Goal: Task Accomplishment & Management: Manage account settings

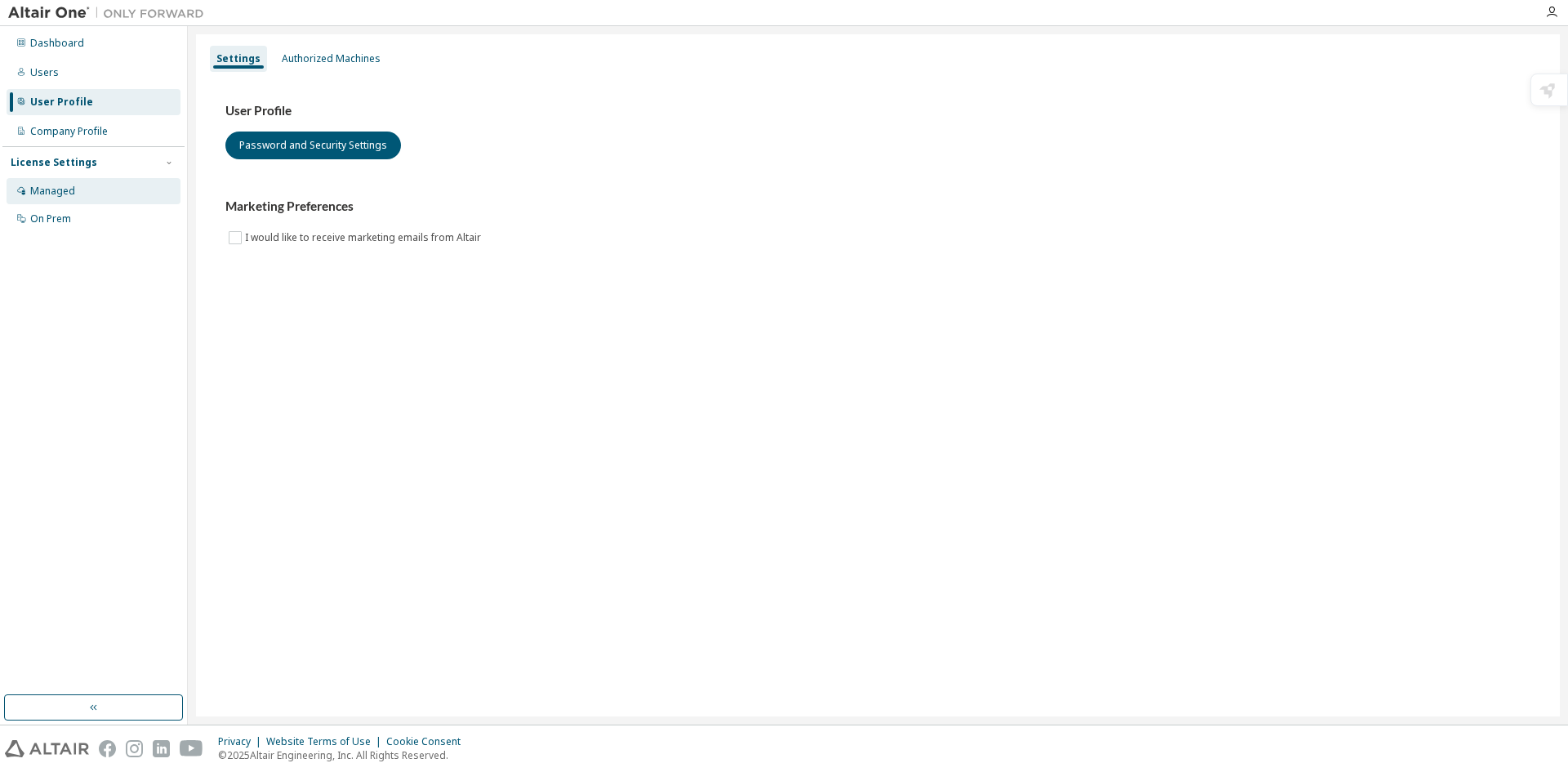
click at [67, 188] on div "Managed" at bounding box center [52, 191] width 45 height 13
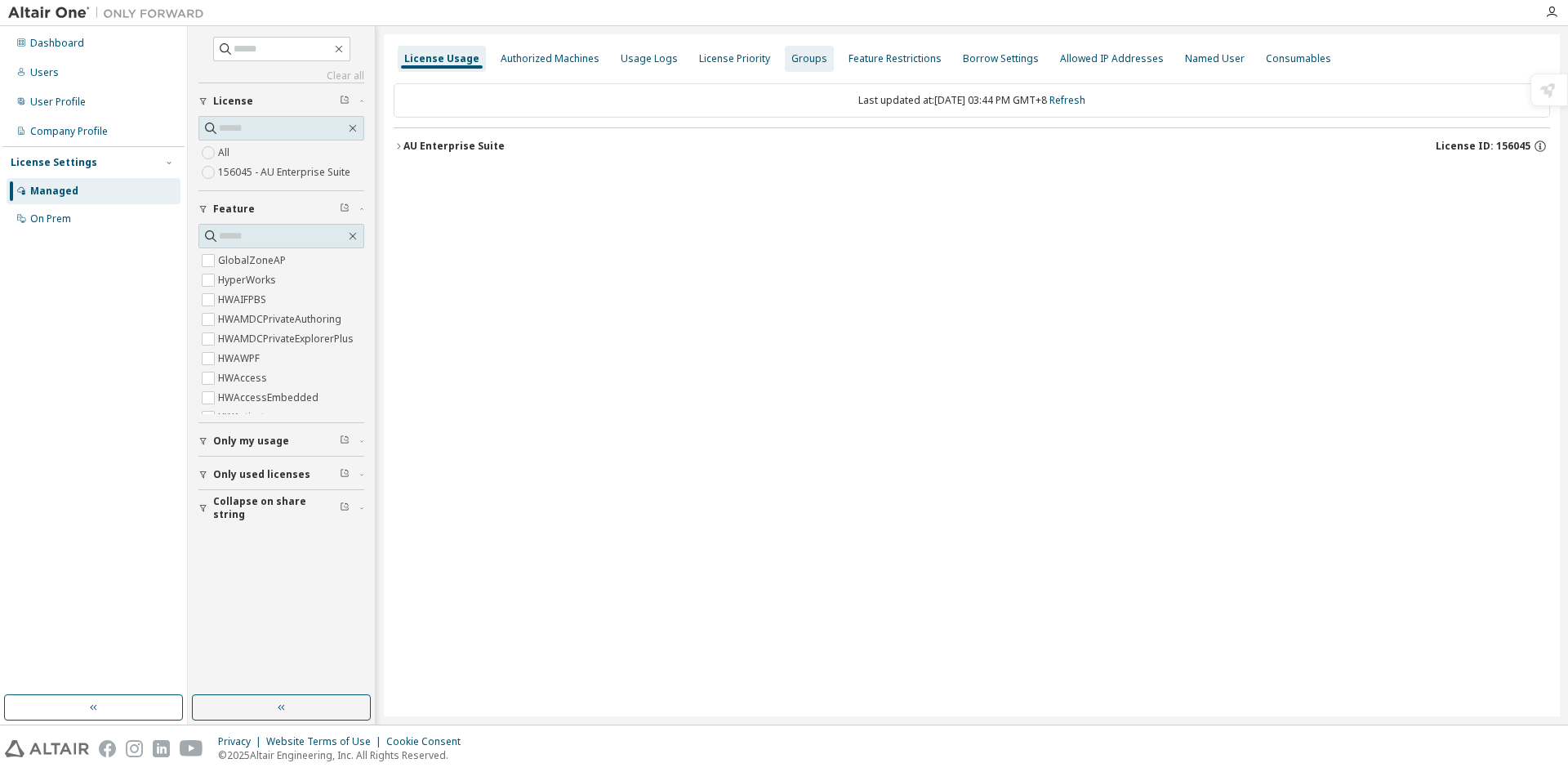
click at [785, 65] on div "Groups" at bounding box center [809, 59] width 49 height 26
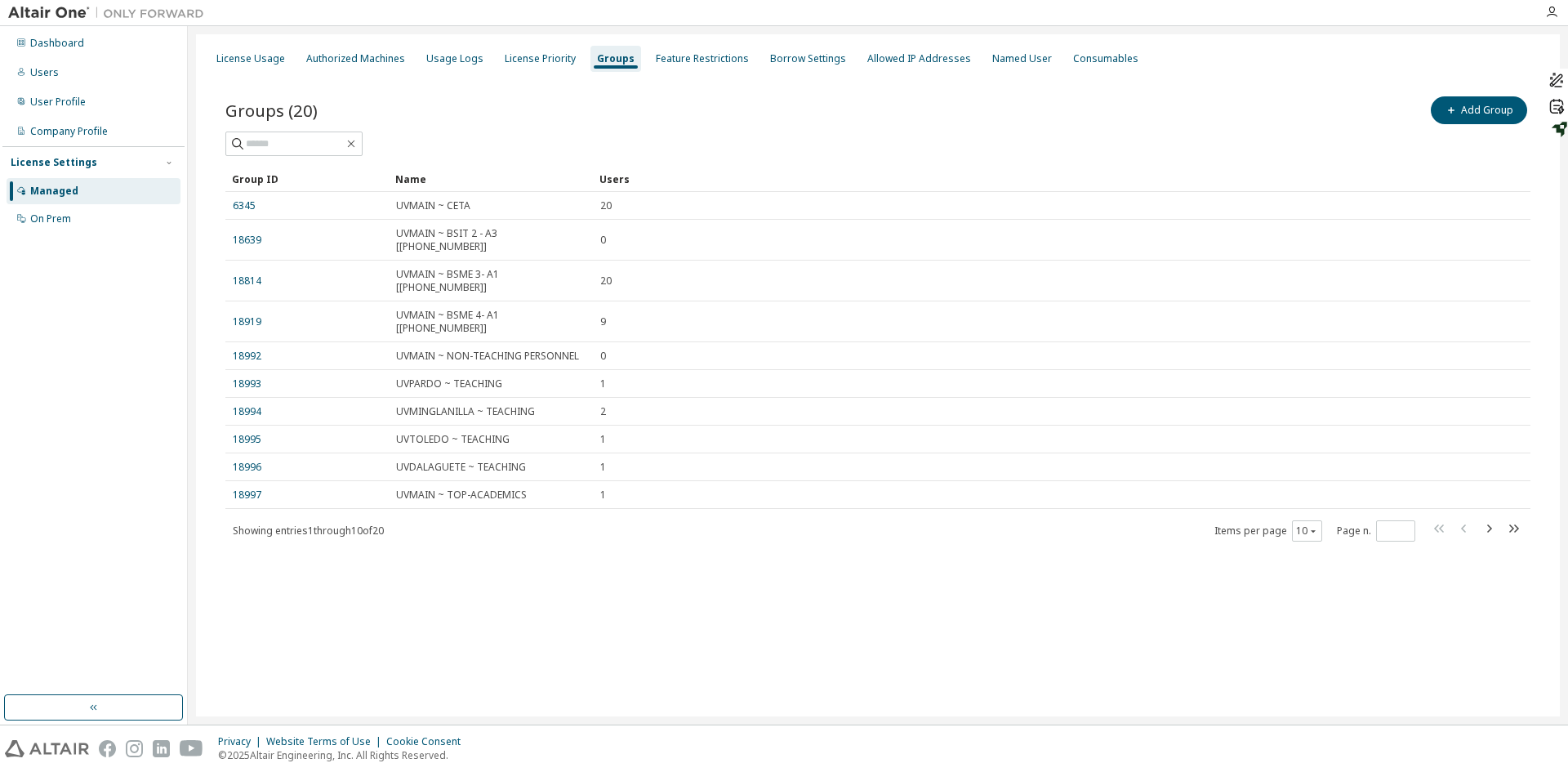
click at [1076, 110] on div "Add Group" at bounding box center [1204, 110] width 652 height 34
click at [116, 122] on div "Company Profile" at bounding box center [94, 131] width 174 height 26
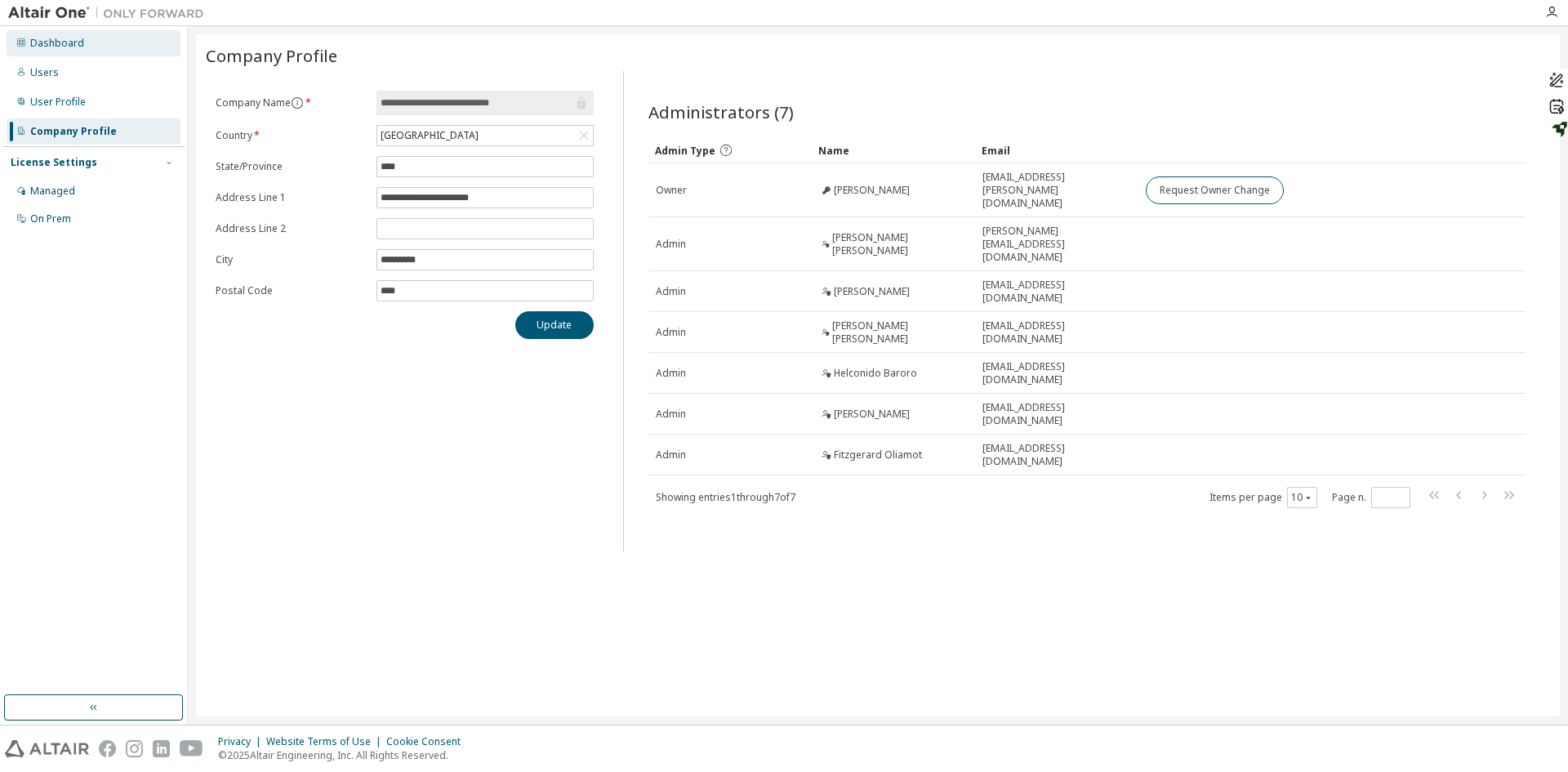
click at [76, 52] on div "Dashboard" at bounding box center [94, 43] width 174 height 26
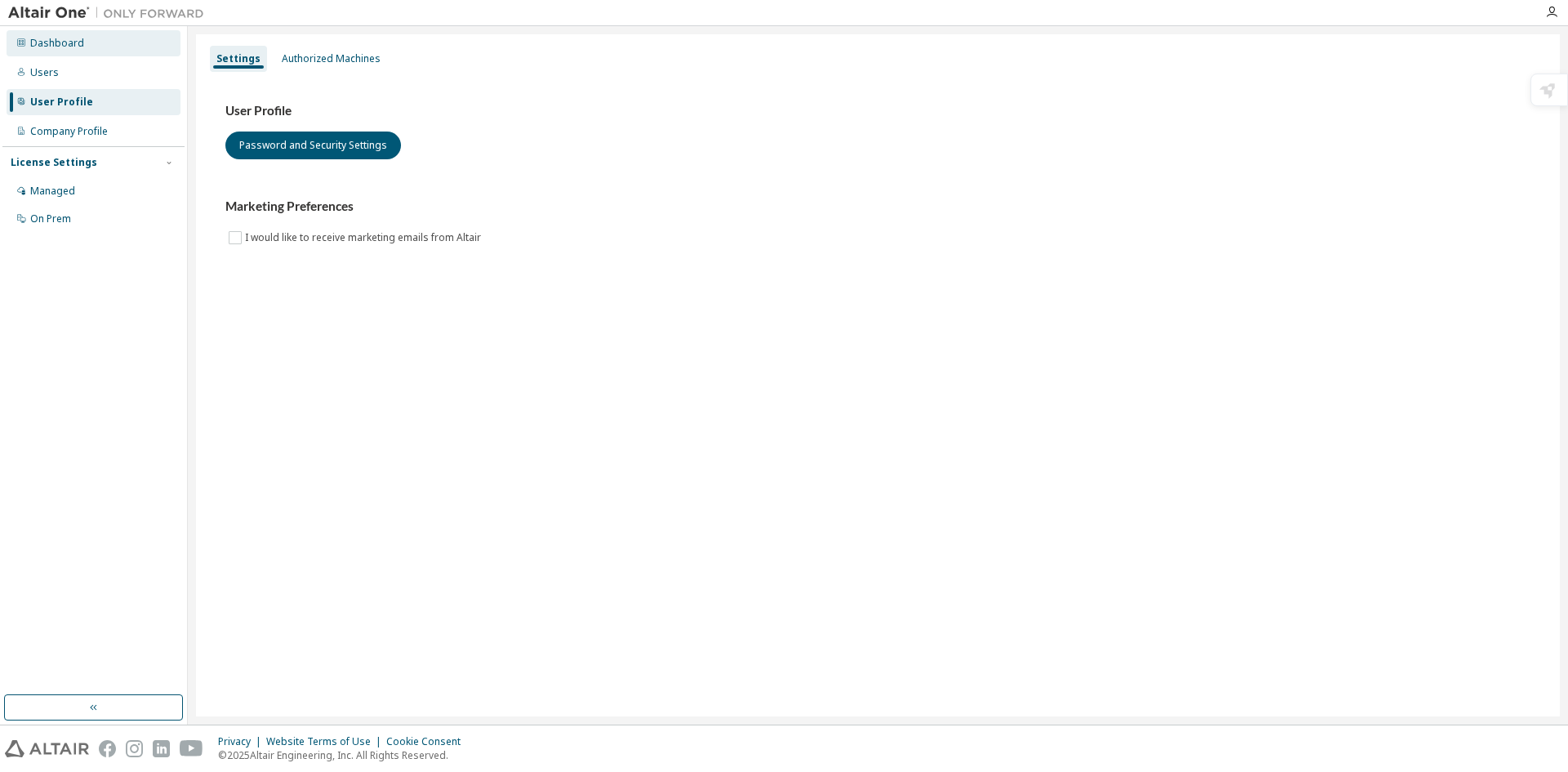
click at [43, 46] on div "Dashboard" at bounding box center [57, 43] width 54 height 13
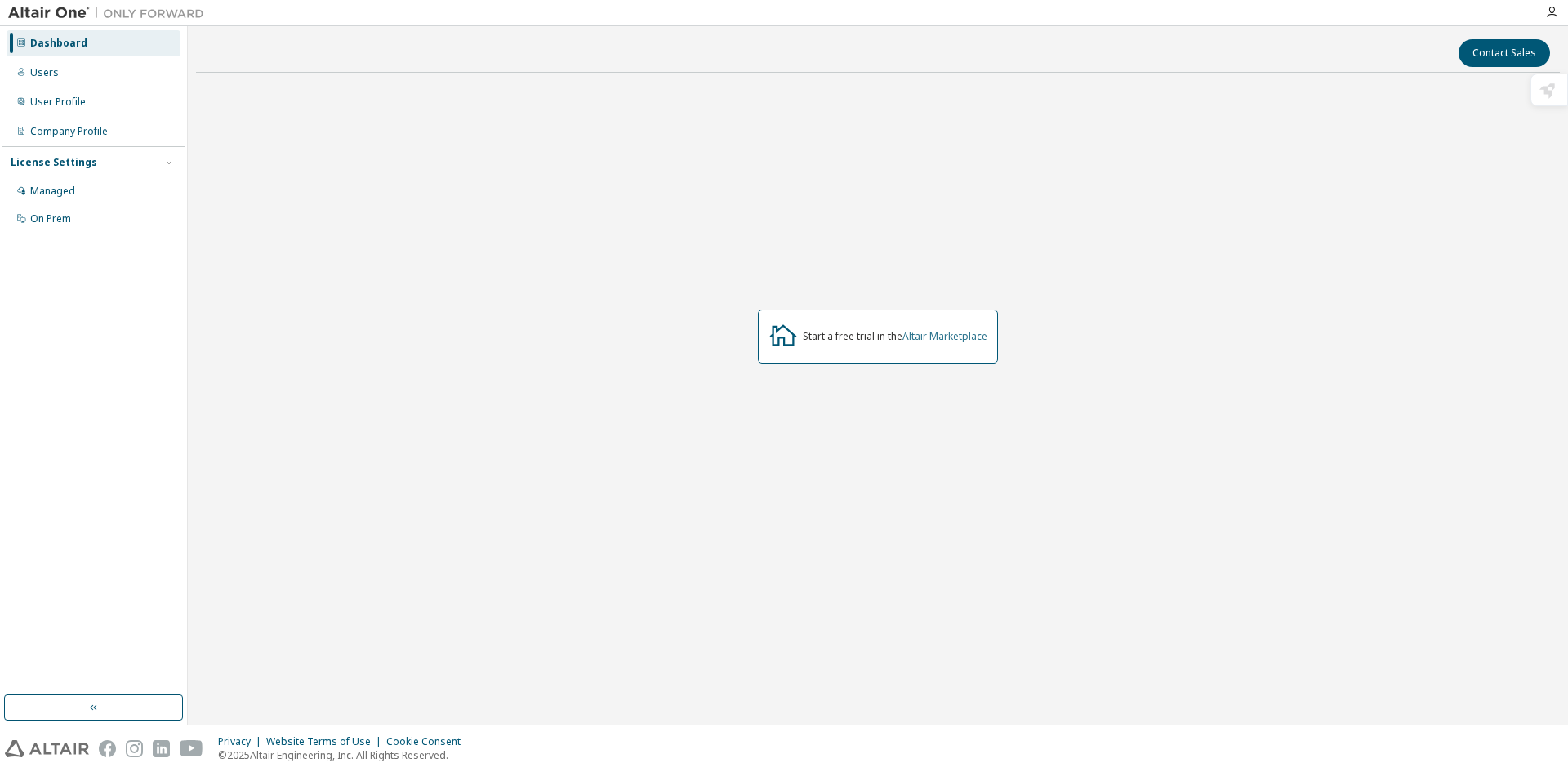
click at [944, 334] on link "Altair Marketplace" at bounding box center [944, 336] width 85 height 14
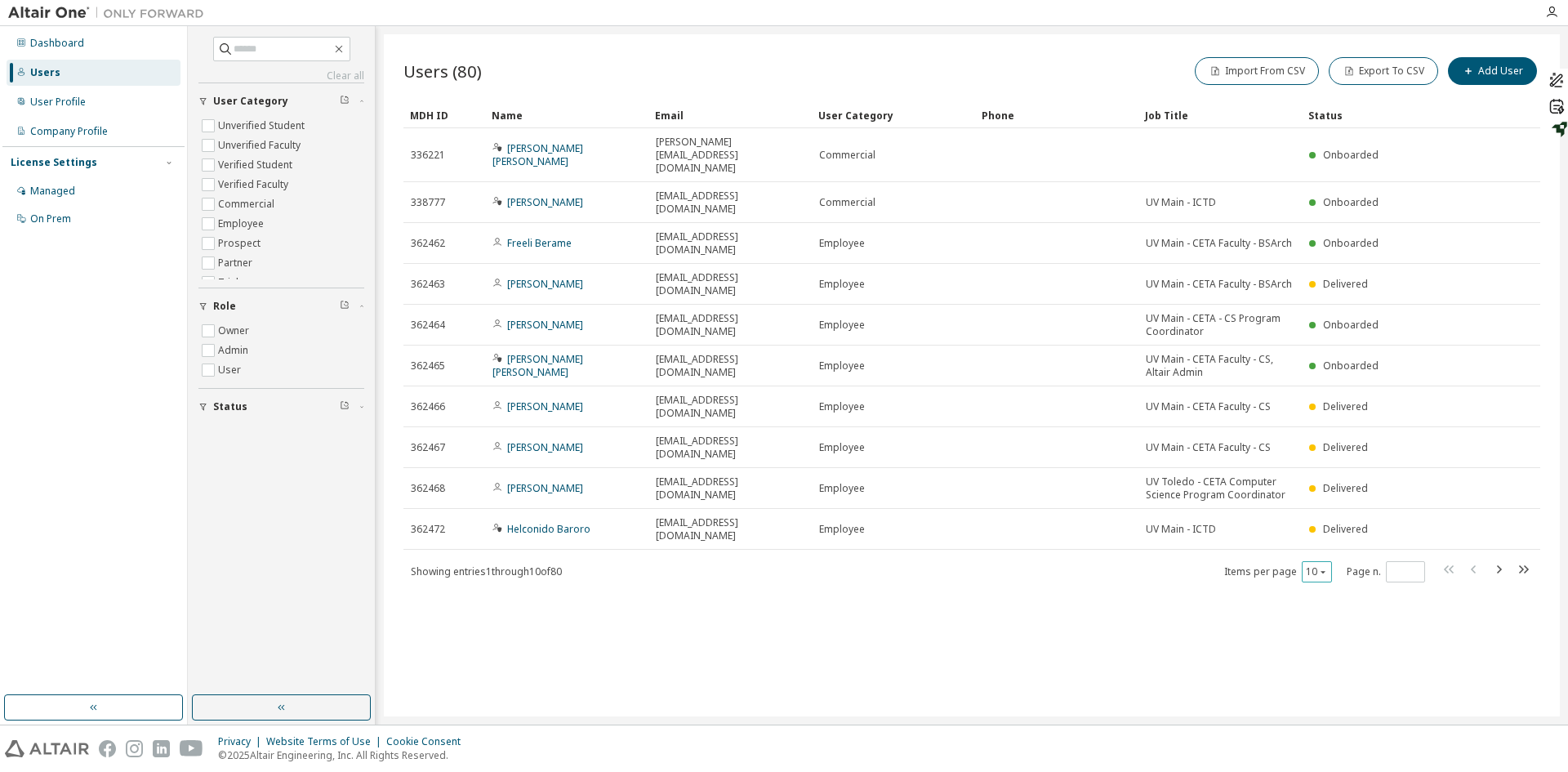
click at [1329, 561] on div "10" at bounding box center [1317, 571] width 30 height 21
click at [1320, 561] on div "10" at bounding box center [1317, 571] width 30 height 21
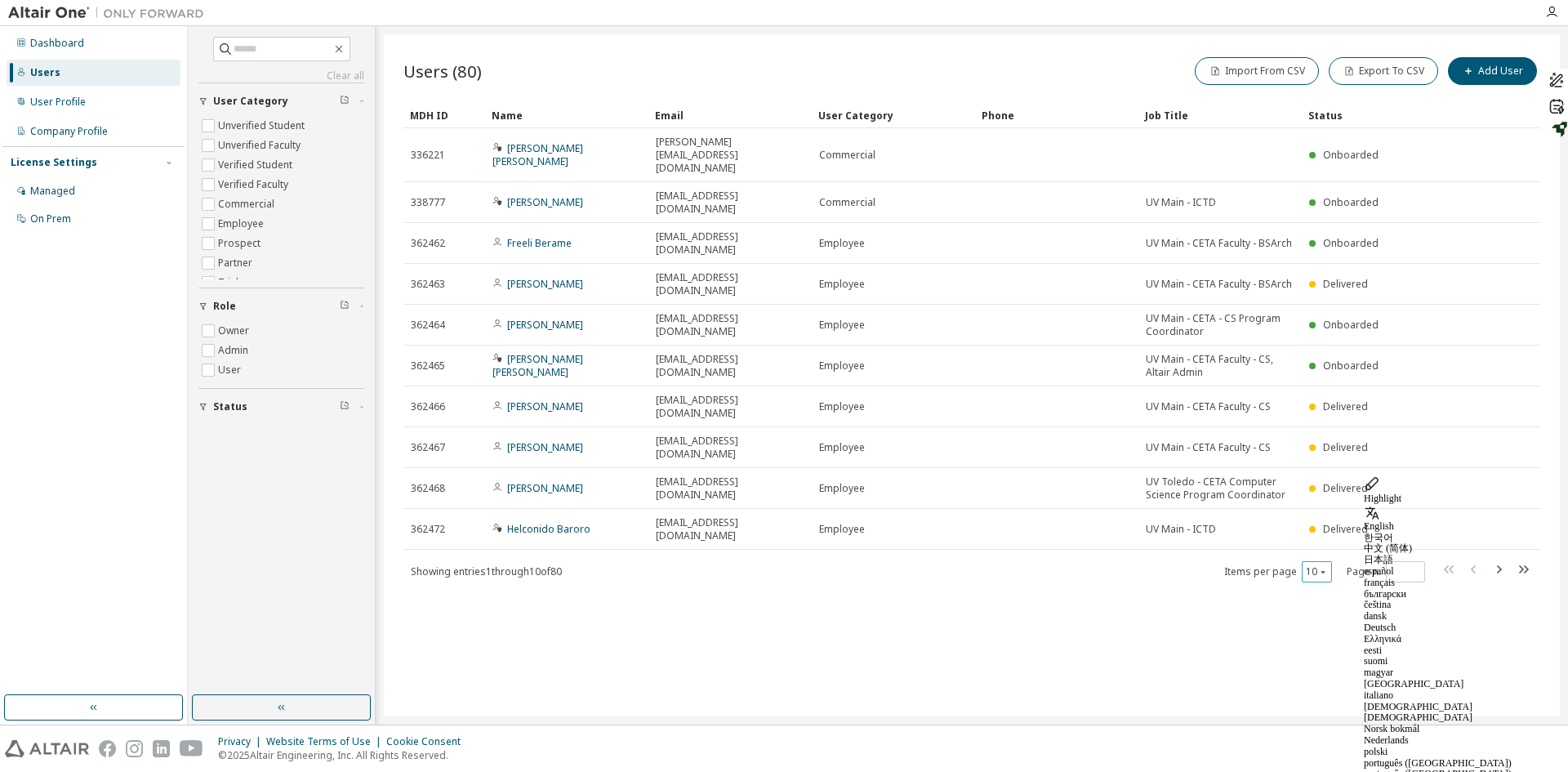
click at [1323, 567] on icon "button" at bounding box center [1323, 572] width 10 height 10
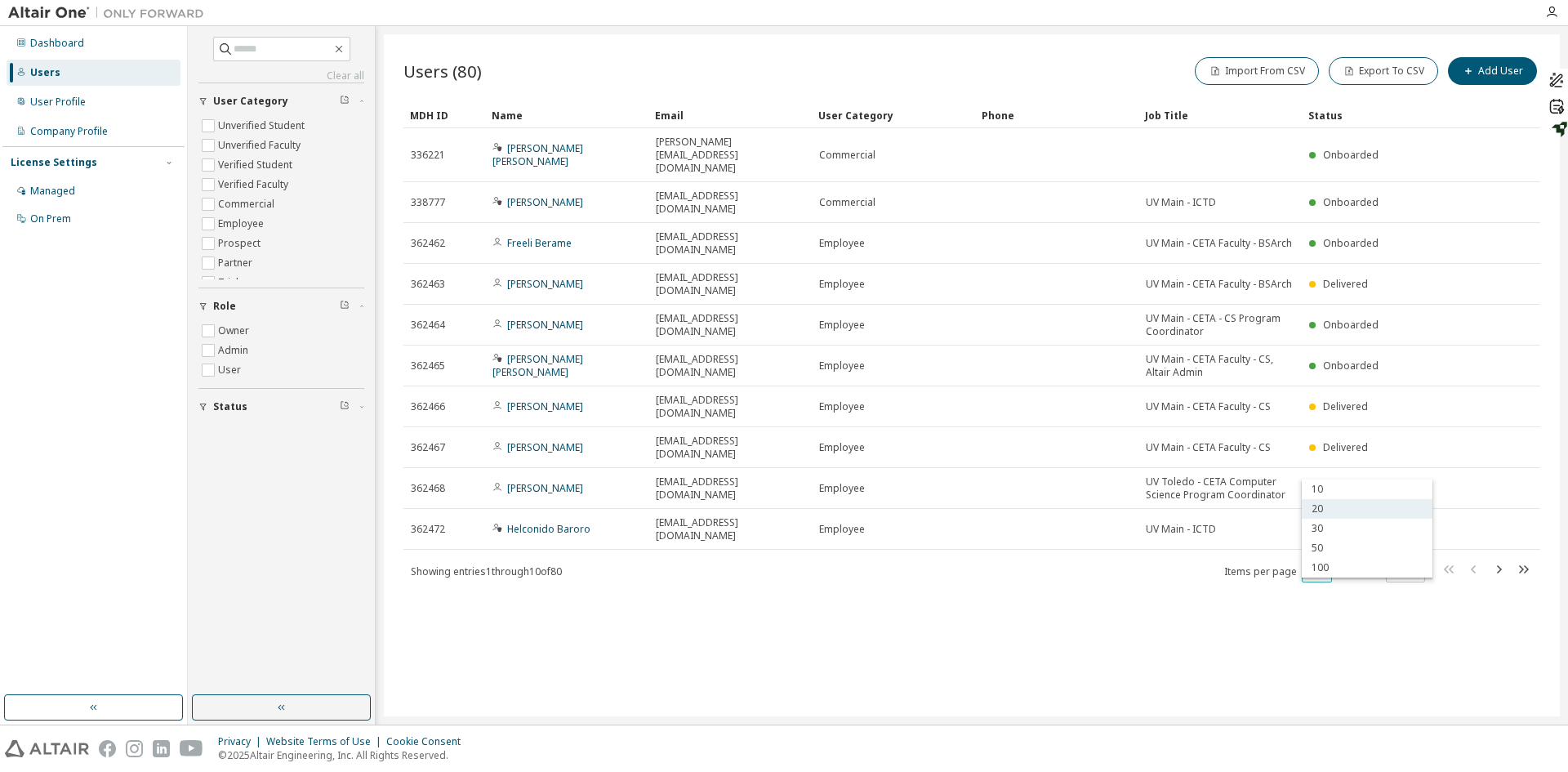
click at [1320, 504] on div "20" at bounding box center [1367, 509] width 131 height 20
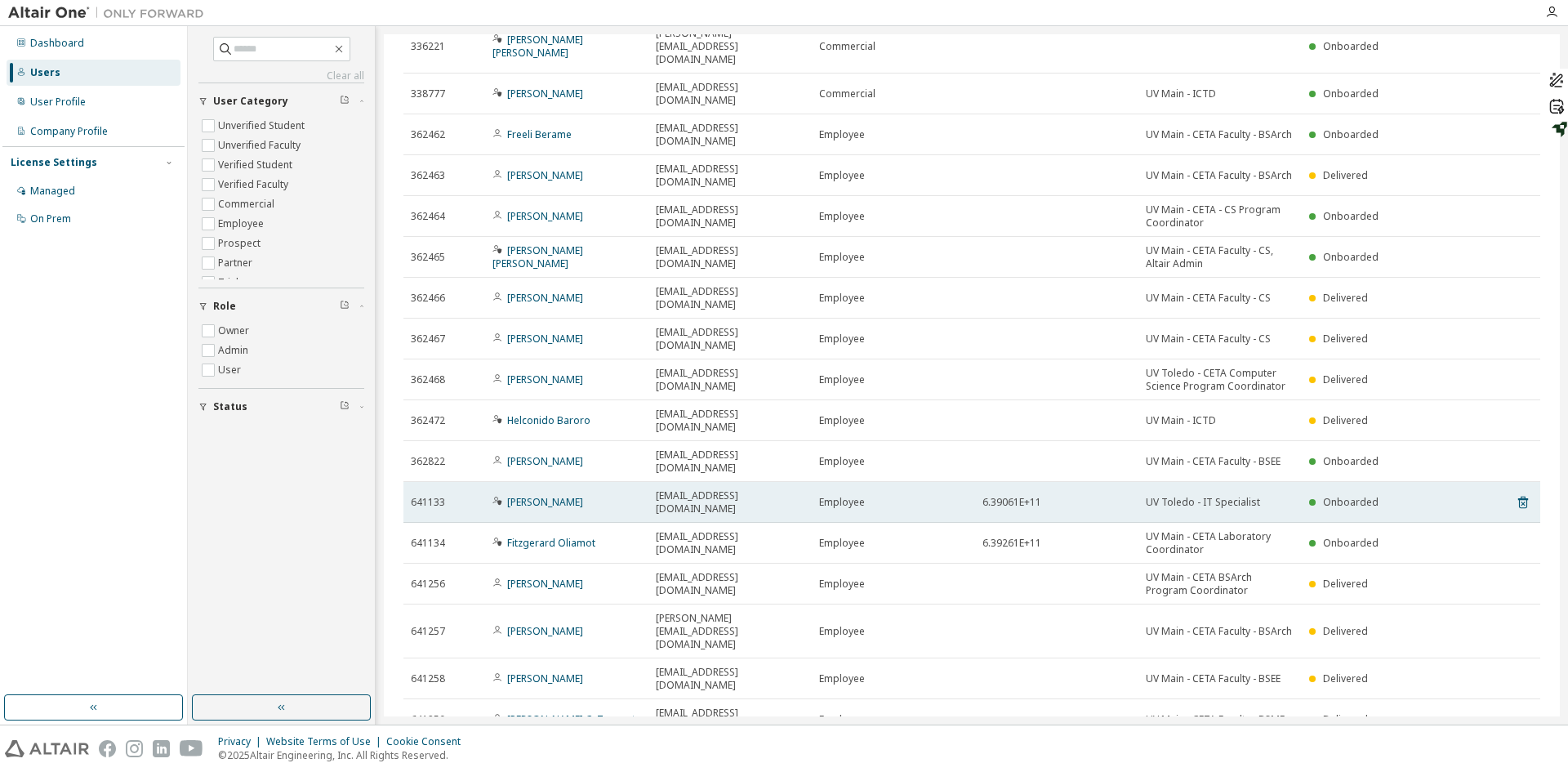
scroll to position [122, 0]
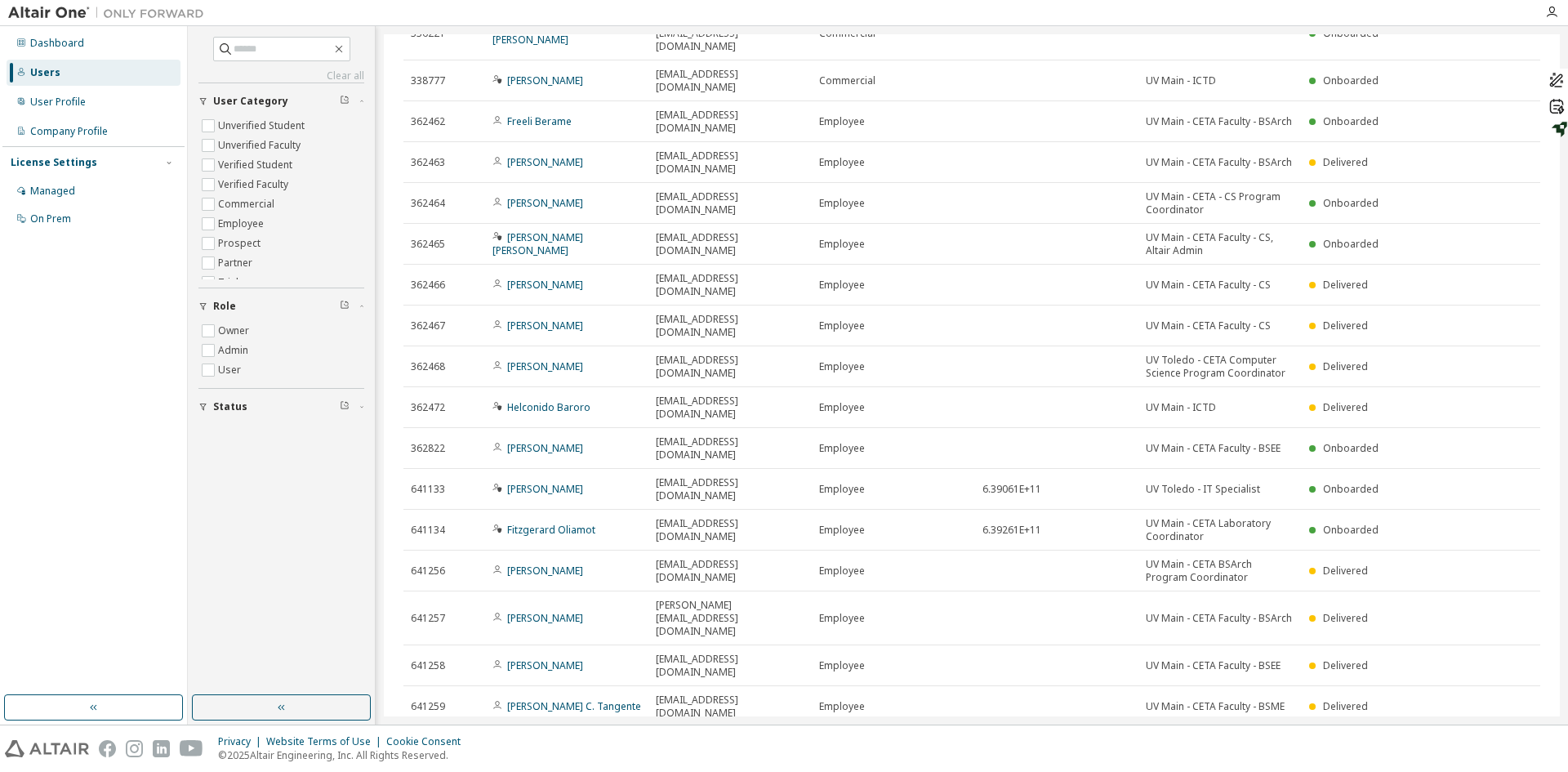
click at [1271, 635] on div "100" at bounding box center [1309, 640] width 131 height 20
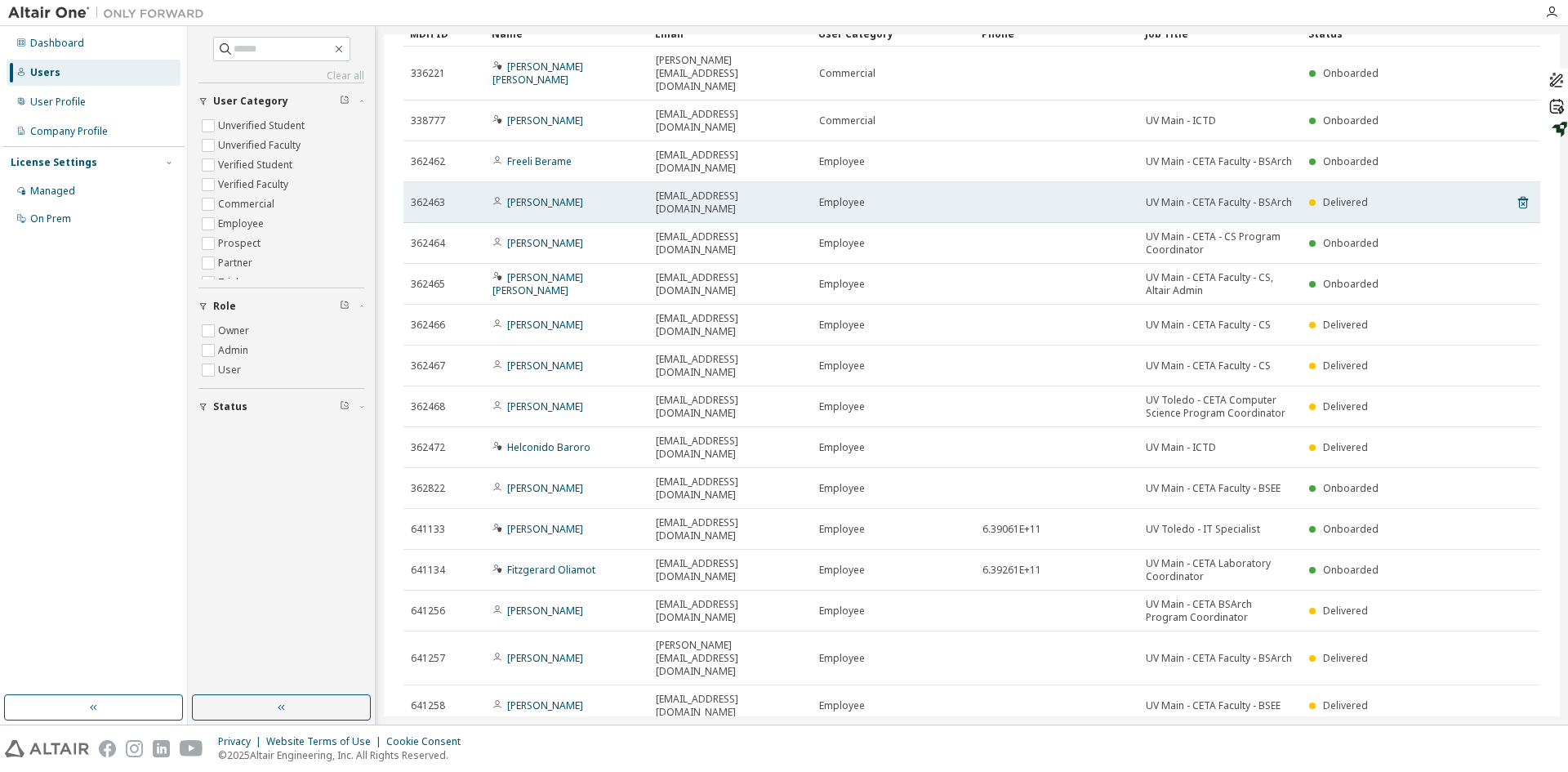
scroll to position [0, 0]
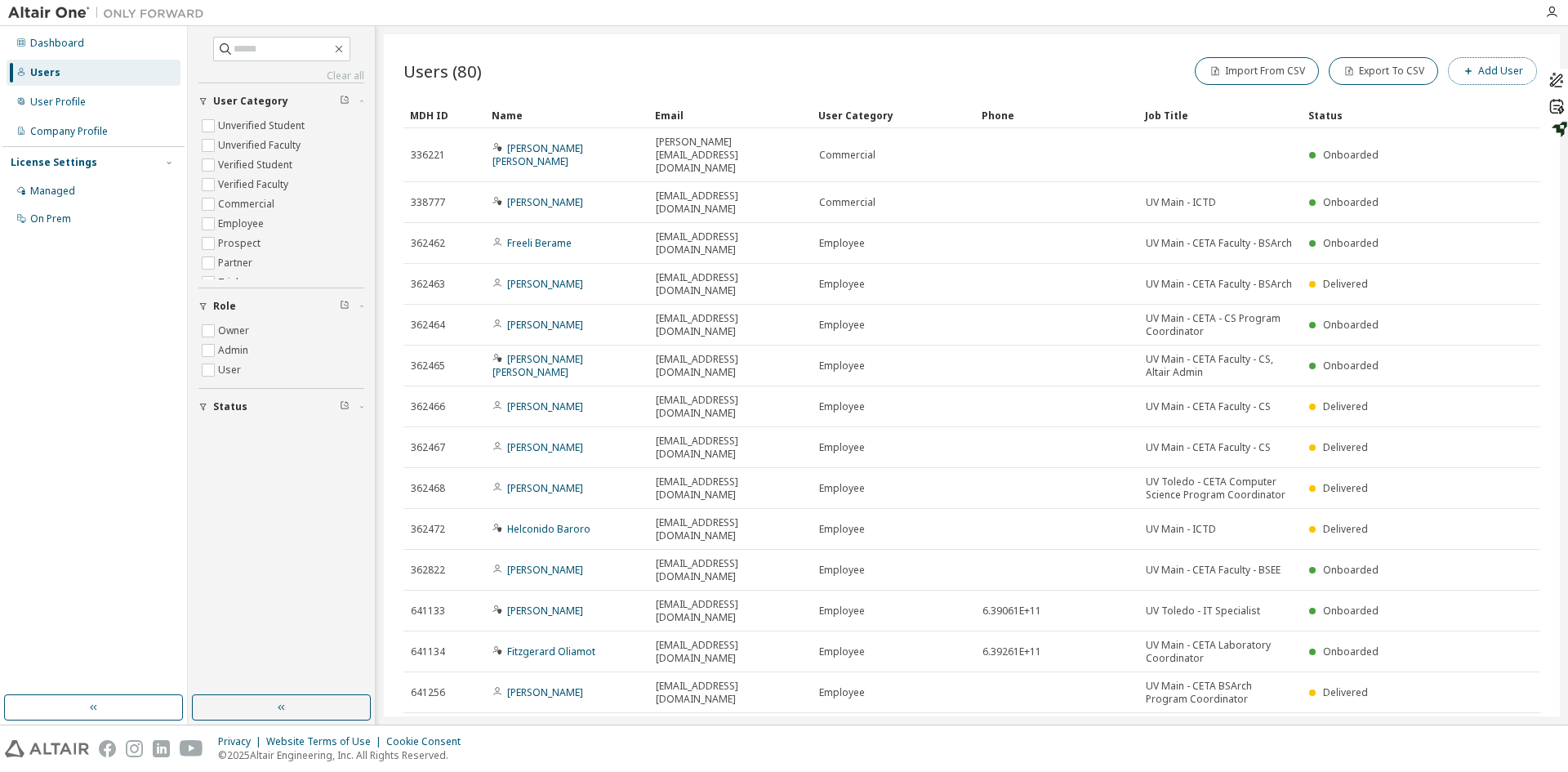
click at [1504, 69] on button "Add User" at bounding box center [1492, 71] width 89 height 28
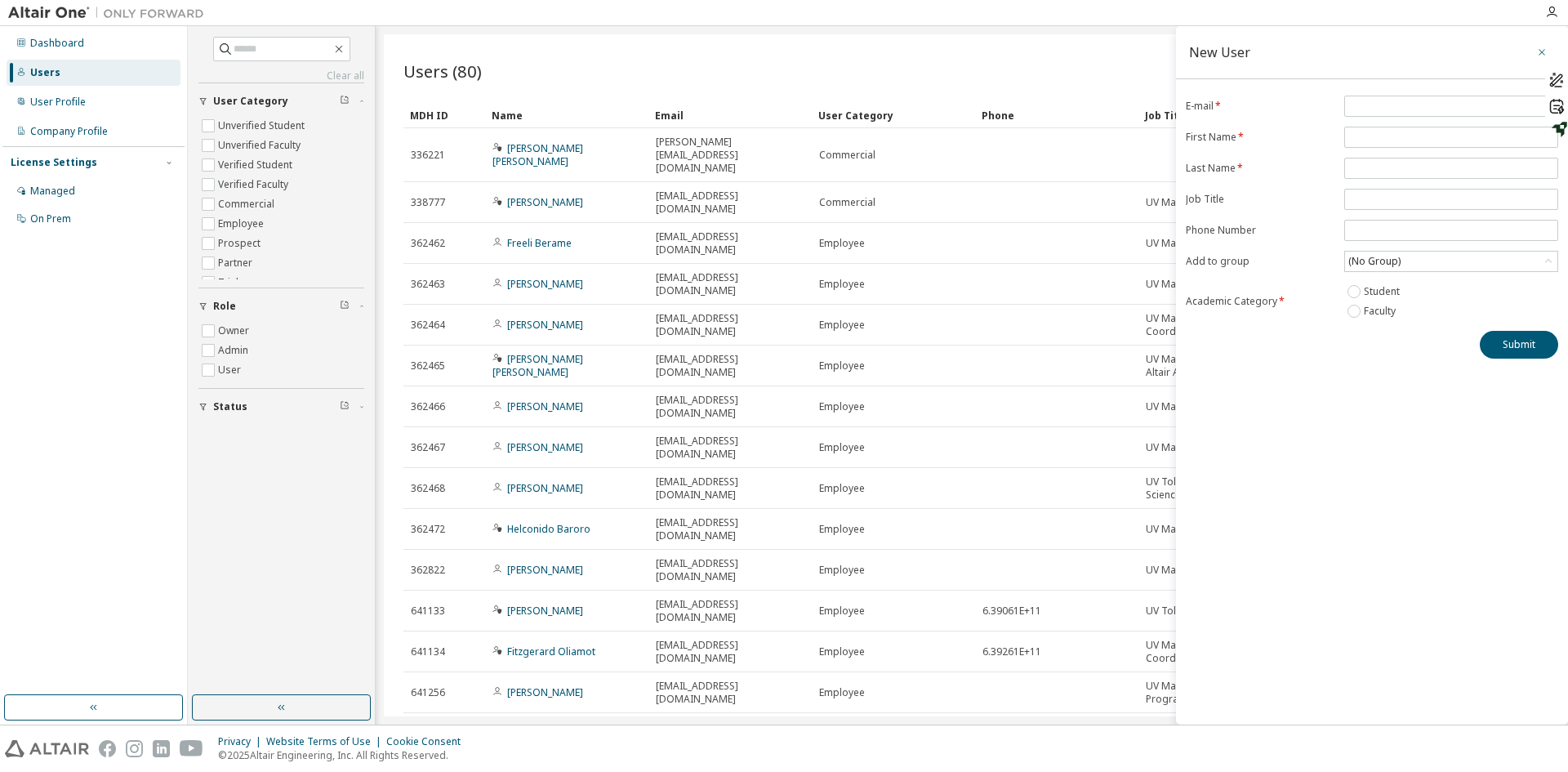
click at [1536, 59] on button "button" at bounding box center [1542, 52] width 26 height 26
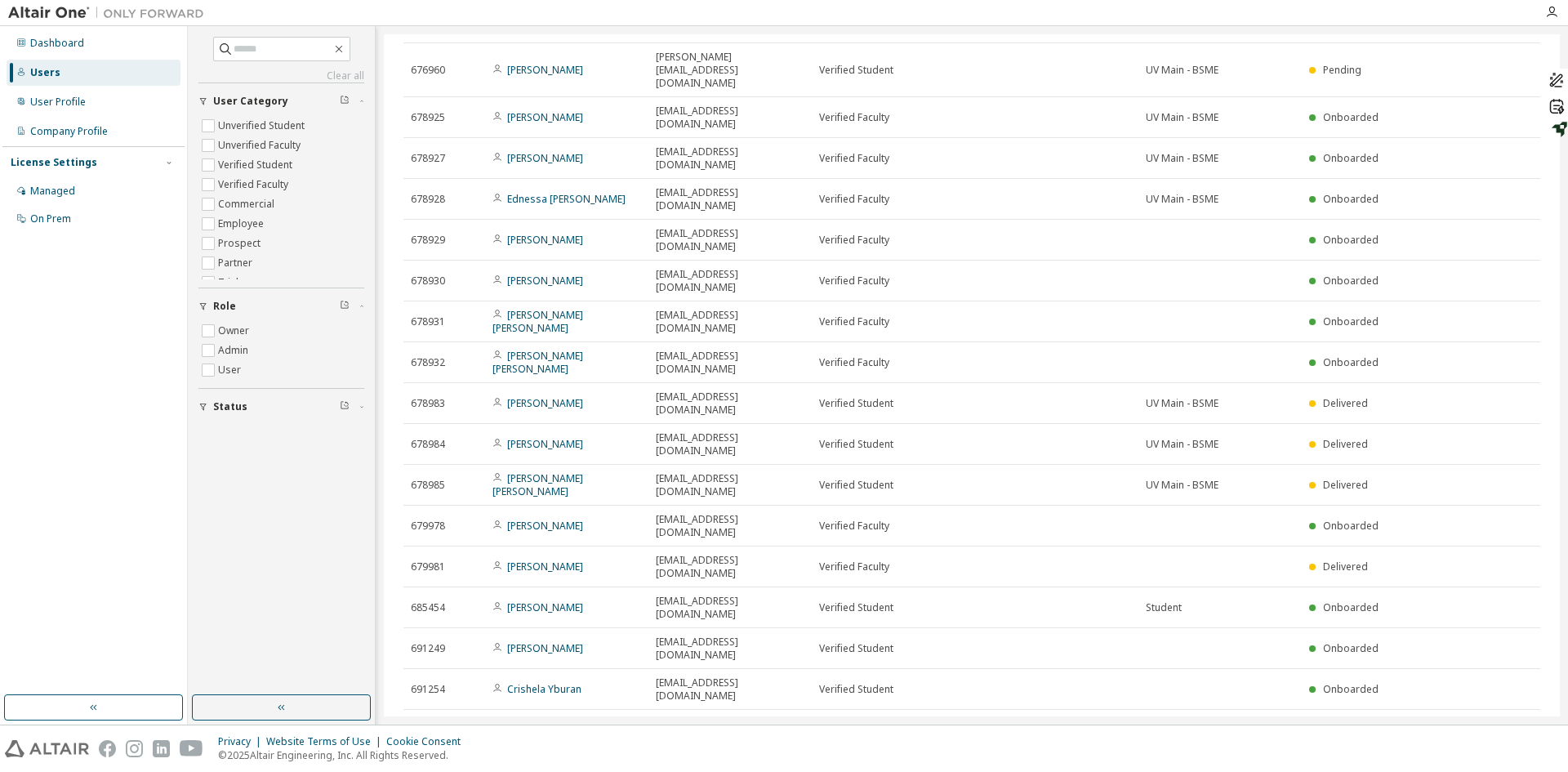
scroll to position [1814, 0]
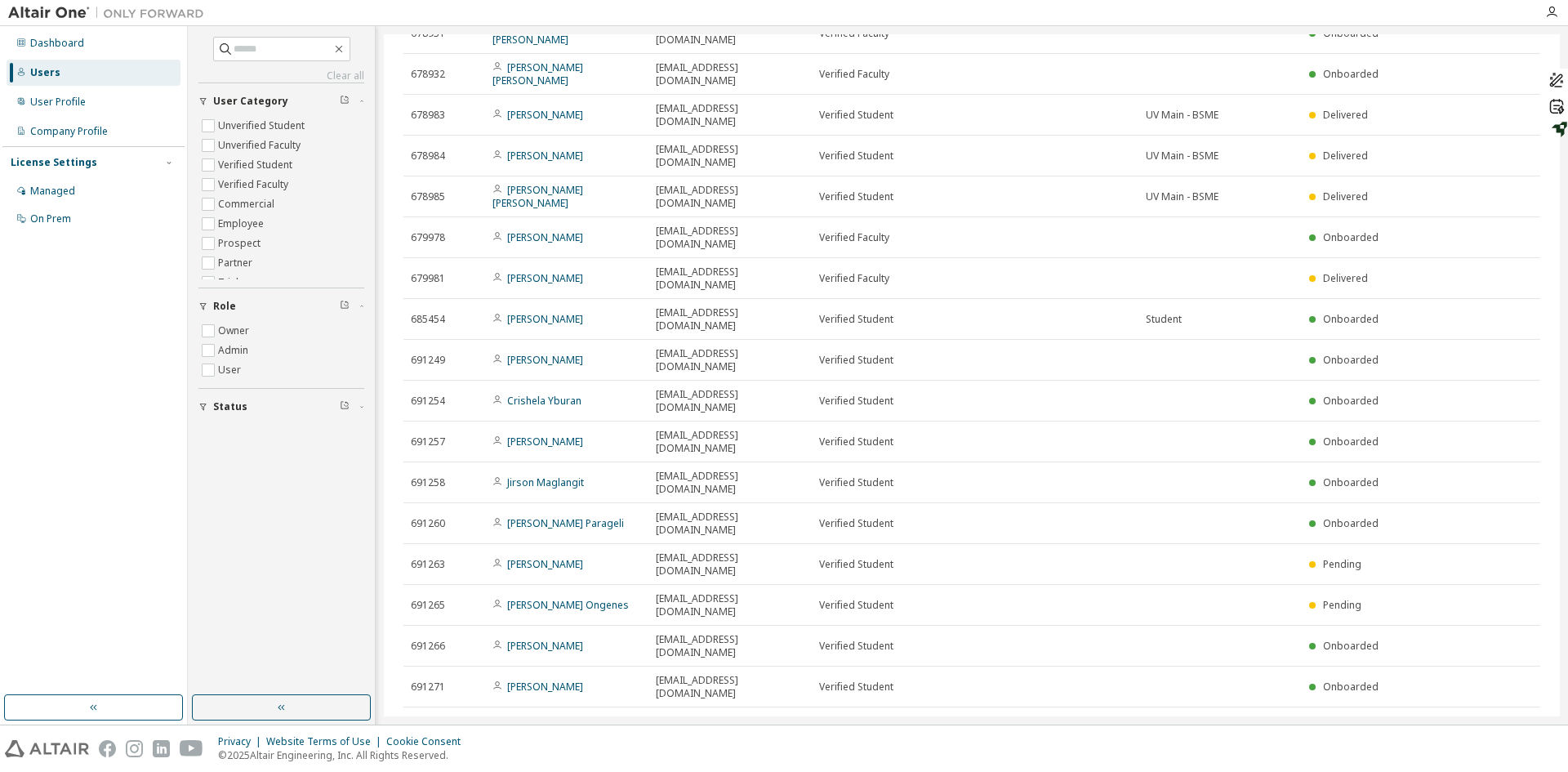
click at [265, 414] on button "Status" at bounding box center [281, 407] width 166 height 36
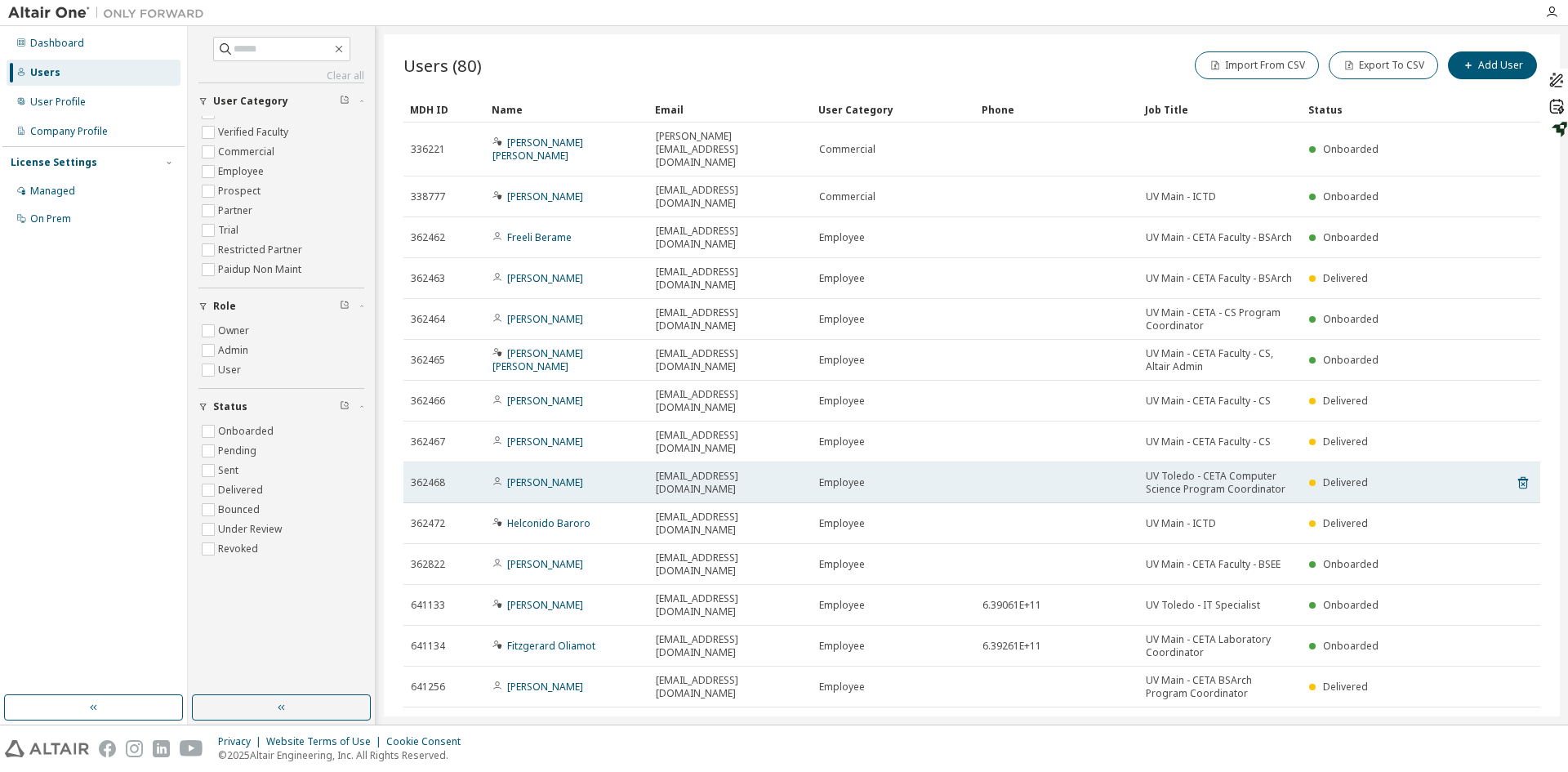
scroll to position [0, 0]
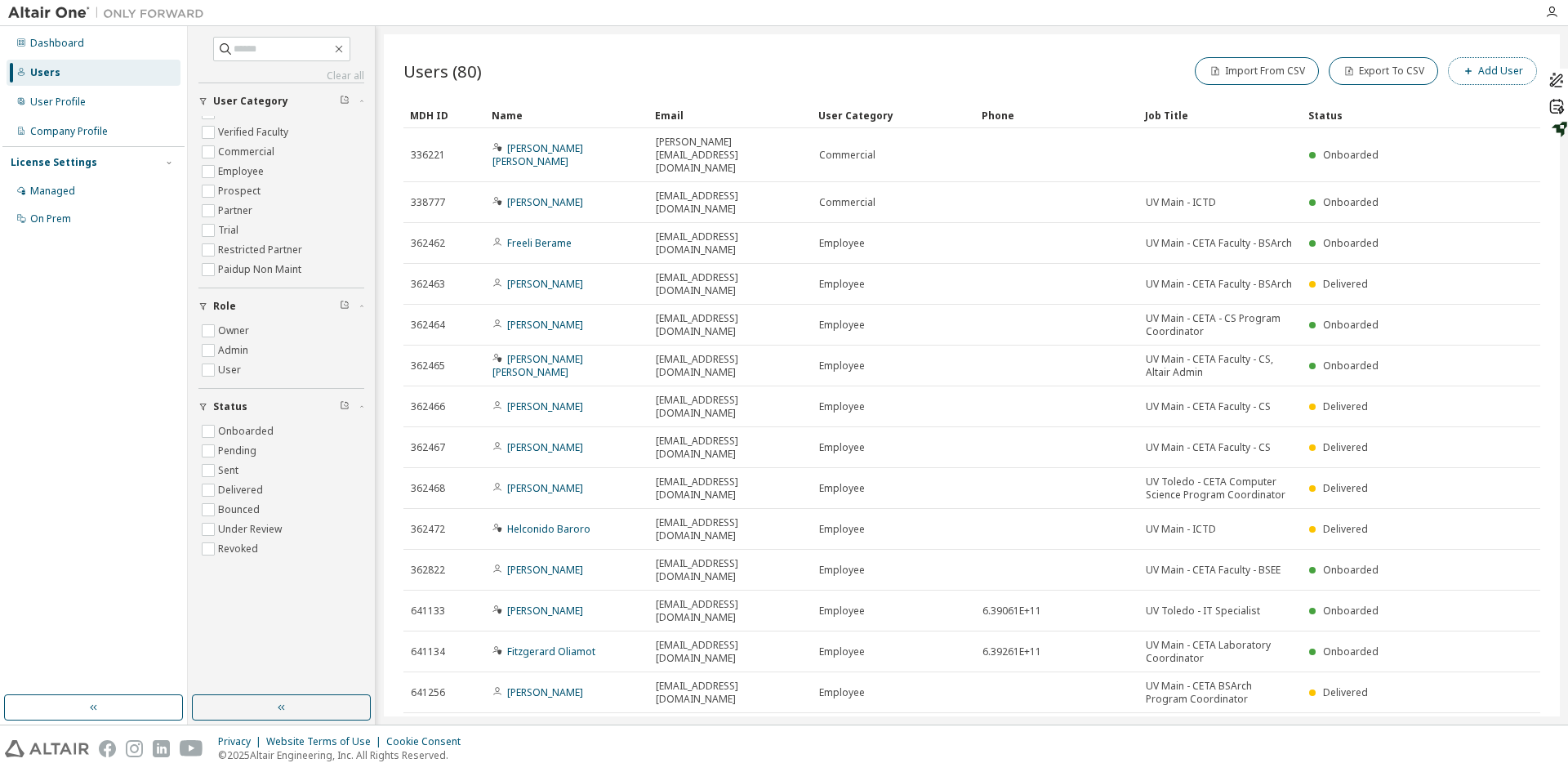
click at [1483, 74] on button "Add User" at bounding box center [1492, 71] width 89 height 28
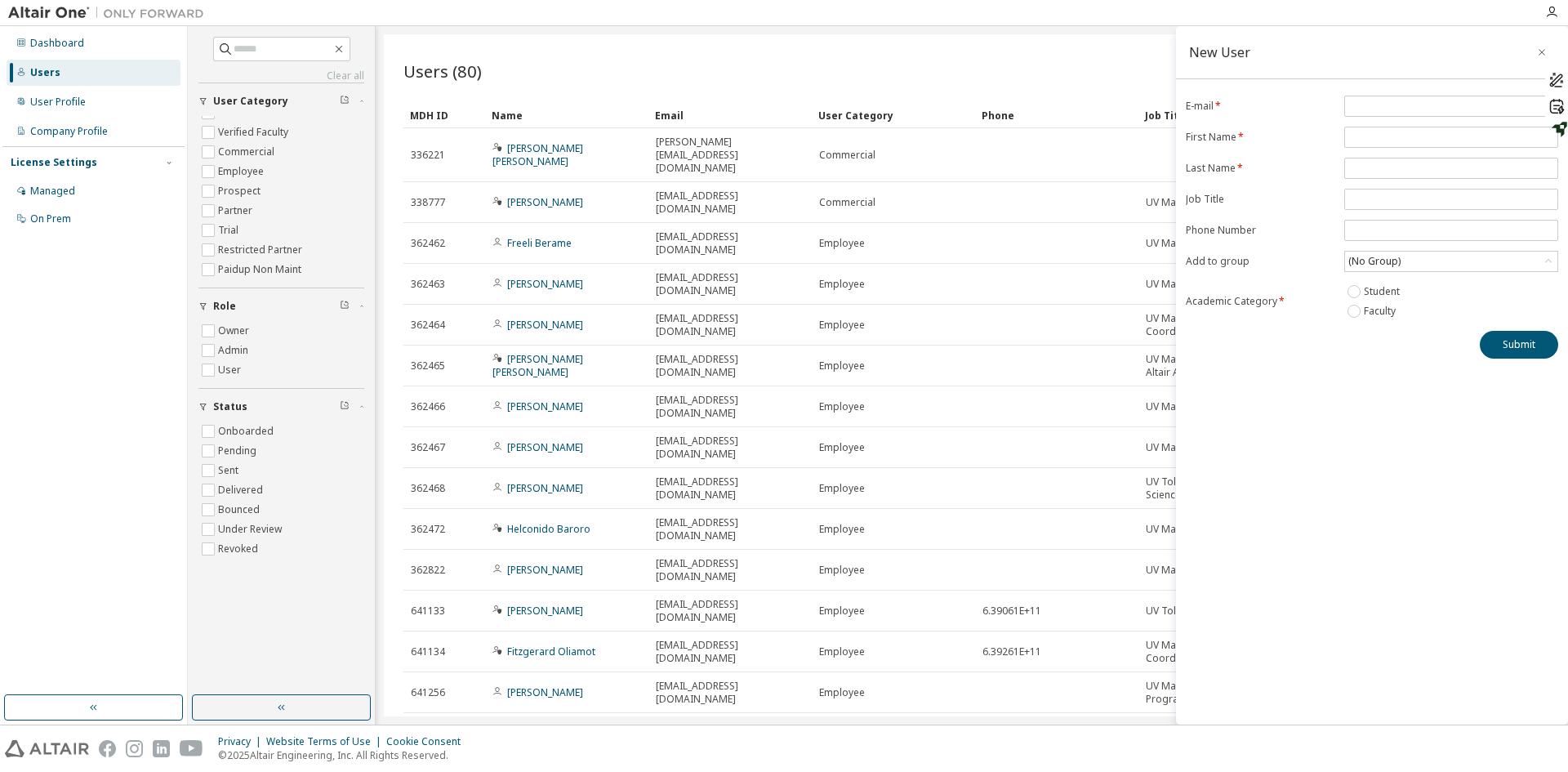
click at [1144, 76] on div "Import From CSV Export To CSV Add User" at bounding box center [1256, 71] width 568 height 34
click at [1548, 45] on button "button" at bounding box center [1542, 52] width 26 height 26
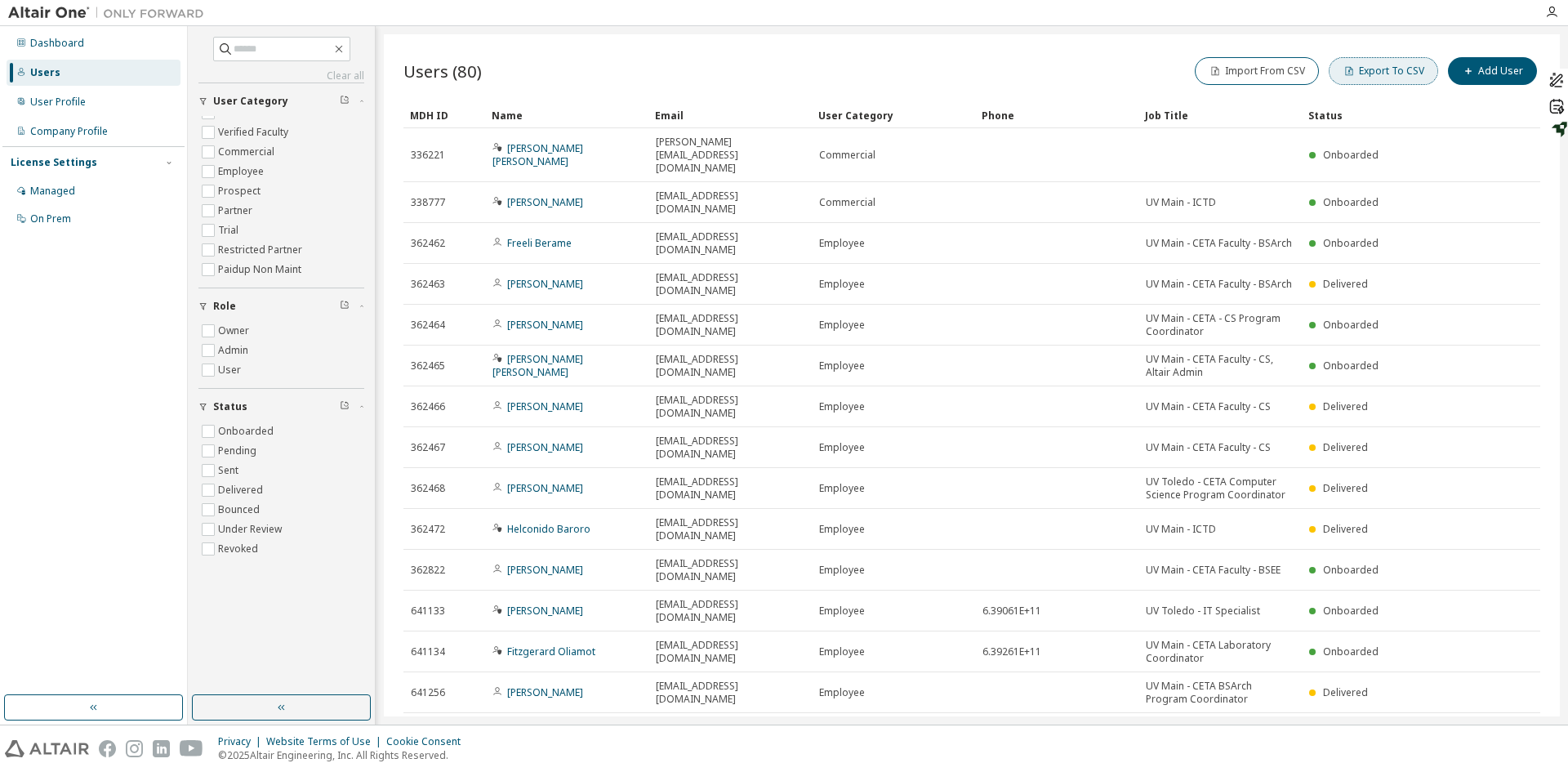
click at [1377, 70] on button "Export To CSV" at bounding box center [1383, 71] width 109 height 28
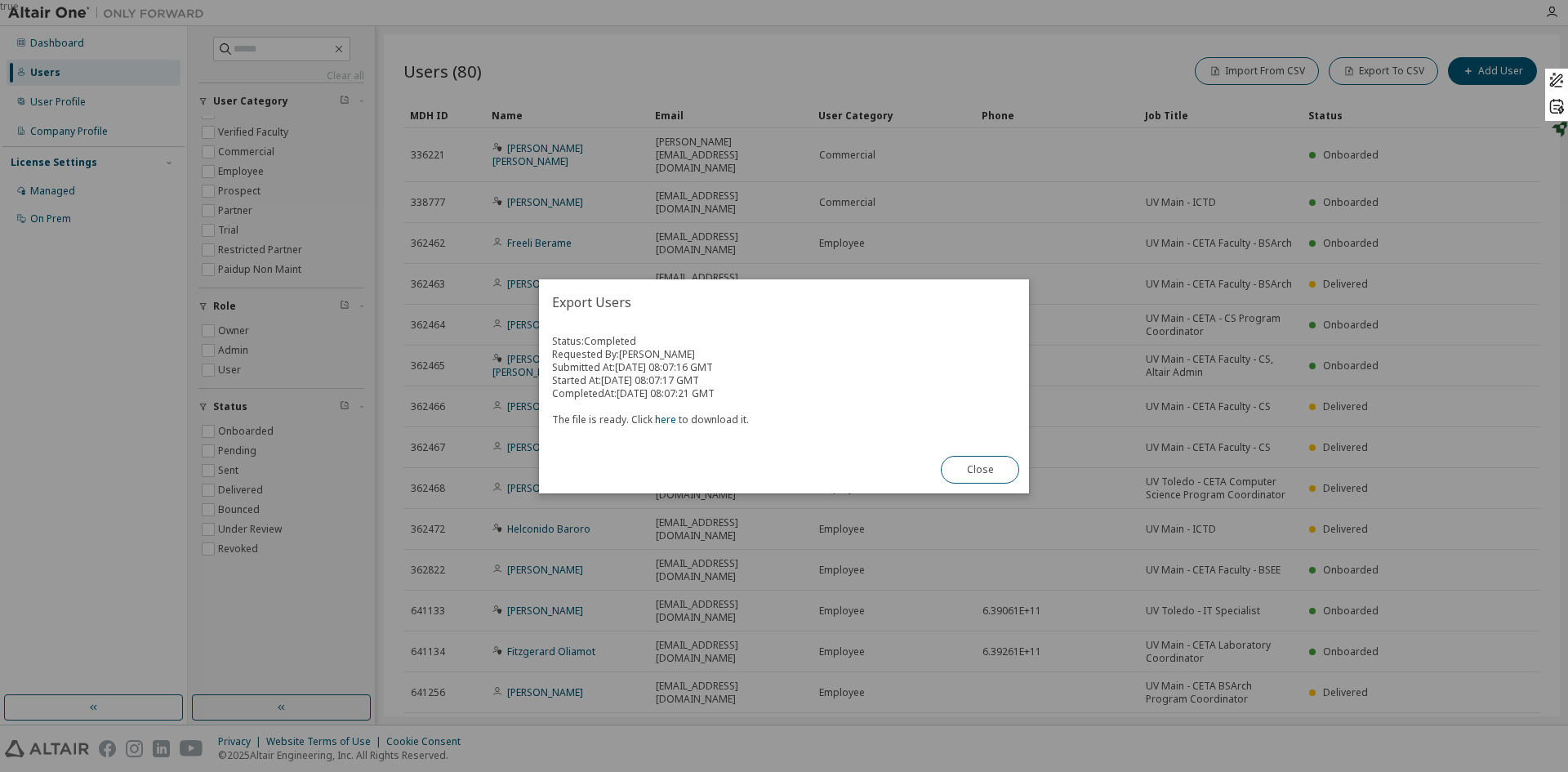
click at [982, 467] on button "Close" at bounding box center [980, 470] width 78 height 28
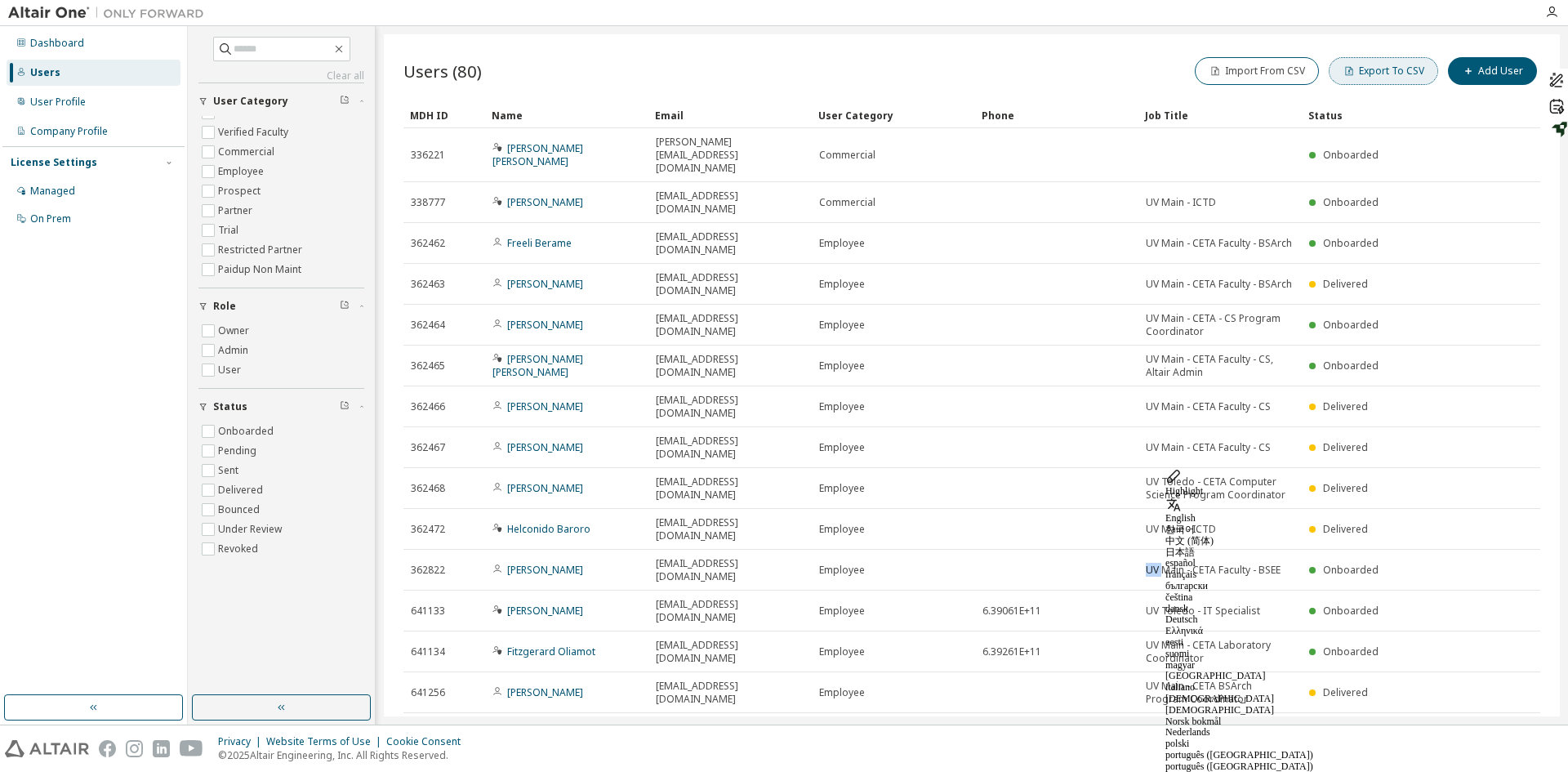
click at [1399, 73] on button "Export To CSV" at bounding box center [1383, 71] width 109 height 28
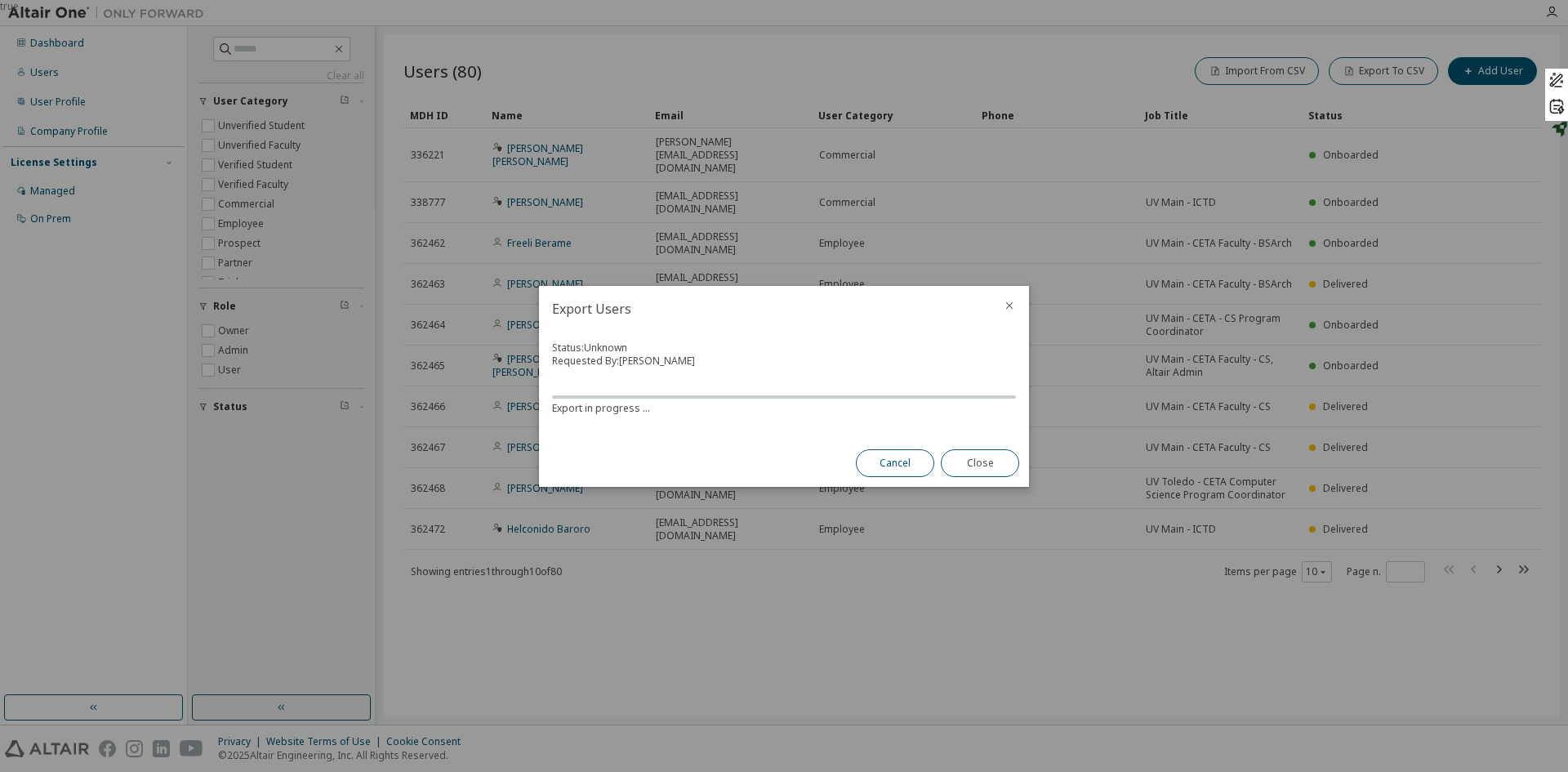
click at [915, 461] on button "Cancel" at bounding box center [895, 463] width 78 height 28
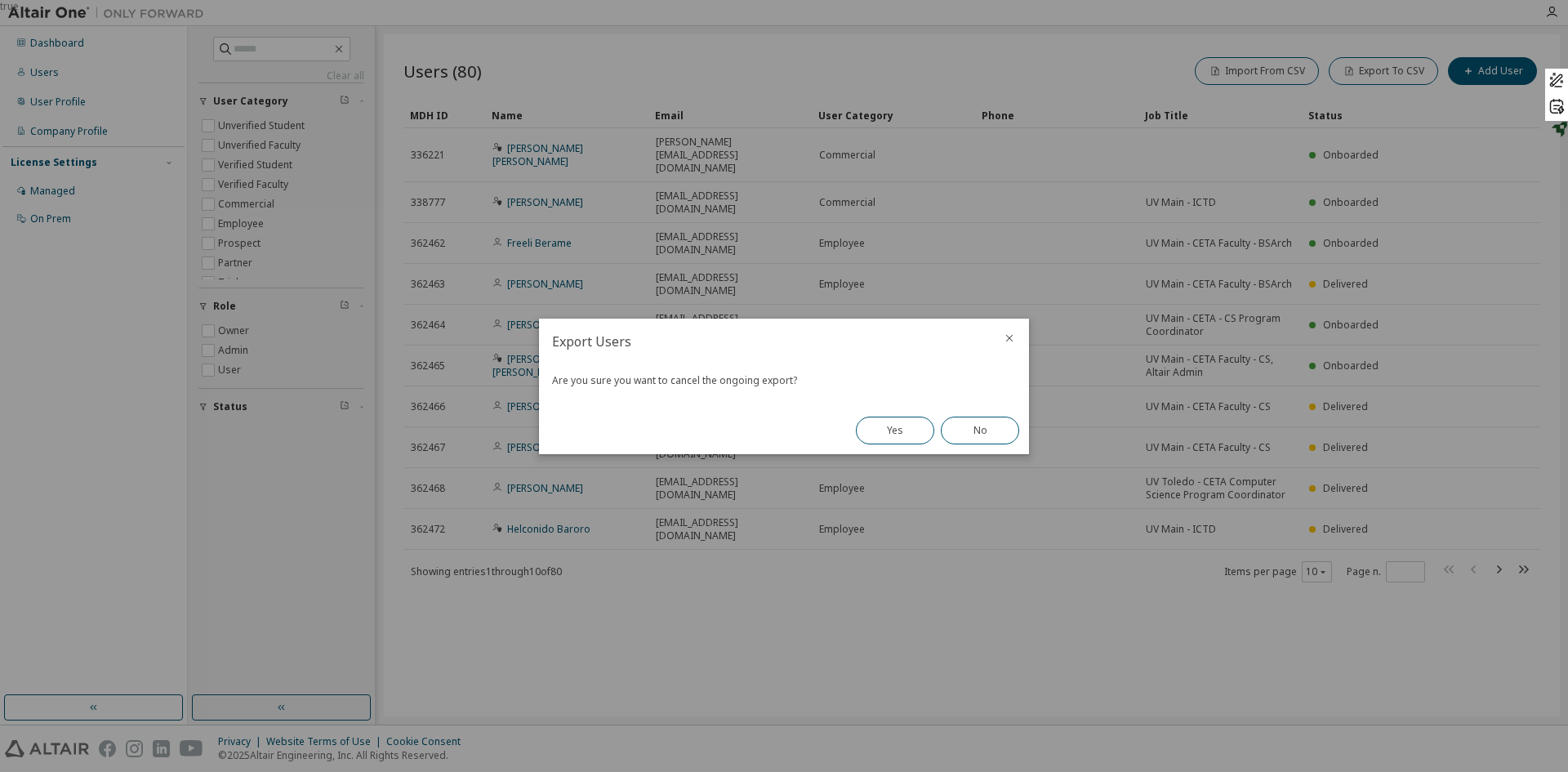
click at [1008, 341] on icon "close" at bounding box center [1009, 338] width 13 height 13
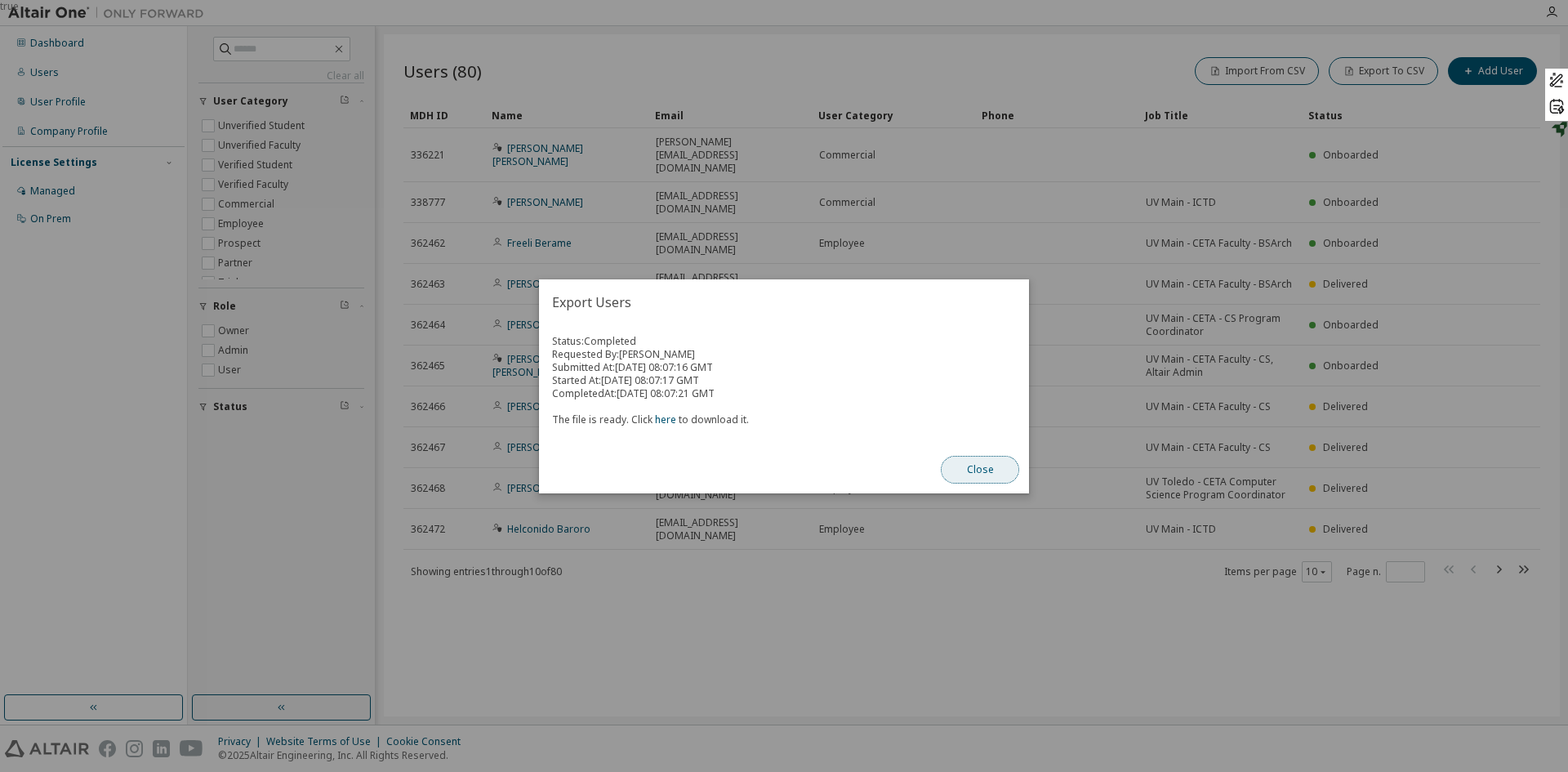
click at [984, 469] on button "Close" at bounding box center [980, 470] width 78 height 28
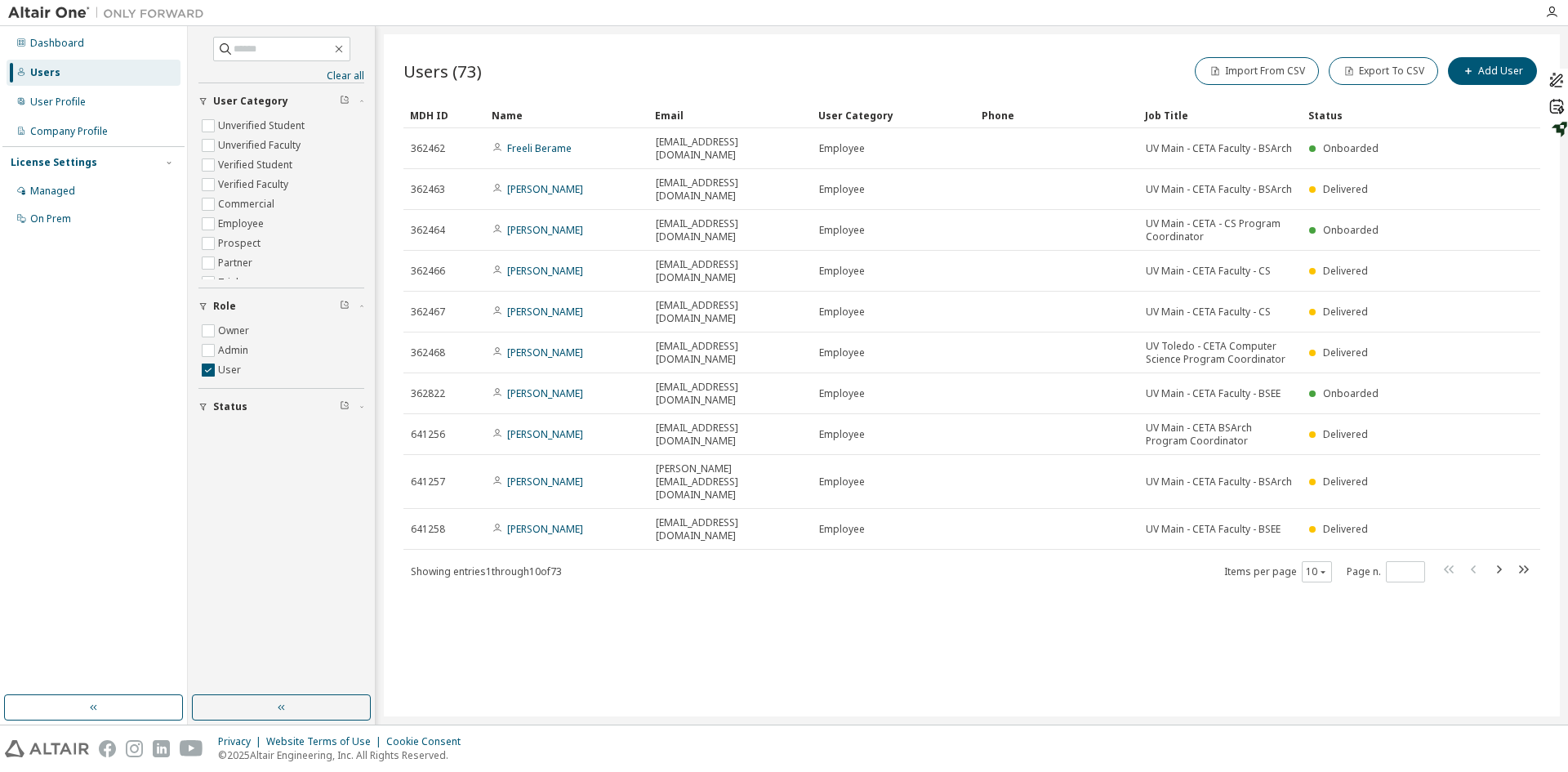
click at [357, 411] on div "Status" at bounding box center [286, 406] width 146 height 13
click at [1324, 567] on icon "button" at bounding box center [1323, 572] width 10 height 10
click at [1318, 561] on div "100" at bounding box center [1367, 568] width 131 height 20
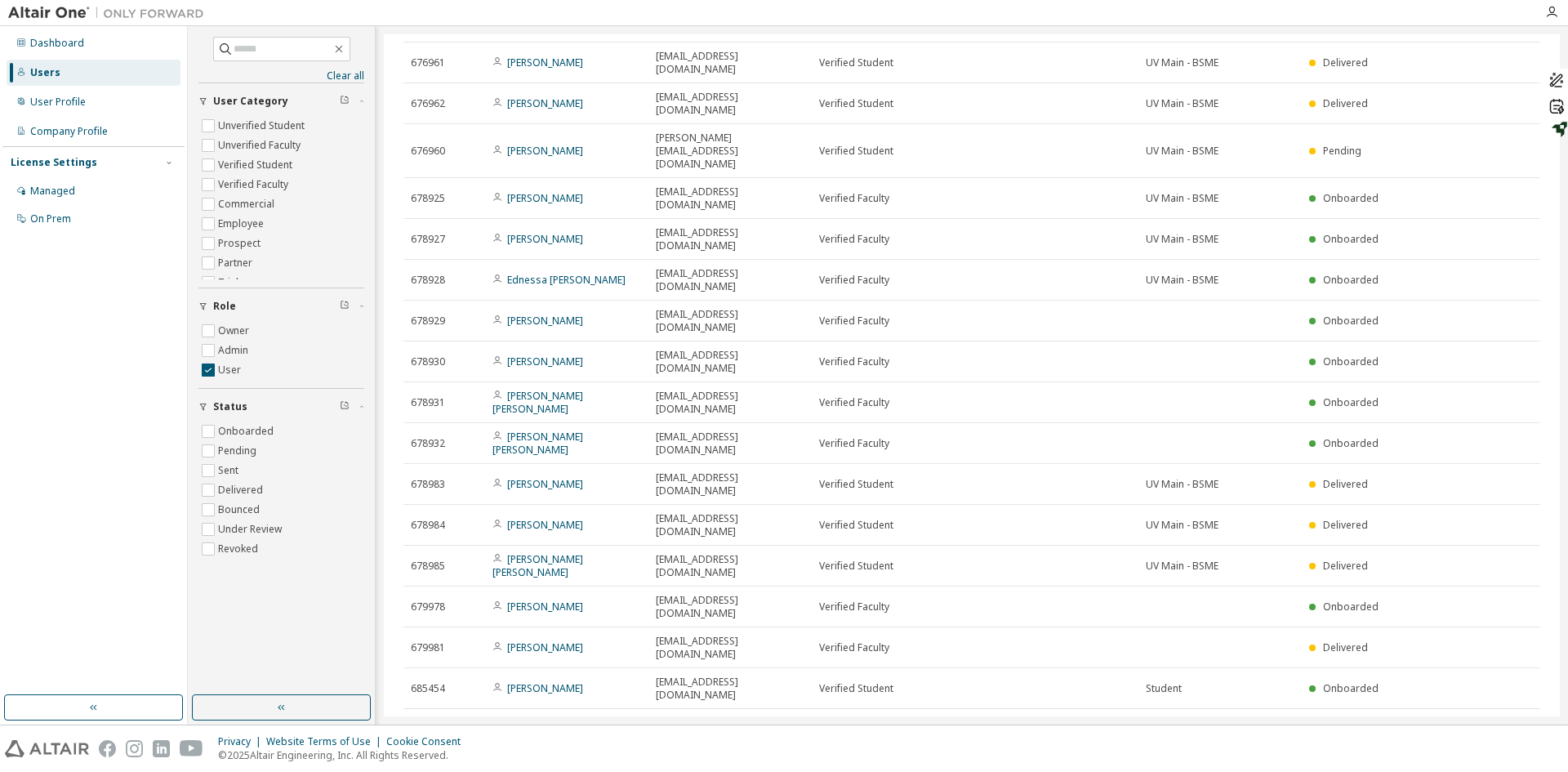
scroll to position [1185, 0]
type button "100"
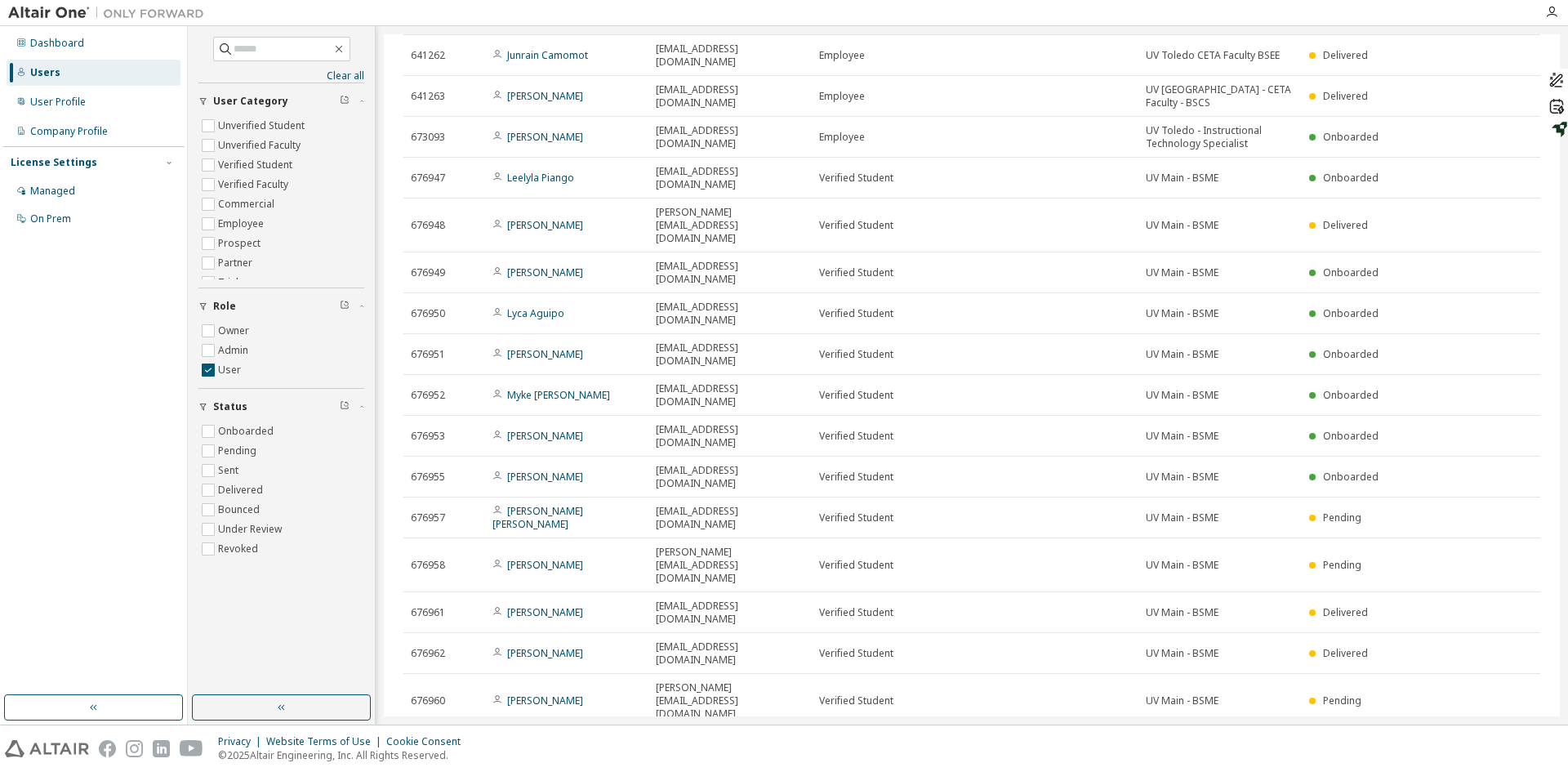
click at [566, 741] on link "[PERSON_NAME]" at bounding box center [545, 748] width 76 height 14
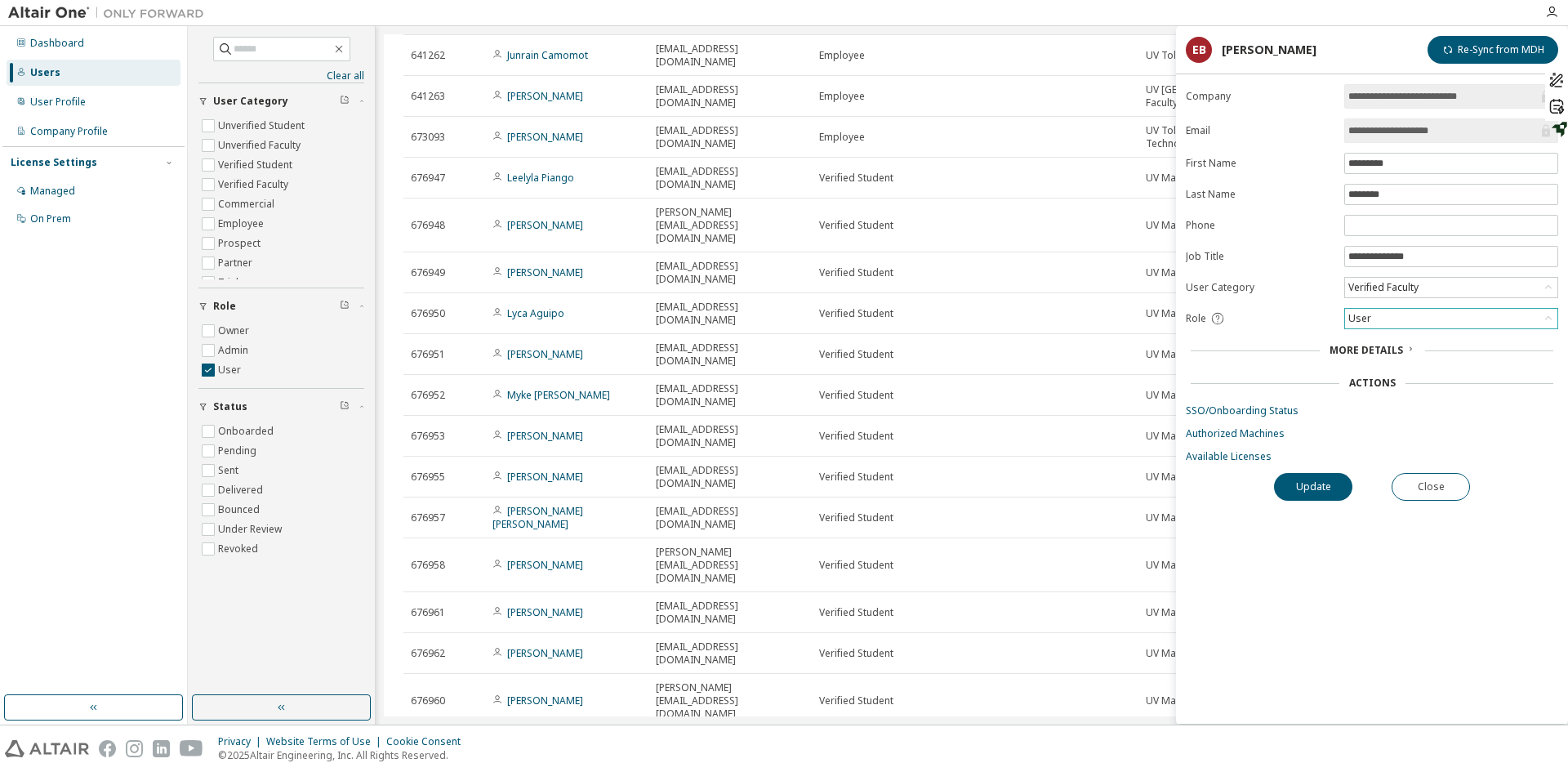
click at [1426, 320] on div "User" at bounding box center [1451, 319] width 212 height 20
click at [1410, 343] on li "Admin" at bounding box center [1450, 339] width 209 height 21
click at [1329, 486] on button "Update" at bounding box center [1313, 487] width 78 height 28
click at [1356, 11] on div at bounding box center [873, 12] width 1323 height 25
click at [1428, 479] on button "Close" at bounding box center [1431, 487] width 78 height 28
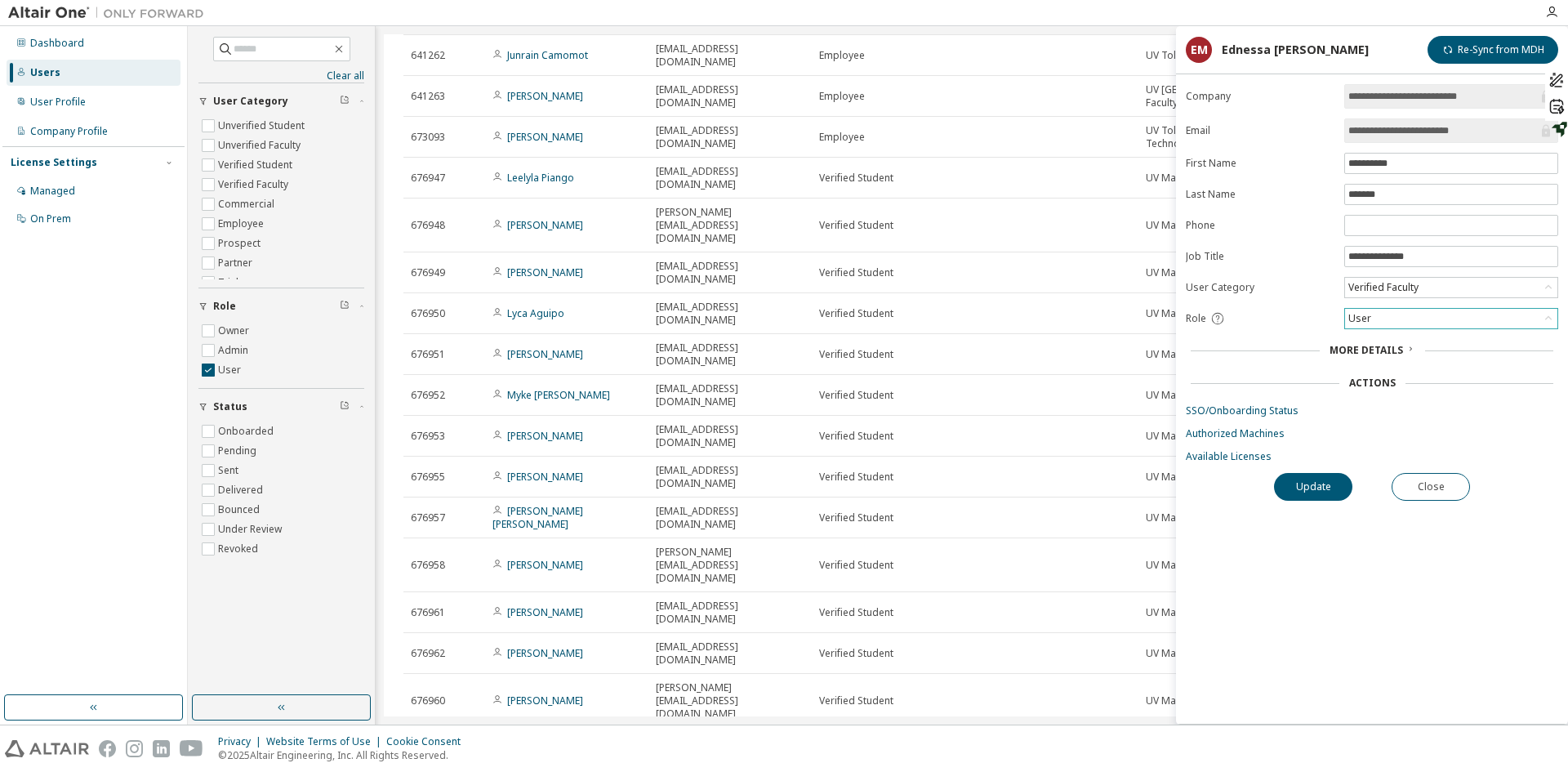
click at [1448, 322] on div "User" at bounding box center [1451, 319] width 212 height 20
click at [1425, 345] on li "Admin" at bounding box center [1450, 339] width 209 height 21
click at [1324, 489] on button "Update" at bounding box center [1313, 487] width 78 height 28
click at [1409, 483] on button "Close" at bounding box center [1431, 488] width 78 height 28
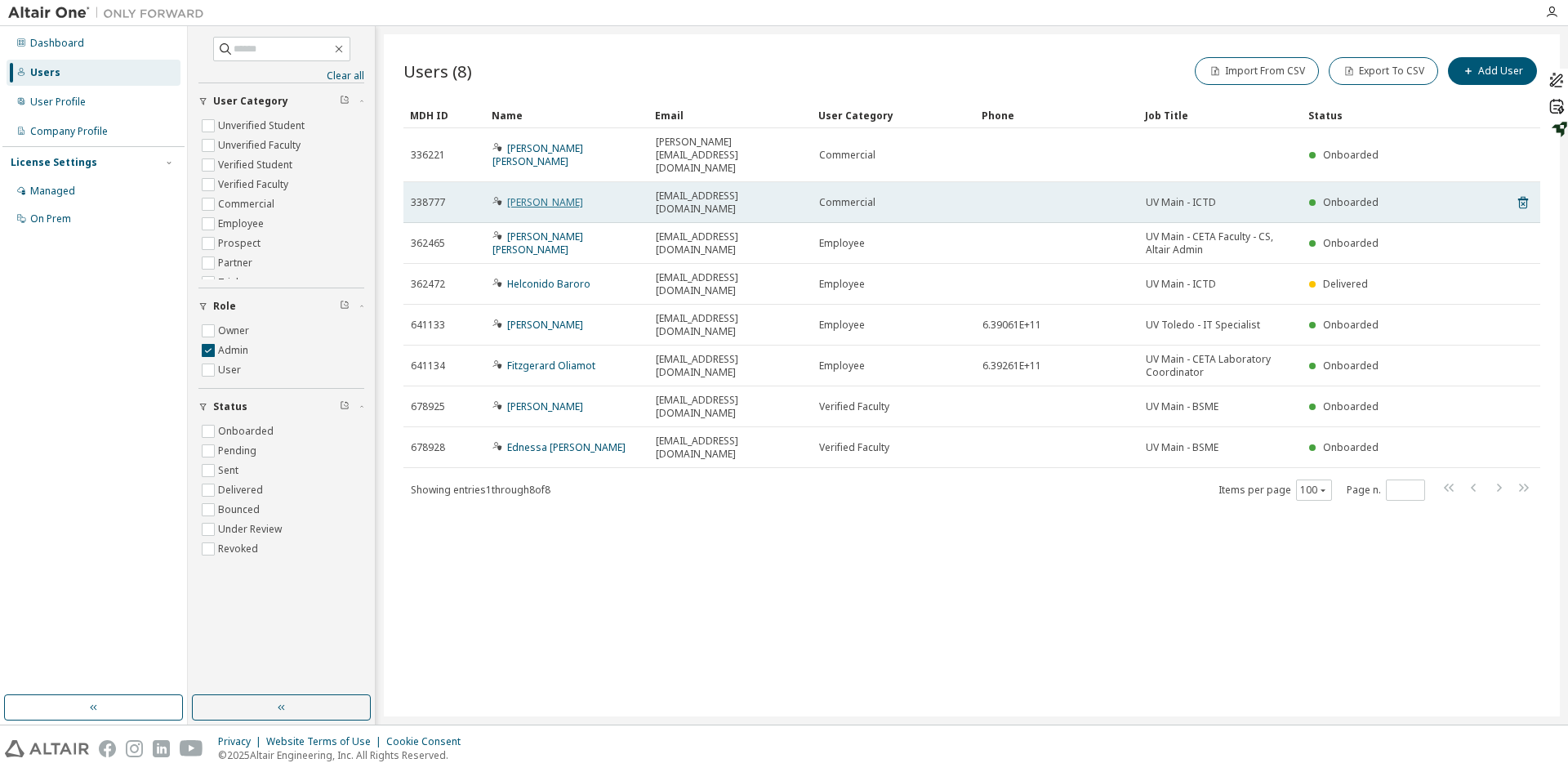
click at [558, 195] on link "[PERSON_NAME]" at bounding box center [545, 202] width 76 height 14
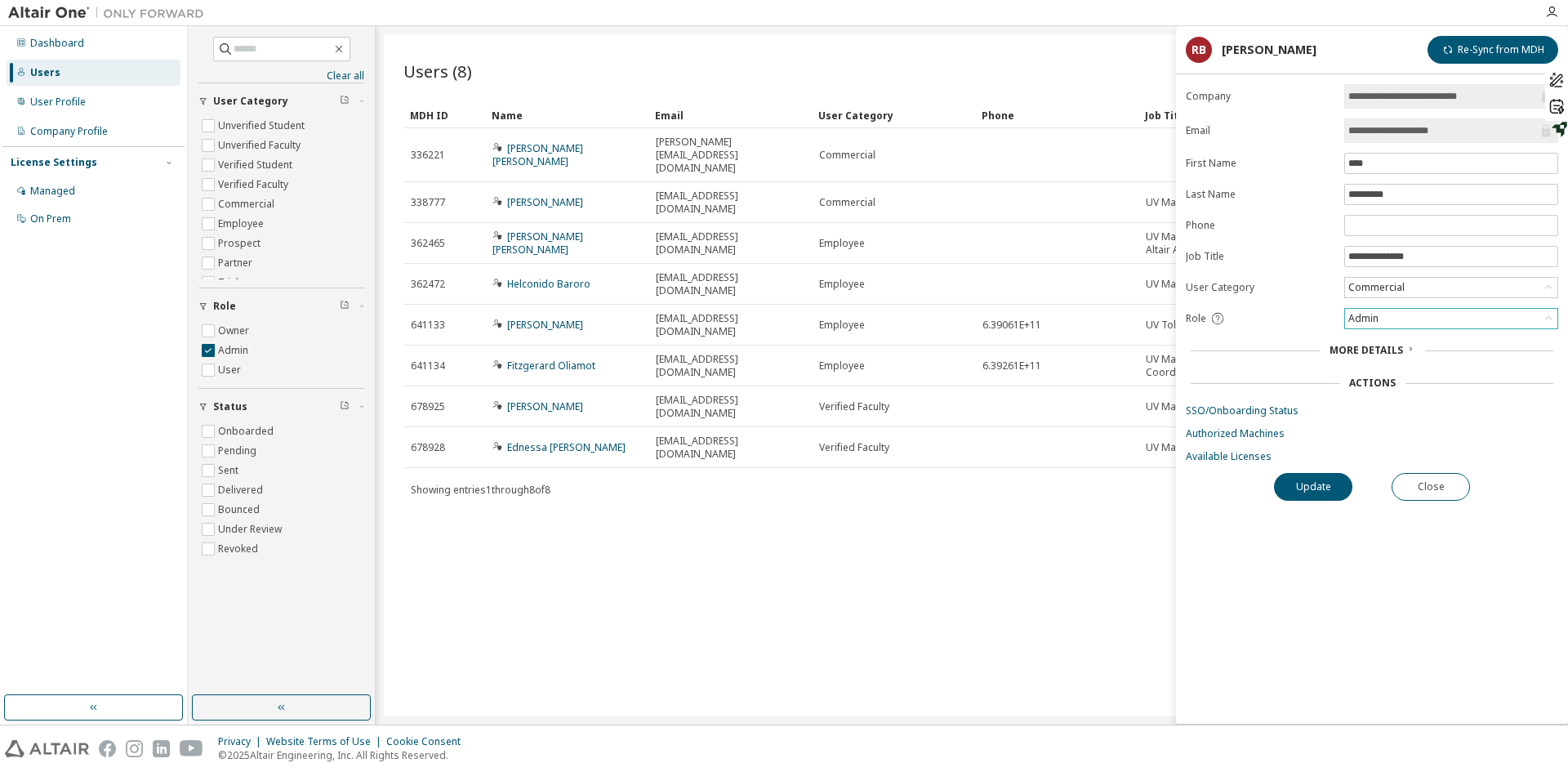
click at [1386, 318] on div "Admin" at bounding box center [1451, 319] width 212 height 20
click at [1362, 382] on li "User" at bounding box center [1450, 382] width 209 height 21
click at [1338, 485] on button "Update" at bounding box center [1313, 487] width 78 height 28
click at [1409, 488] on button "Close" at bounding box center [1431, 487] width 78 height 28
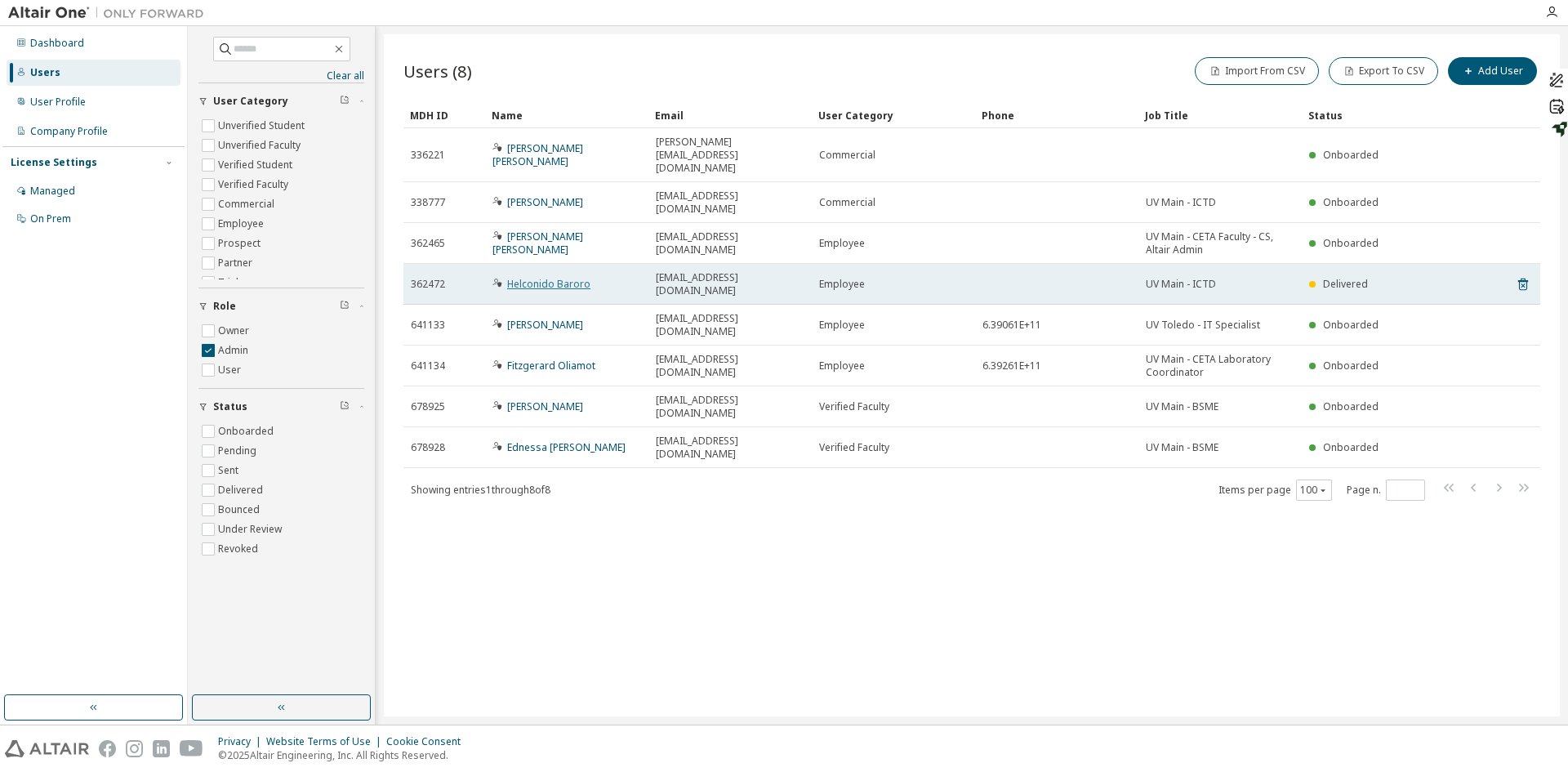
click at [555, 277] on link "Helconido Baroro" at bounding box center [548, 284] width 83 height 14
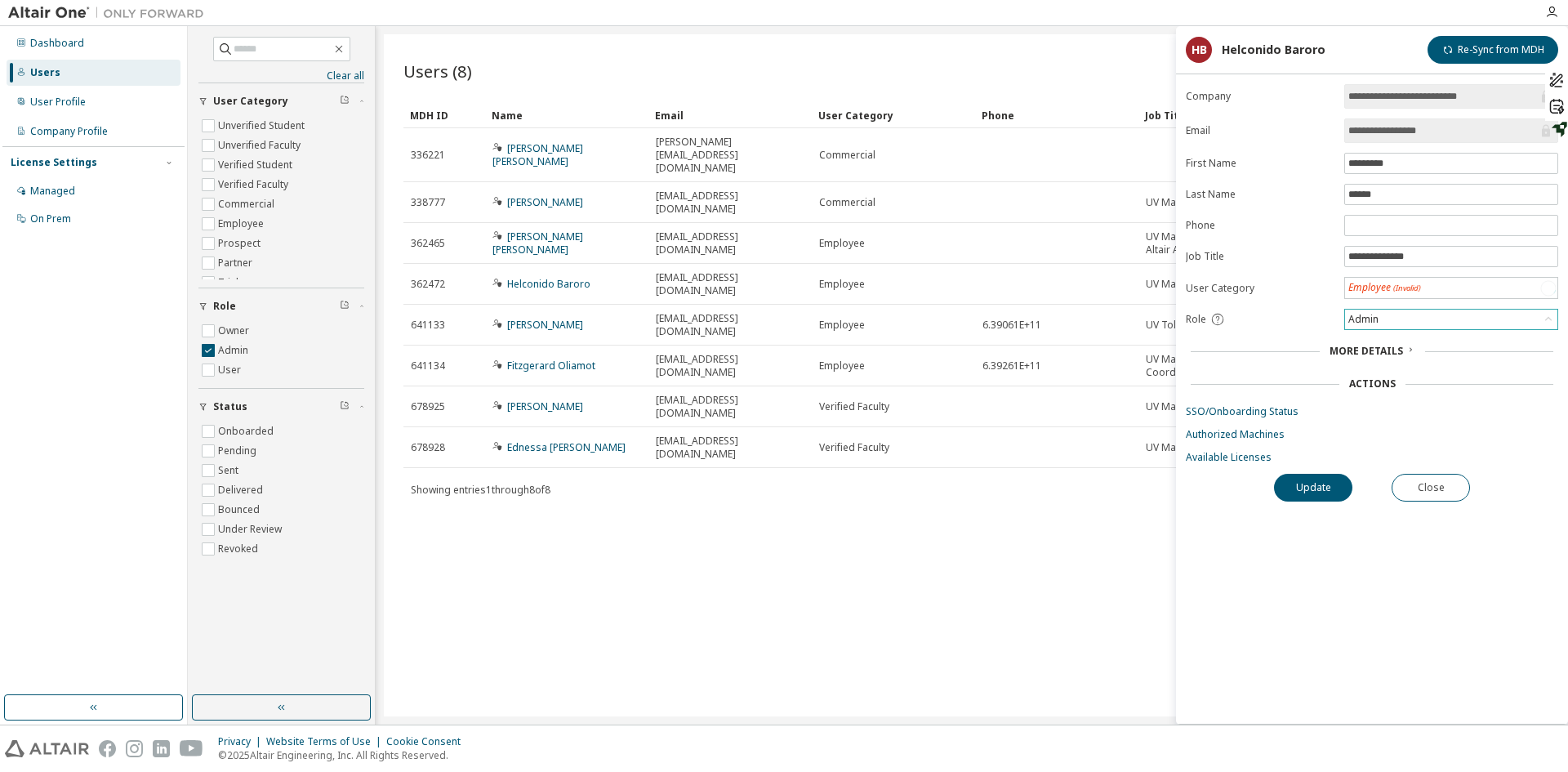
click at [1384, 318] on div "Admin" at bounding box center [1451, 320] width 212 height 20
click at [1387, 318] on div "Admin" at bounding box center [1451, 320] width 212 height 20
click at [1377, 385] on li "User" at bounding box center [1450, 382] width 209 height 21
click at [1325, 481] on button "Update" at bounding box center [1313, 487] width 78 height 28
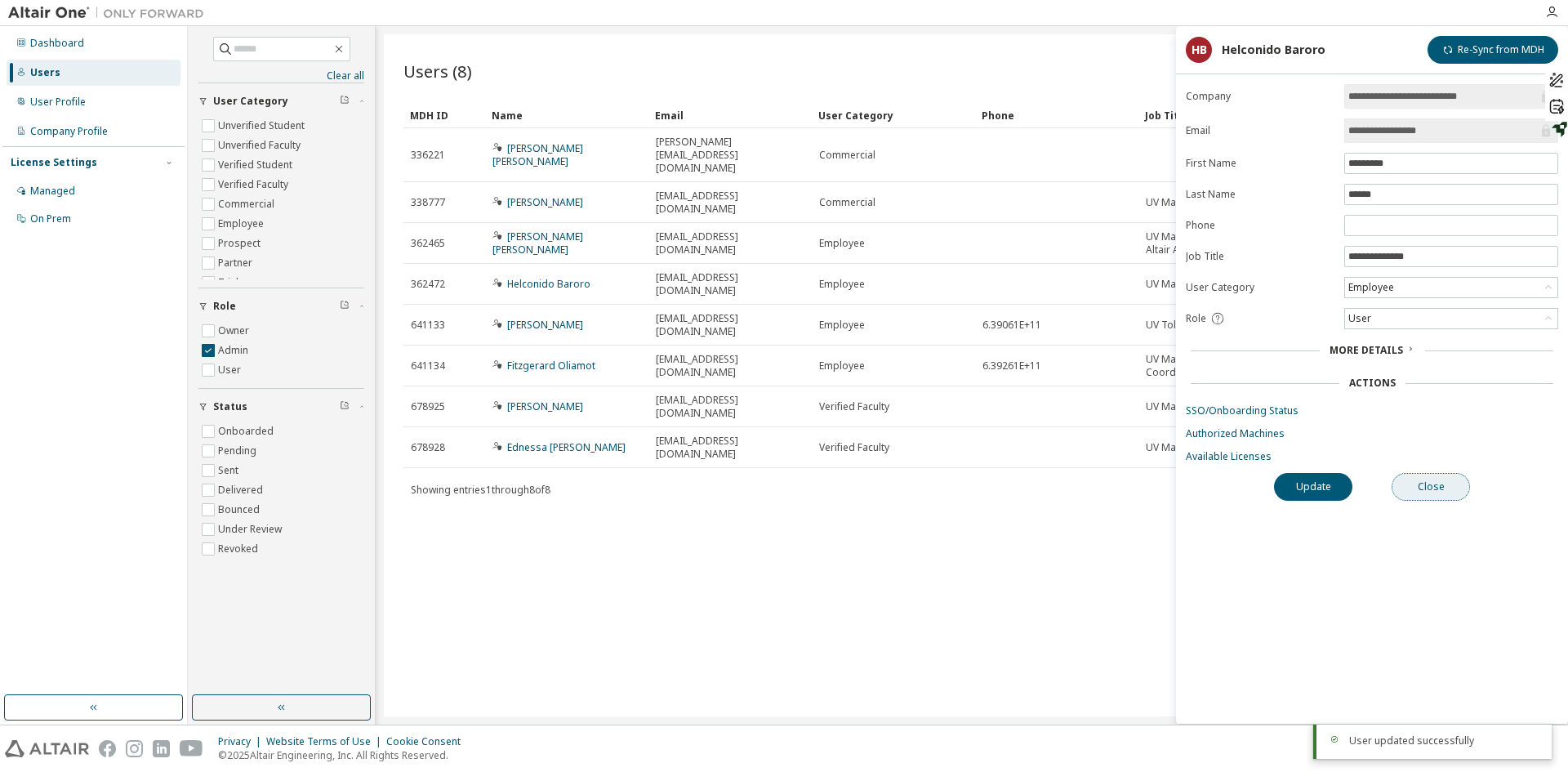
click at [1452, 490] on button "Close" at bounding box center [1431, 487] width 78 height 28
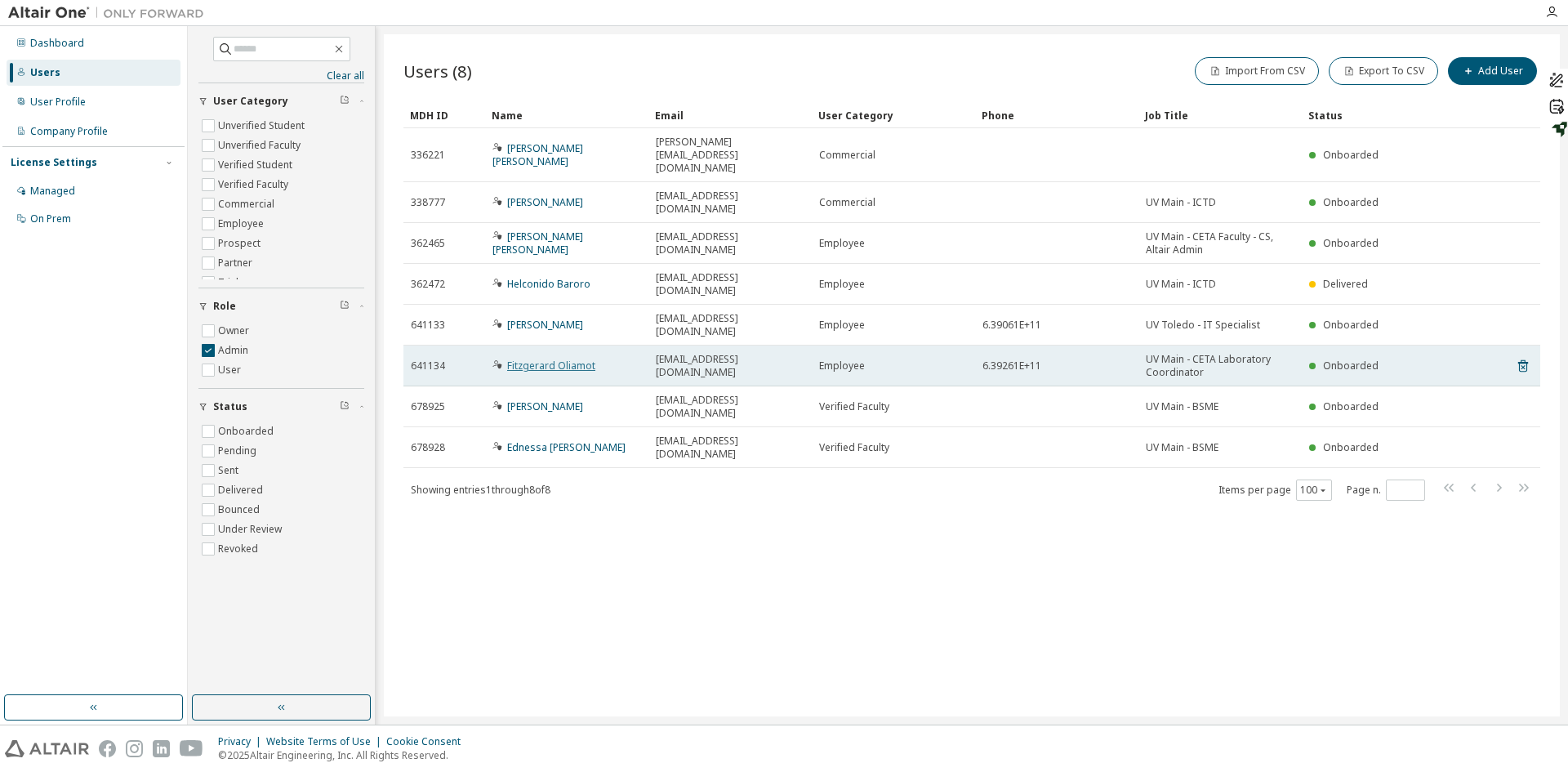
click at [577, 358] on link "Fitzgerard Oliamot" at bounding box center [551, 365] width 88 height 14
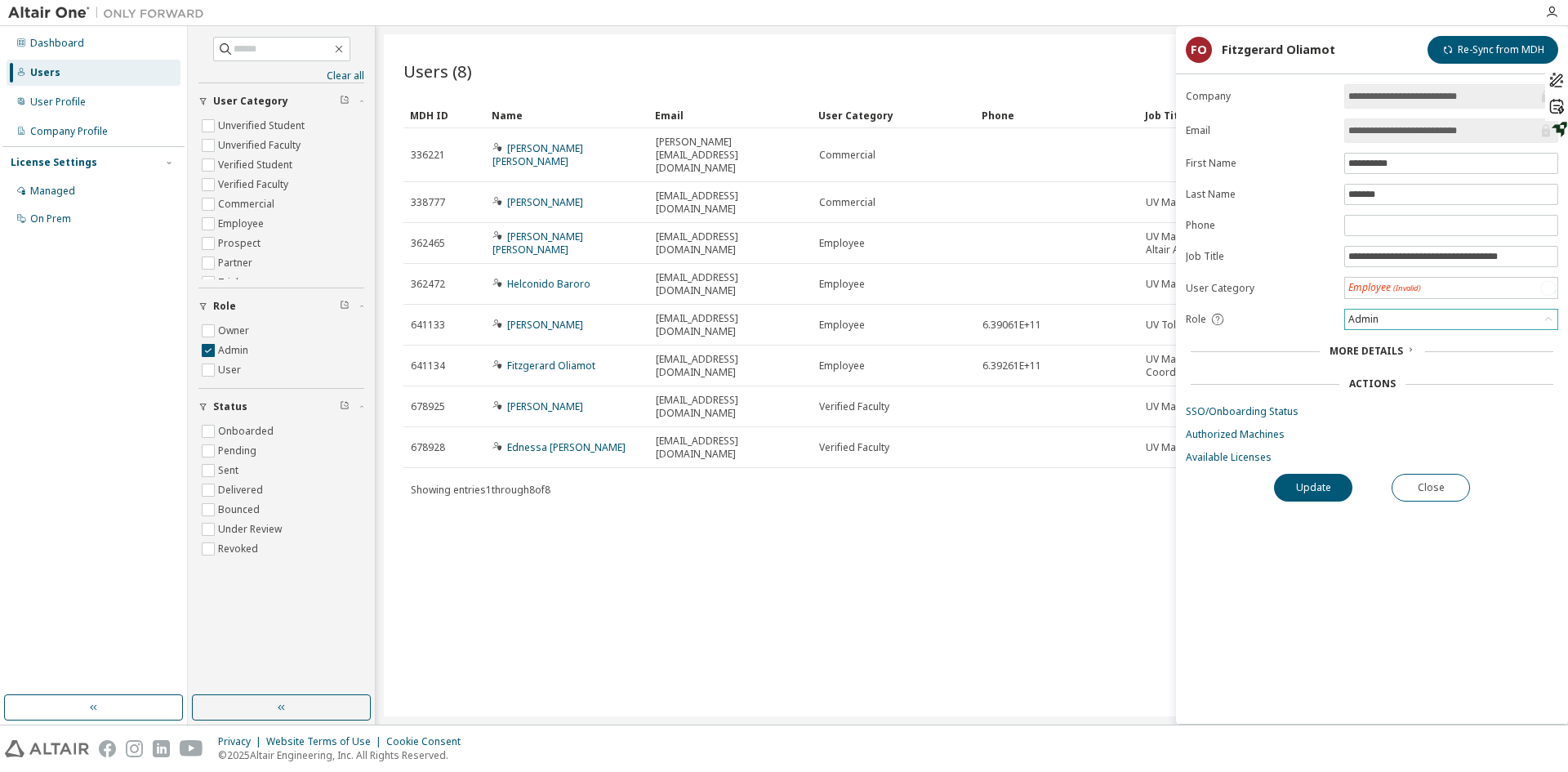
click at [1369, 318] on div "Admin" at bounding box center [1363, 319] width 35 height 18
drag, startPoint x: 1374, startPoint y: 389, endPoint x: 1378, endPoint y: 400, distance: 12.1
click at [1373, 389] on li "User" at bounding box center [1450, 382] width 209 height 21
click at [1334, 488] on button "Update" at bounding box center [1313, 487] width 78 height 28
click at [1422, 479] on button "Close" at bounding box center [1431, 487] width 78 height 28
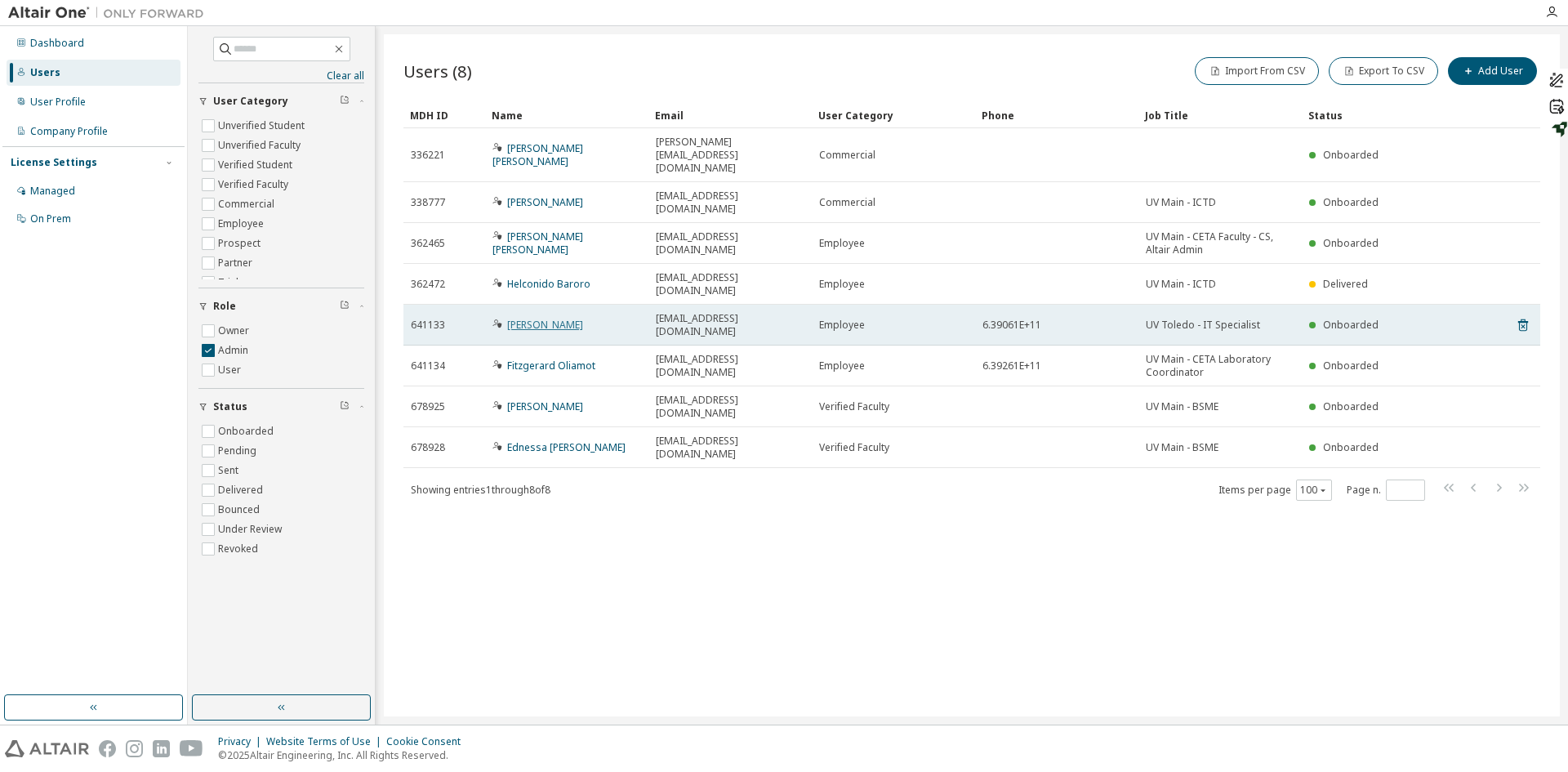
click at [559, 318] on link "[PERSON_NAME]" at bounding box center [545, 325] width 76 height 14
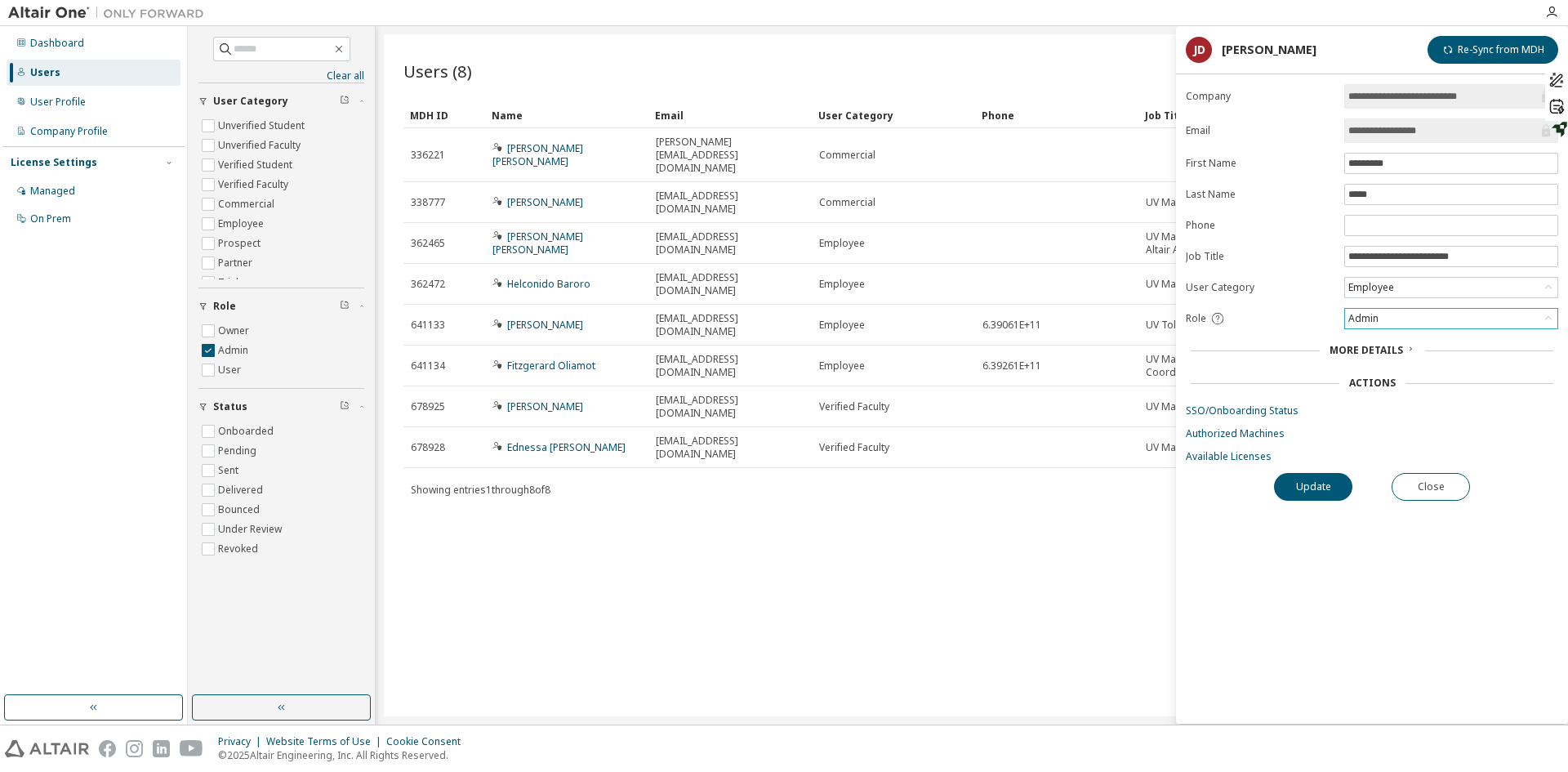
click at [1391, 323] on div "Admin" at bounding box center [1451, 319] width 212 height 20
click at [1383, 376] on li "User" at bounding box center [1450, 382] width 209 height 21
click at [1318, 493] on button "Update" at bounding box center [1313, 487] width 78 height 28
click at [1445, 487] on button "Close" at bounding box center [1431, 487] width 78 height 28
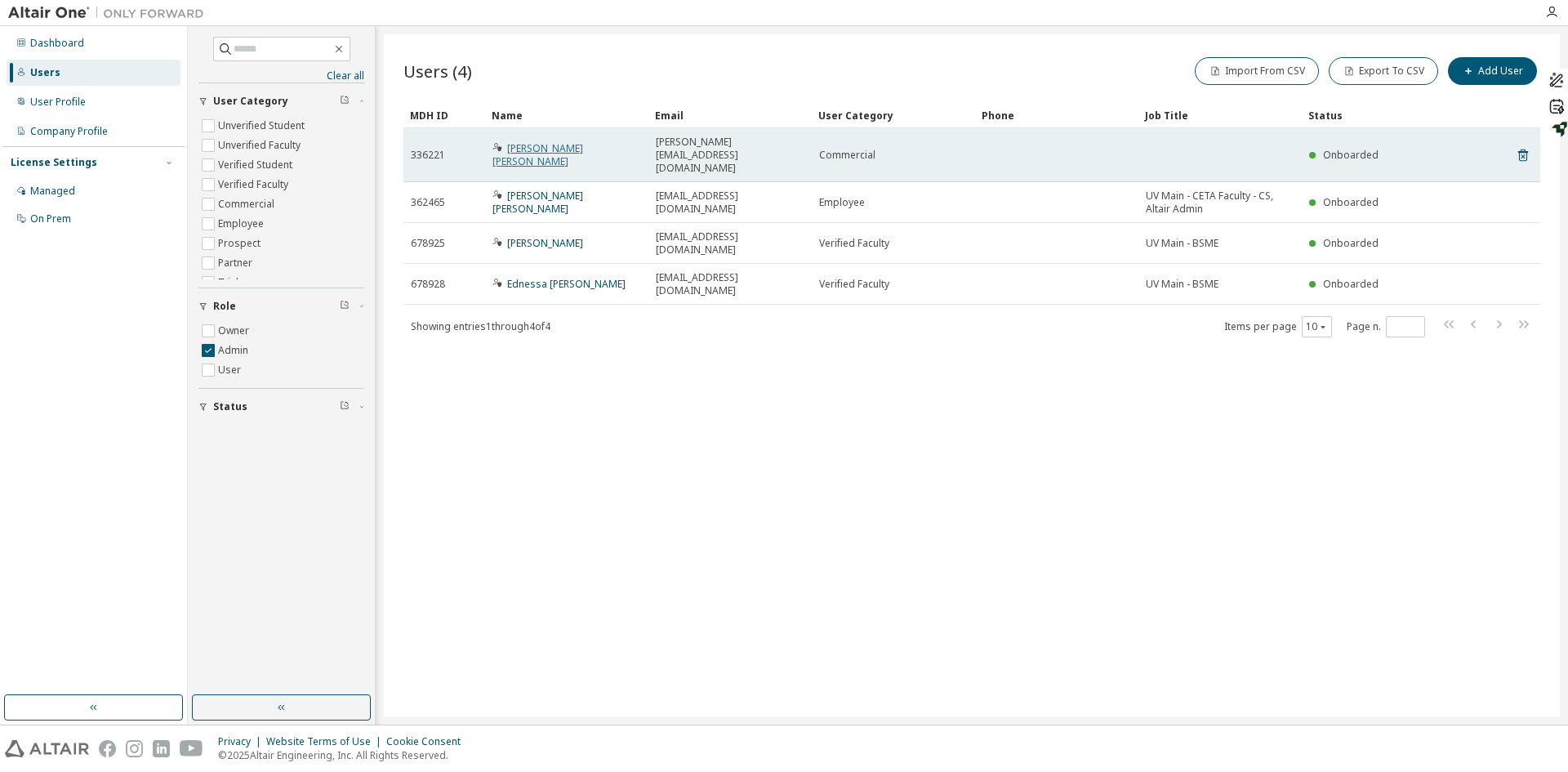
click at [563, 141] on link "[PERSON_NAME] [PERSON_NAME]" at bounding box center [537, 154] width 91 height 27
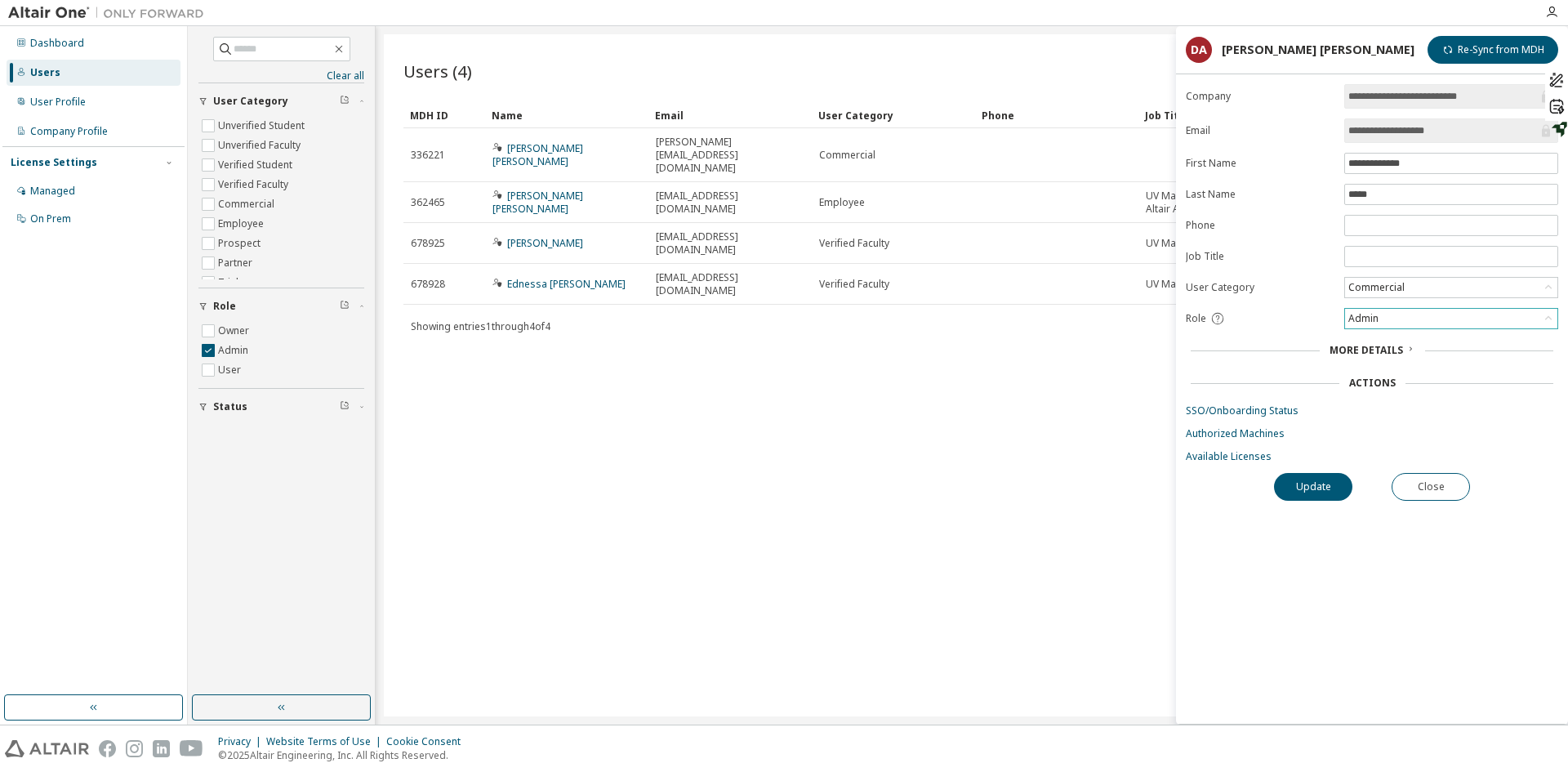
click at [1406, 316] on div "Admin" at bounding box center [1451, 319] width 212 height 20
click at [1375, 383] on li "User" at bounding box center [1450, 382] width 209 height 21
click at [1375, 383] on div "Actions" at bounding box center [1372, 382] width 47 height 13
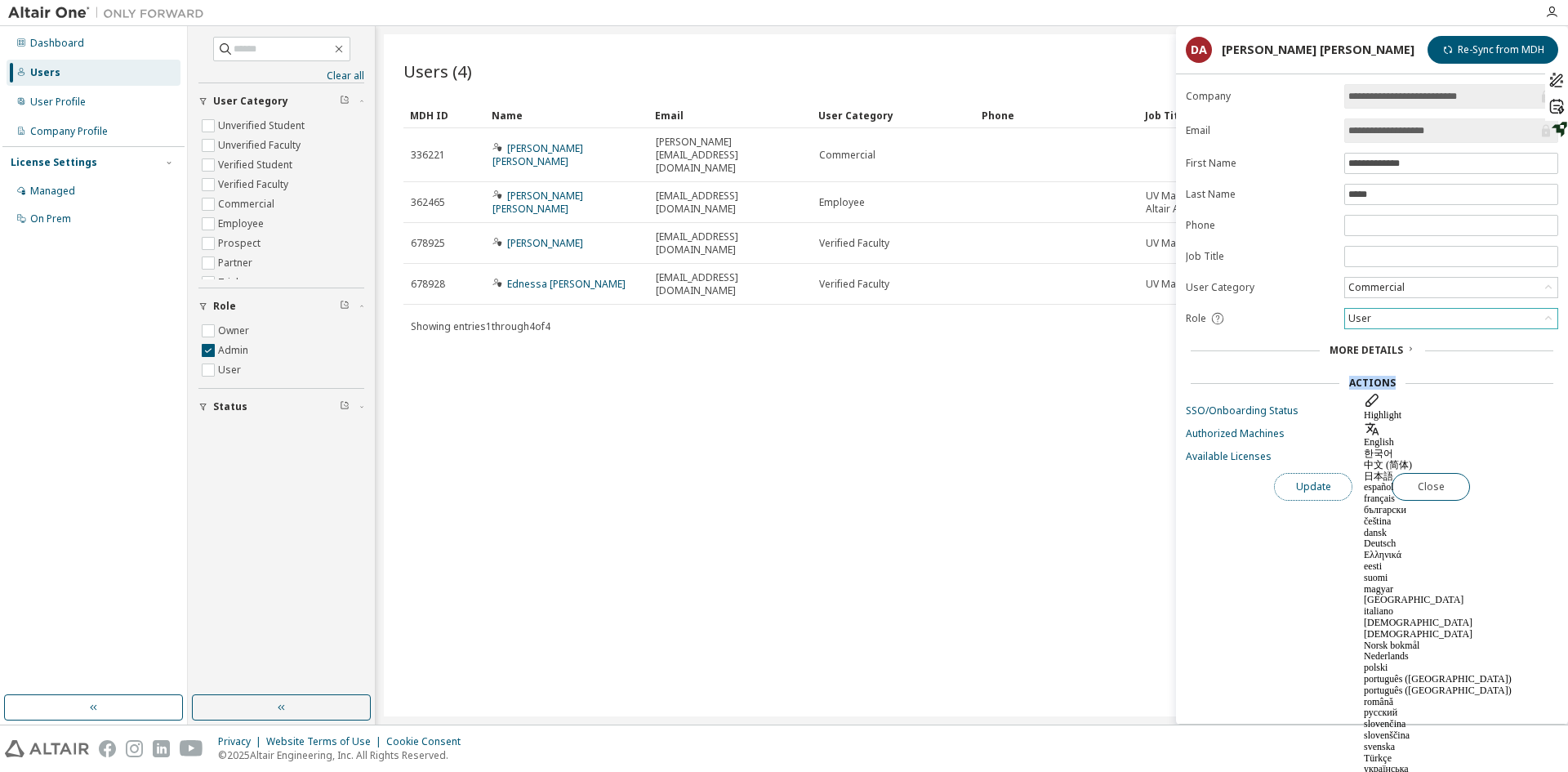
click at [1324, 488] on button "Update" at bounding box center [1313, 487] width 78 height 28
click at [1324, 488] on div "Update Close" at bounding box center [1372, 487] width 372 height 28
click at [897, 438] on div "Users (4) Import From CSV Export To CSV Add User Clear Load Save Save As Field …" at bounding box center [972, 375] width 1176 height 682
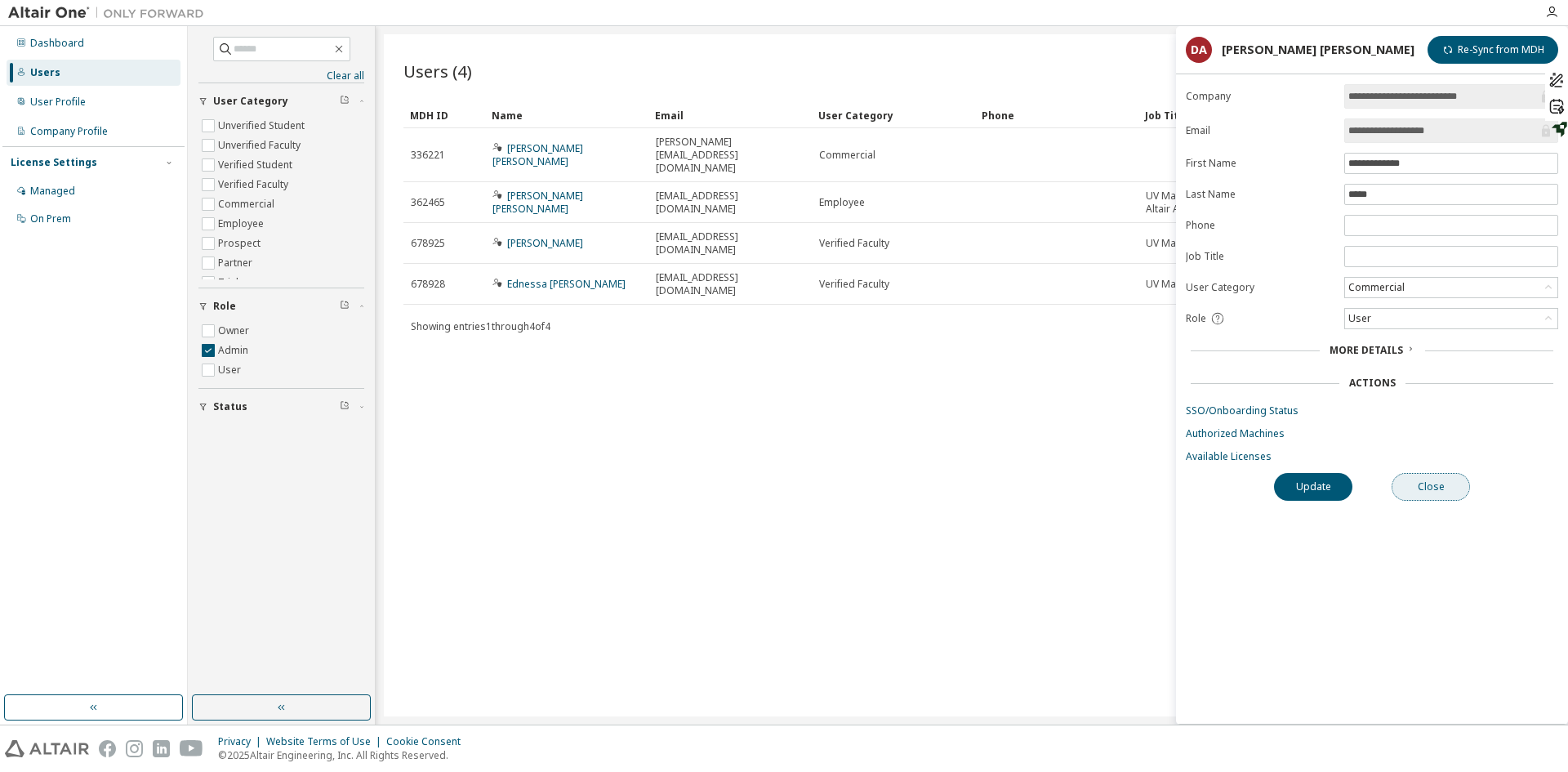
click at [1445, 483] on button "Close" at bounding box center [1431, 487] width 78 height 28
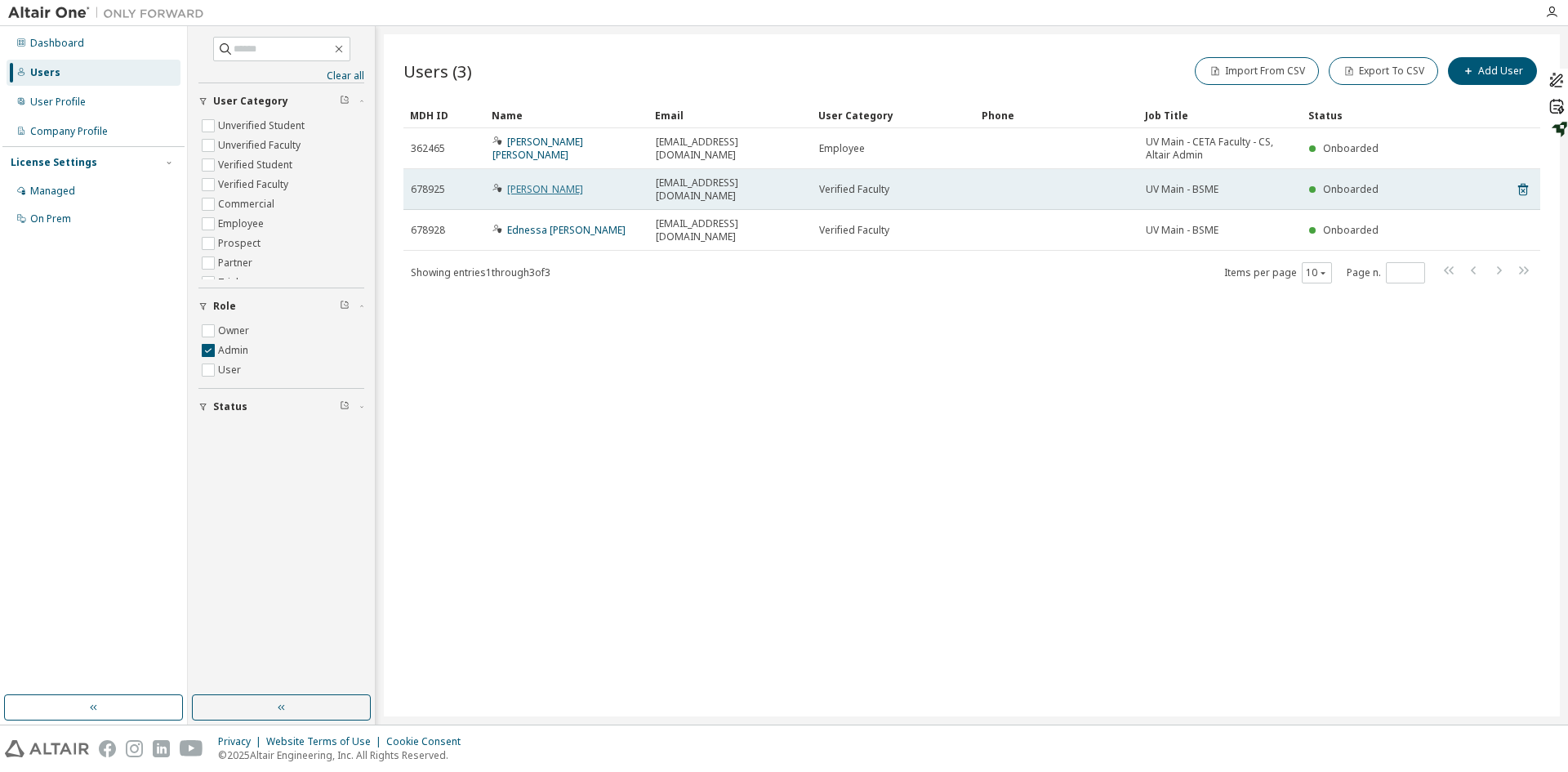
click at [570, 182] on link "[PERSON_NAME]" at bounding box center [545, 189] width 76 height 14
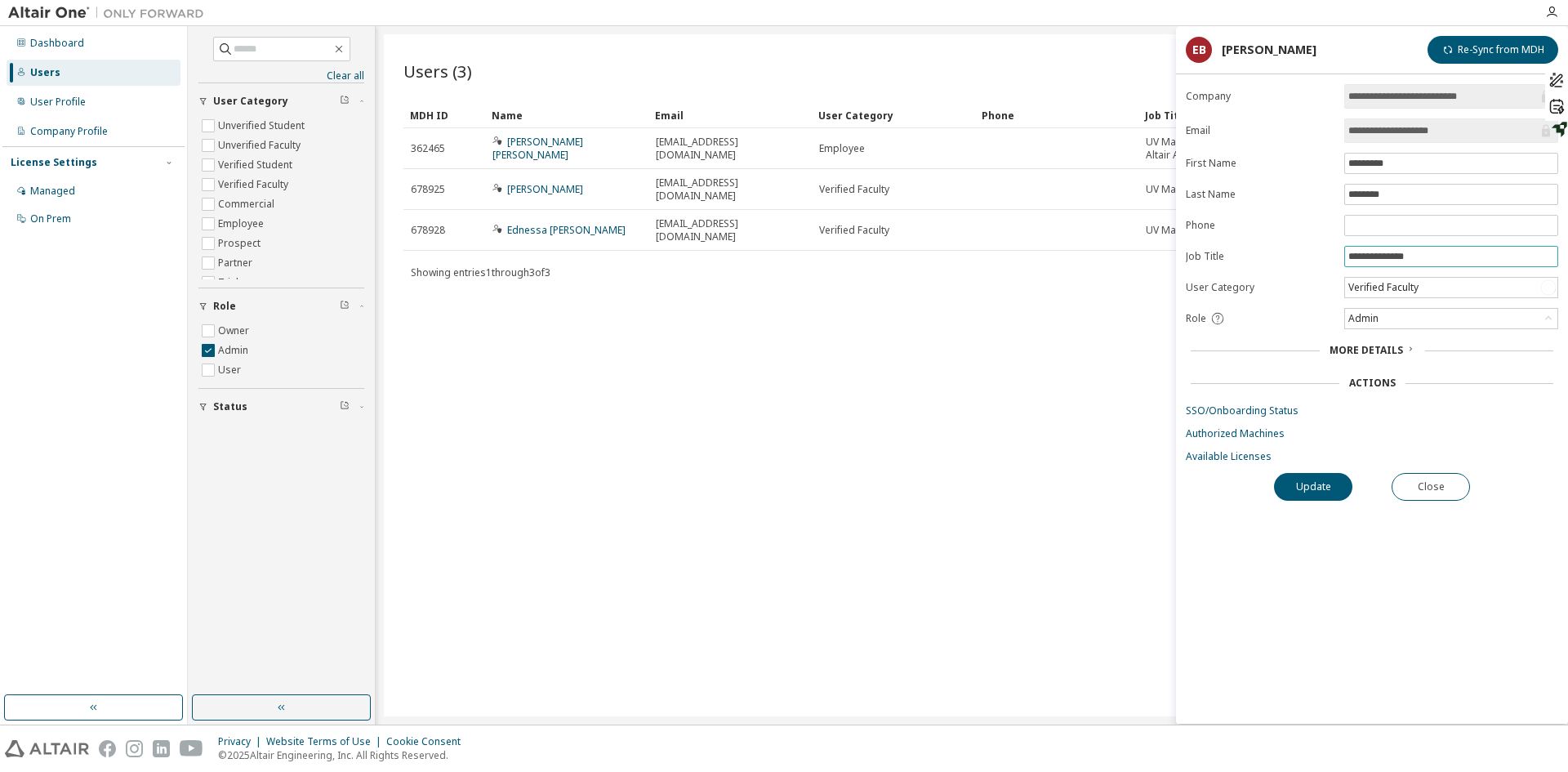
click at [1403, 255] on input "**********" at bounding box center [1451, 256] width 206 height 13
type input "**********"
click at [1302, 480] on button "Update" at bounding box center [1313, 487] width 78 height 28
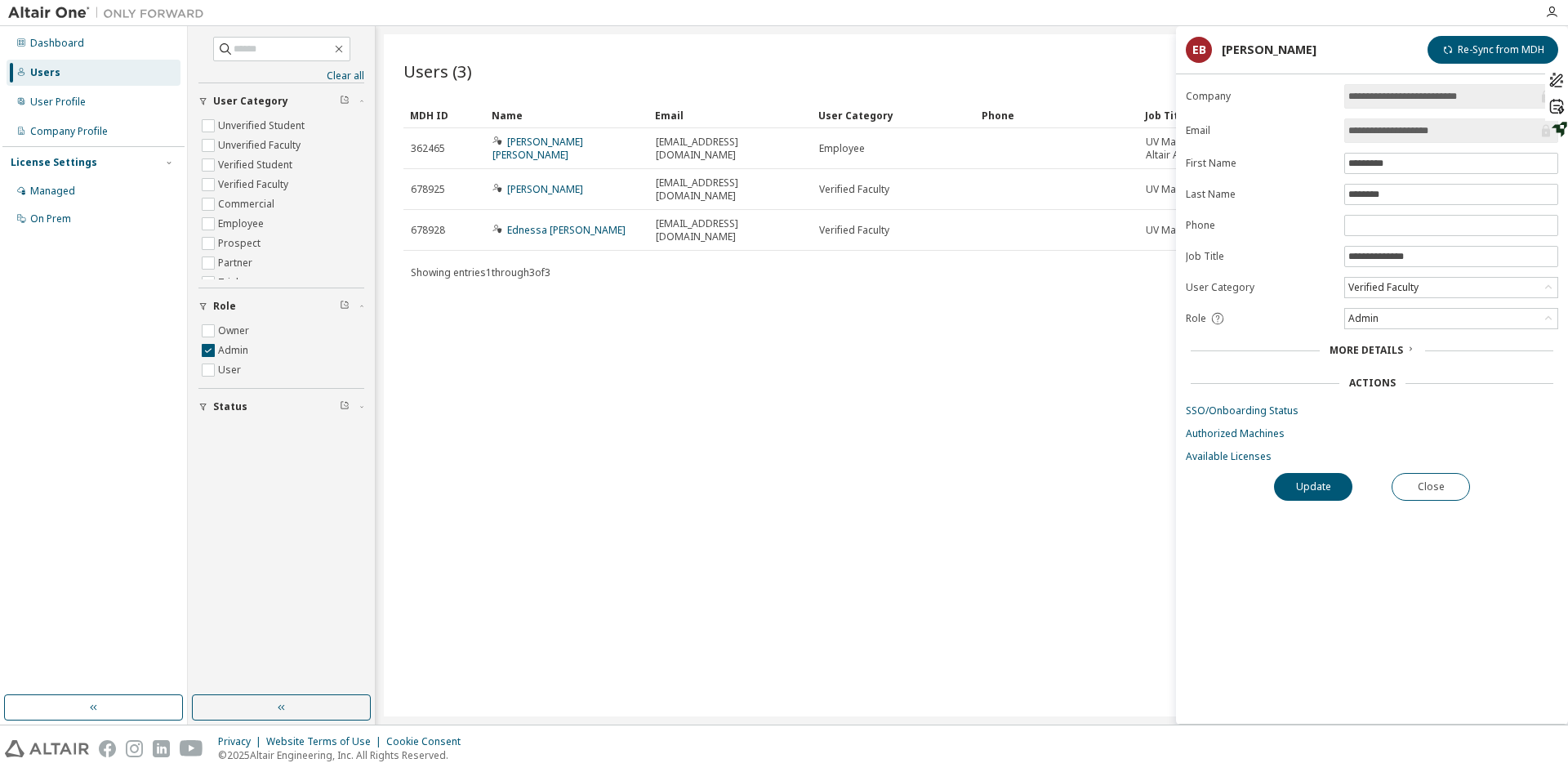
click at [1302, 480] on div "Update Close" at bounding box center [1372, 487] width 372 height 28
click at [1409, 486] on button "Close" at bounding box center [1431, 488] width 78 height 28
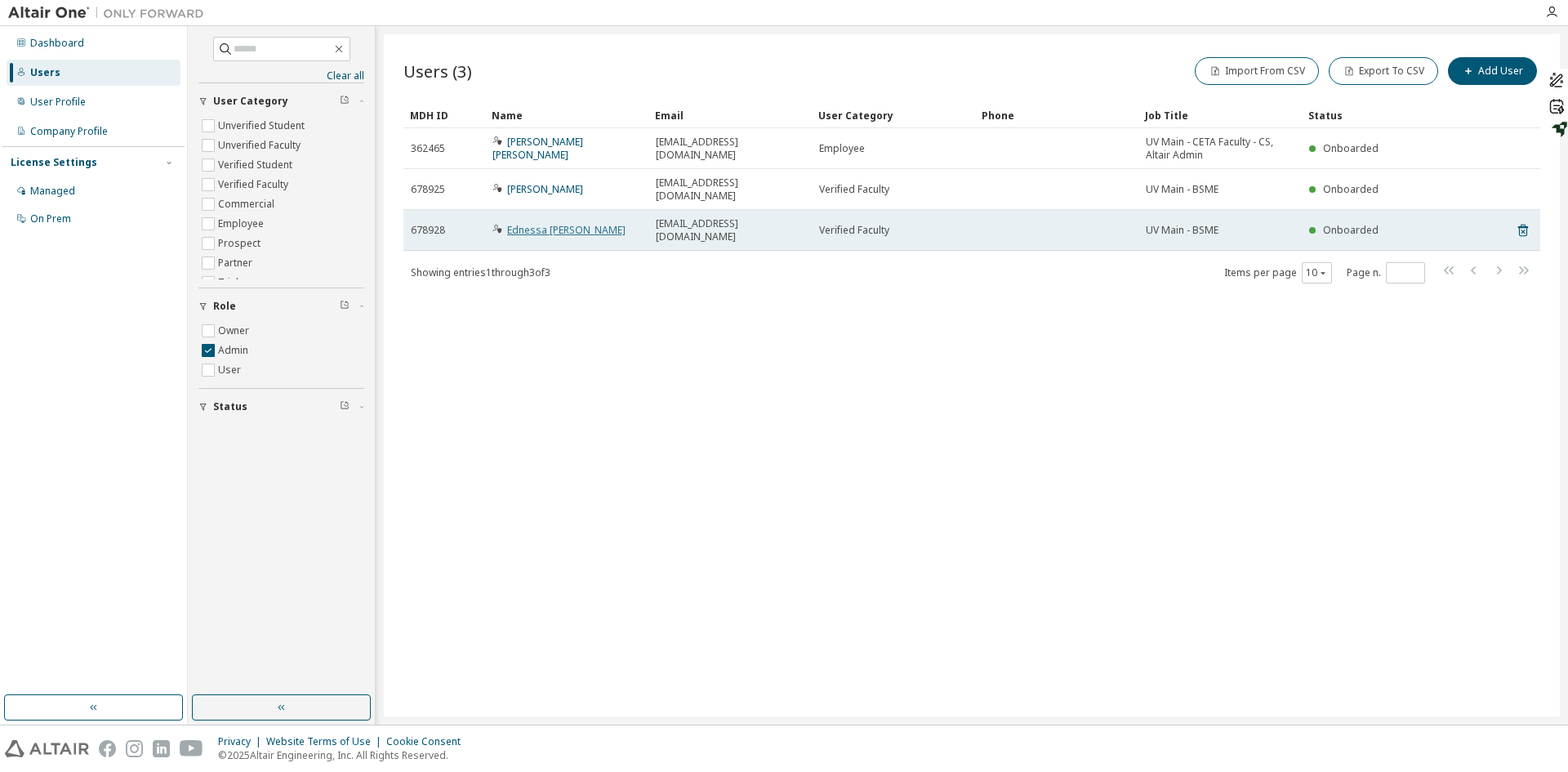
click at [577, 223] on link "Ednessa [PERSON_NAME]" at bounding box center [566, 230] width 118 height 14
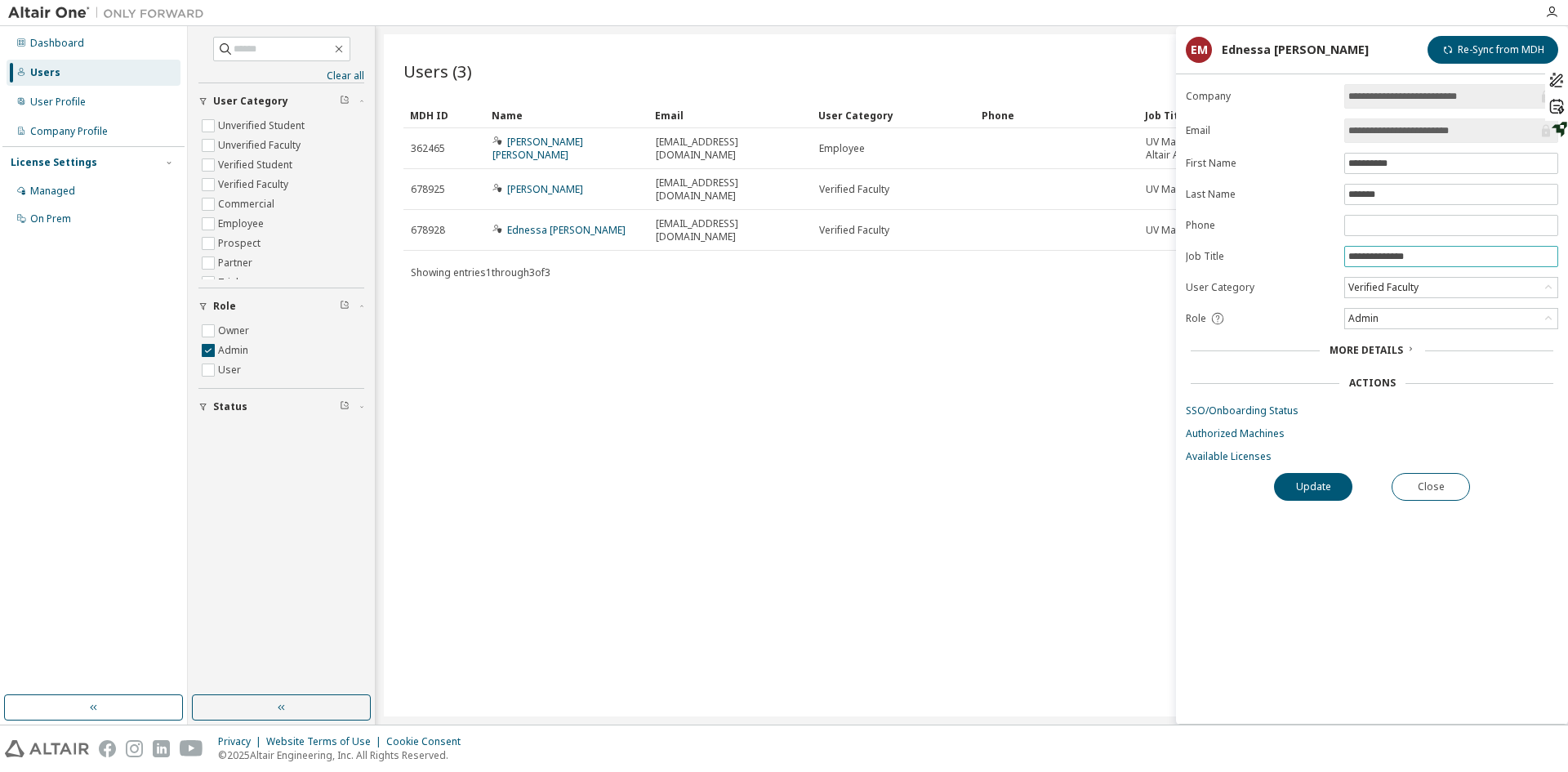
click at [1393, 258] on input "**********" at bounding box center [1451, 256] width 206 height 13
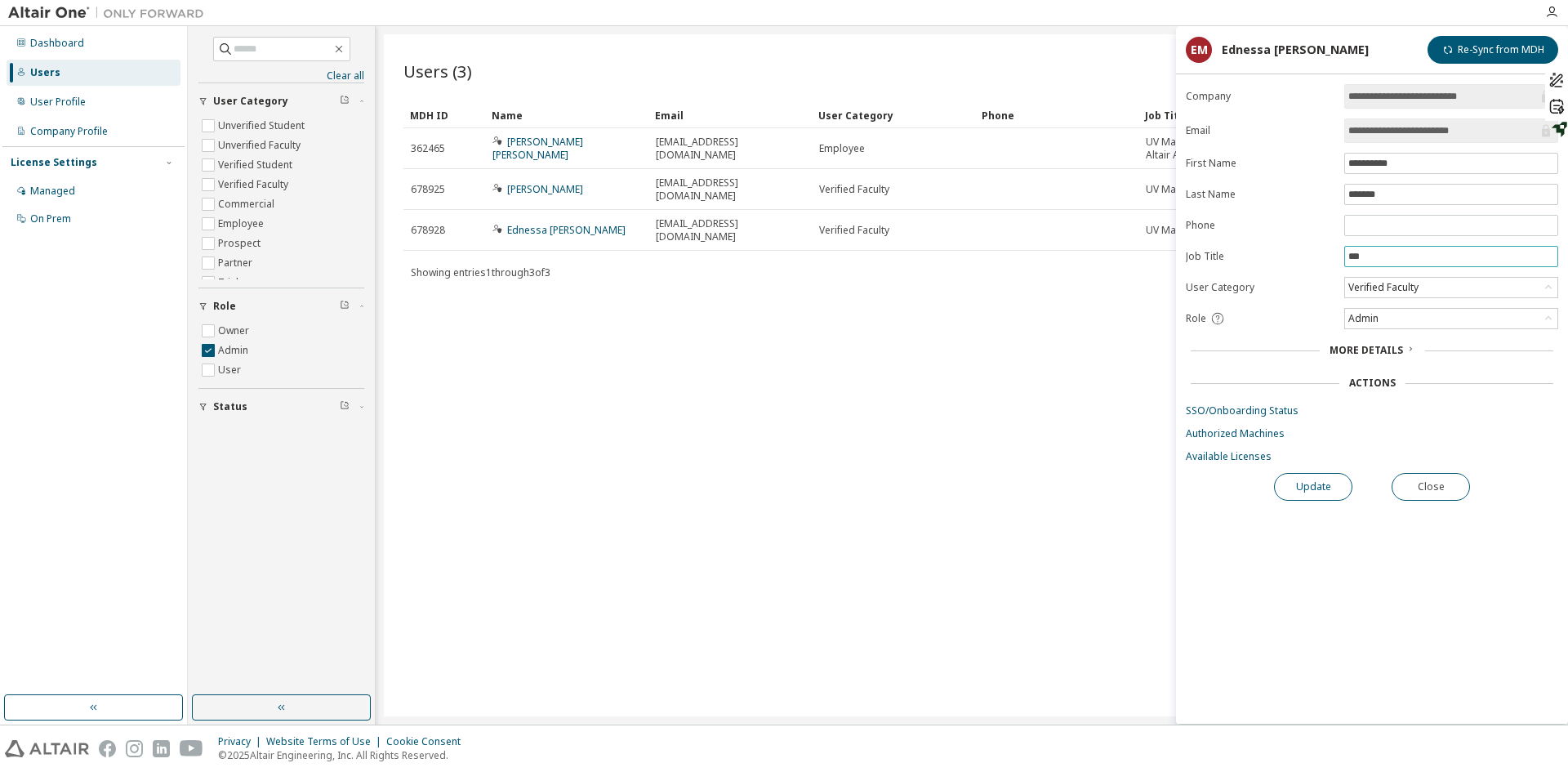
type input "***"
click at [1303, 484] on button "Update" at bounding box center [1313, 487] width 78 height 28
click at [1434, 486] on button "Close" at bounding box center [1431, 487] width 78 height 28
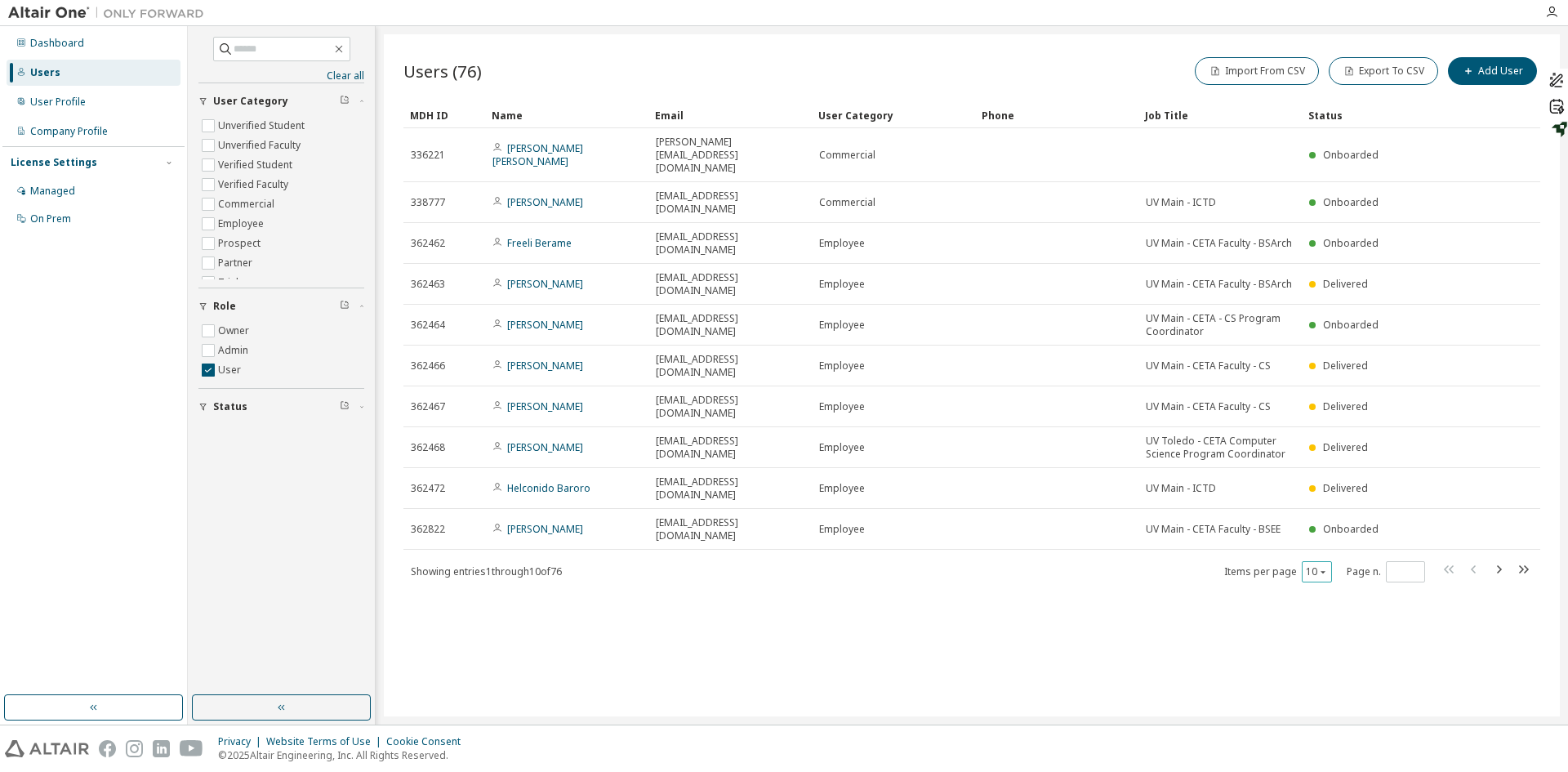
click at [1328, 567] on icon "button" at bounding box center [1323, 572] width 10 height 10
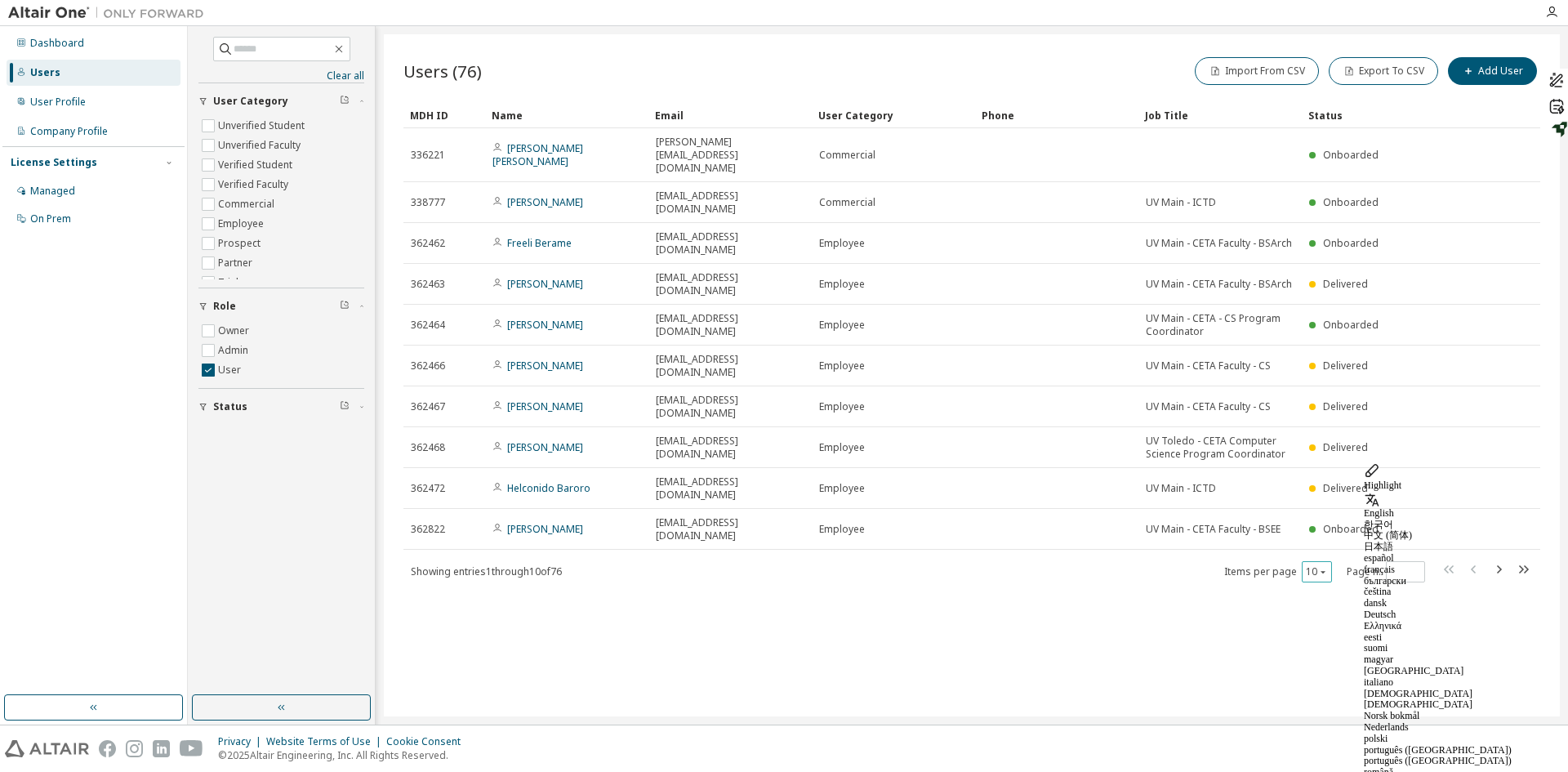
click at [1329, 561] on div "10" at bounding box center [1317, 571] width 30 height 21
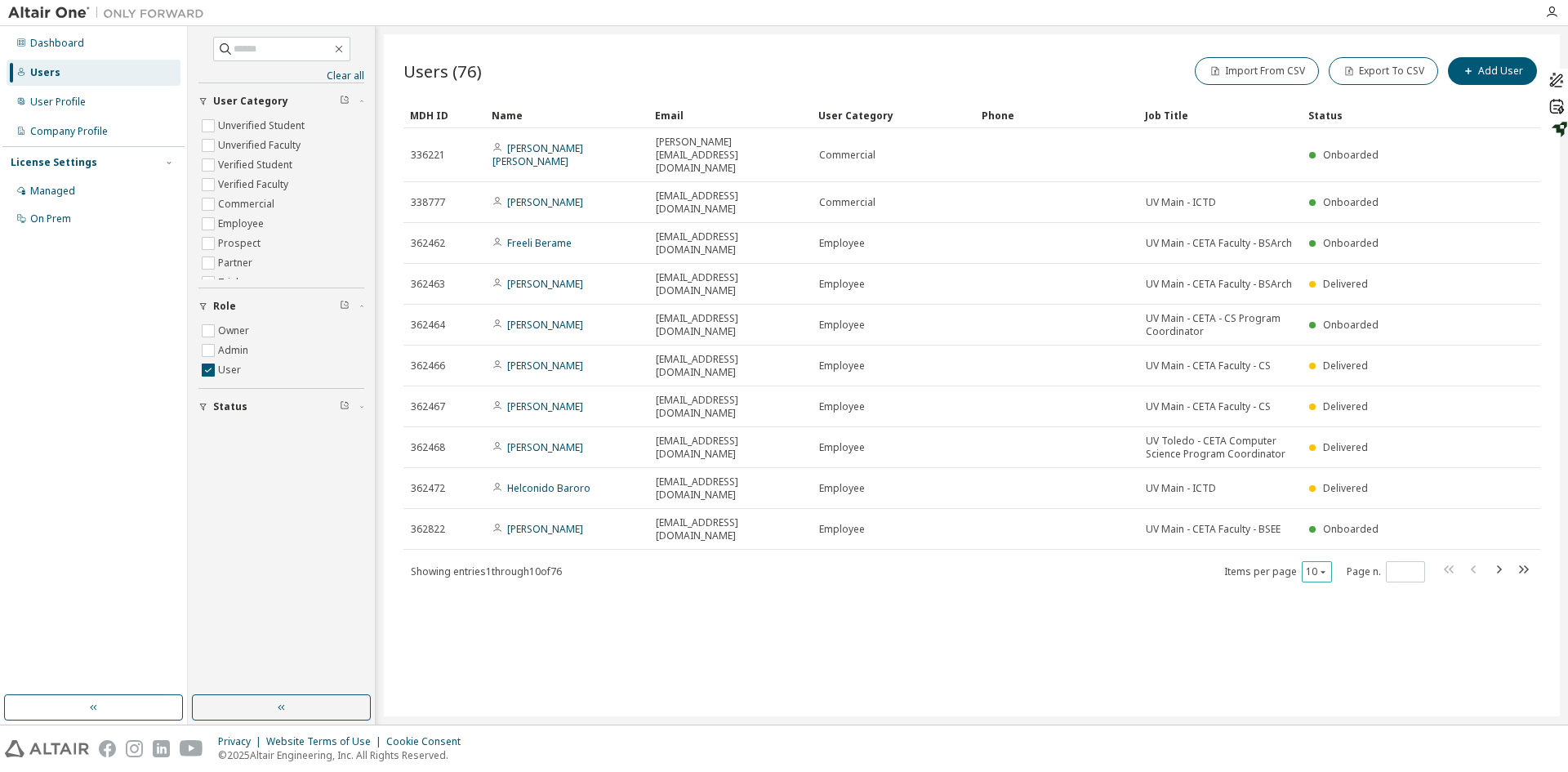
click at [1328, 567] on icon "button" at bounding box center [1323, 572] width 10 height 10
click at [1317, 559] on div "100" at bounding box center [1367, 555] width 131 height 20
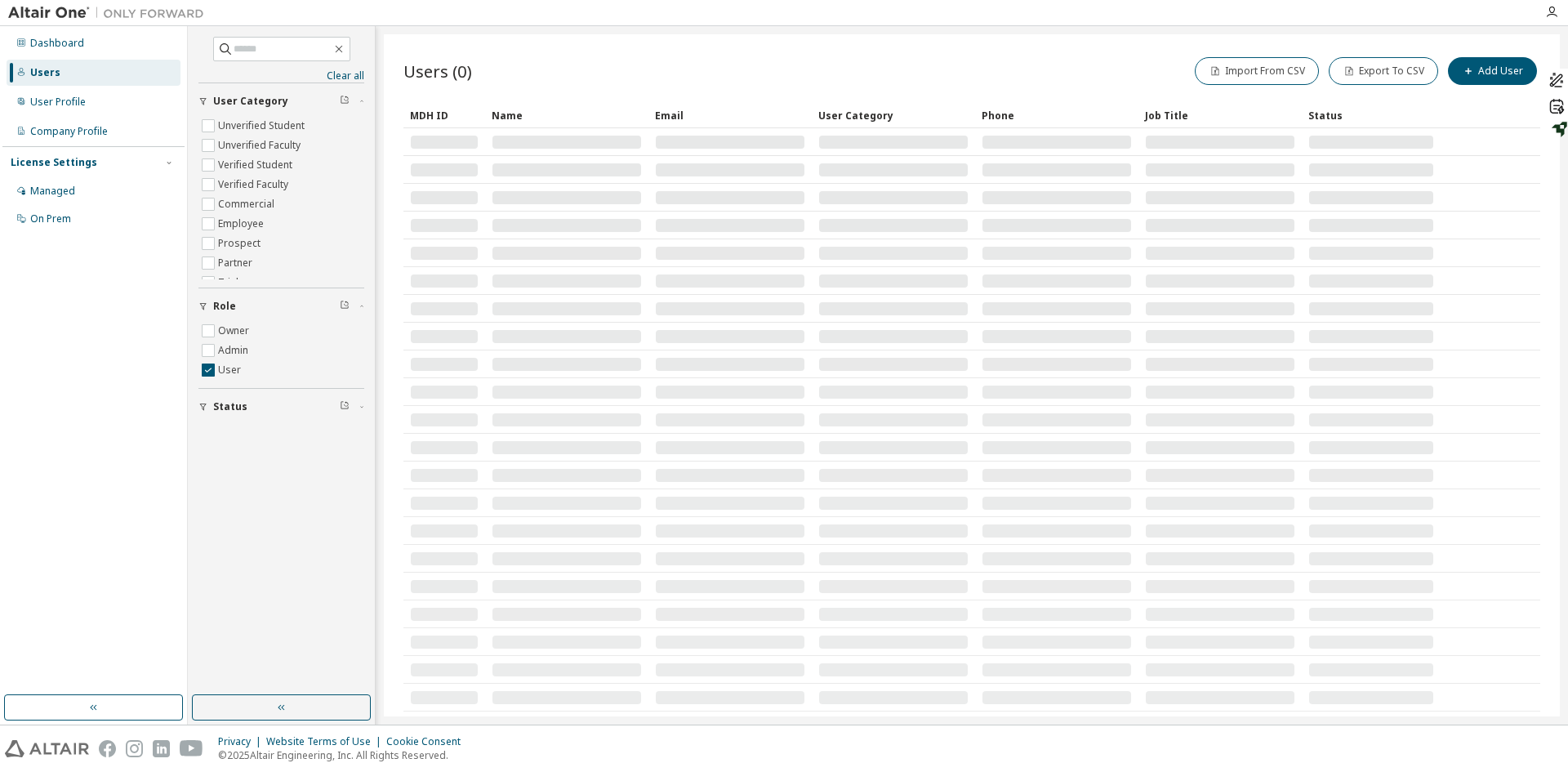
type button "100"
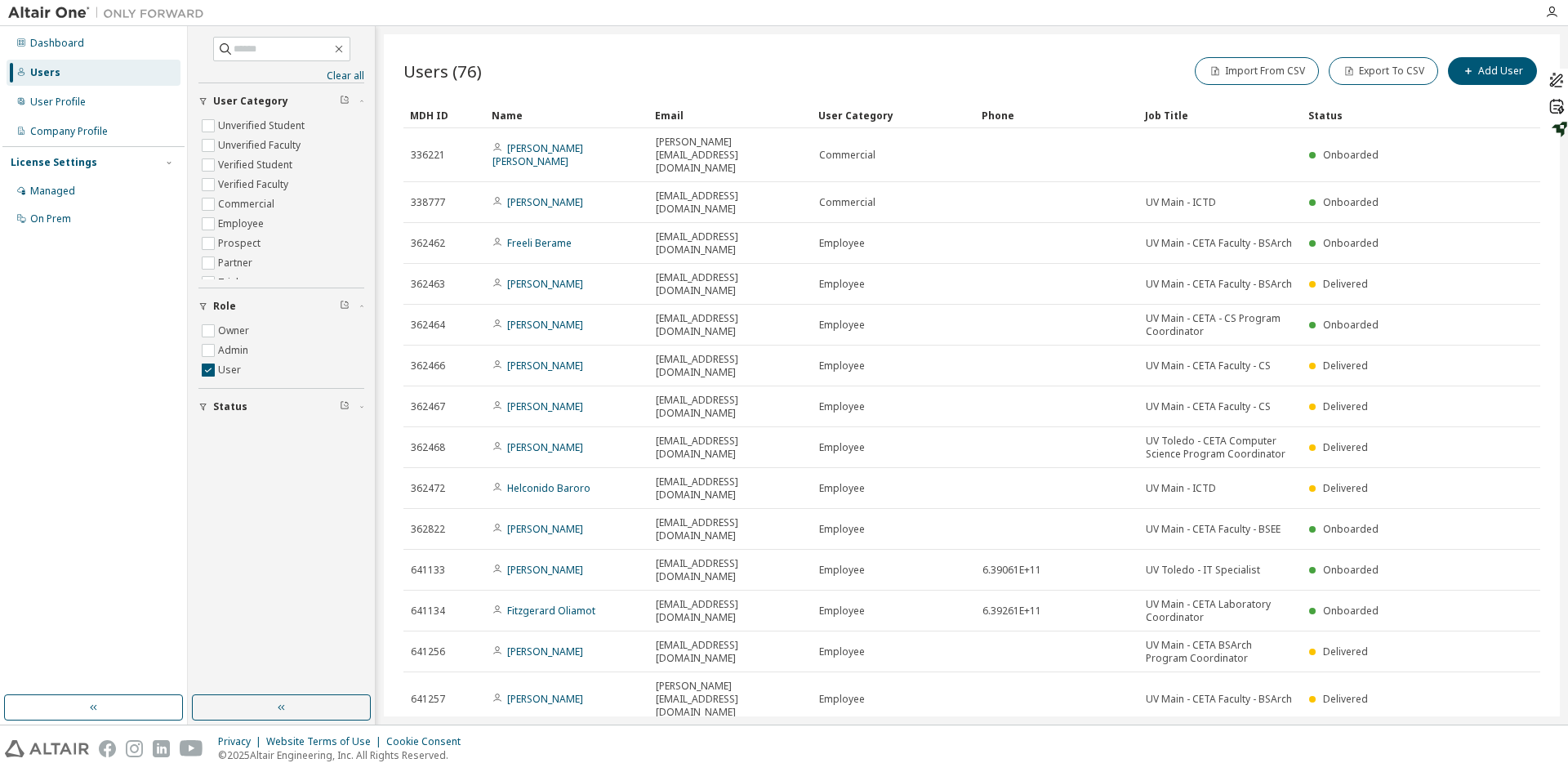
scroll to position [1011, 0]
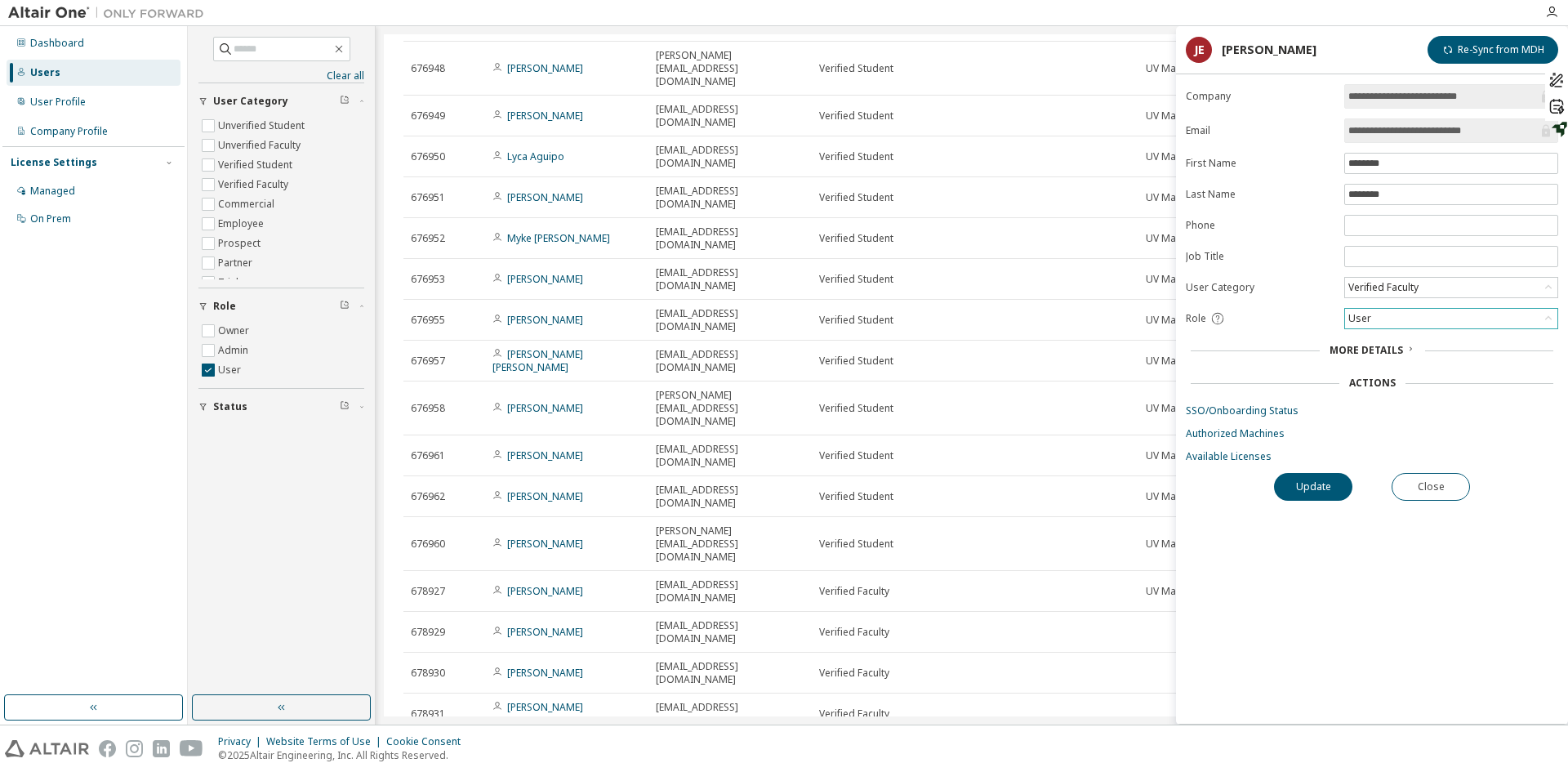
click at [1378, 318] on div "User" at bounding box center [1451, 319] width 212 height 20
click at [1378, 315] on div "User" at bounding box center [1451, 319] width 212 height 20
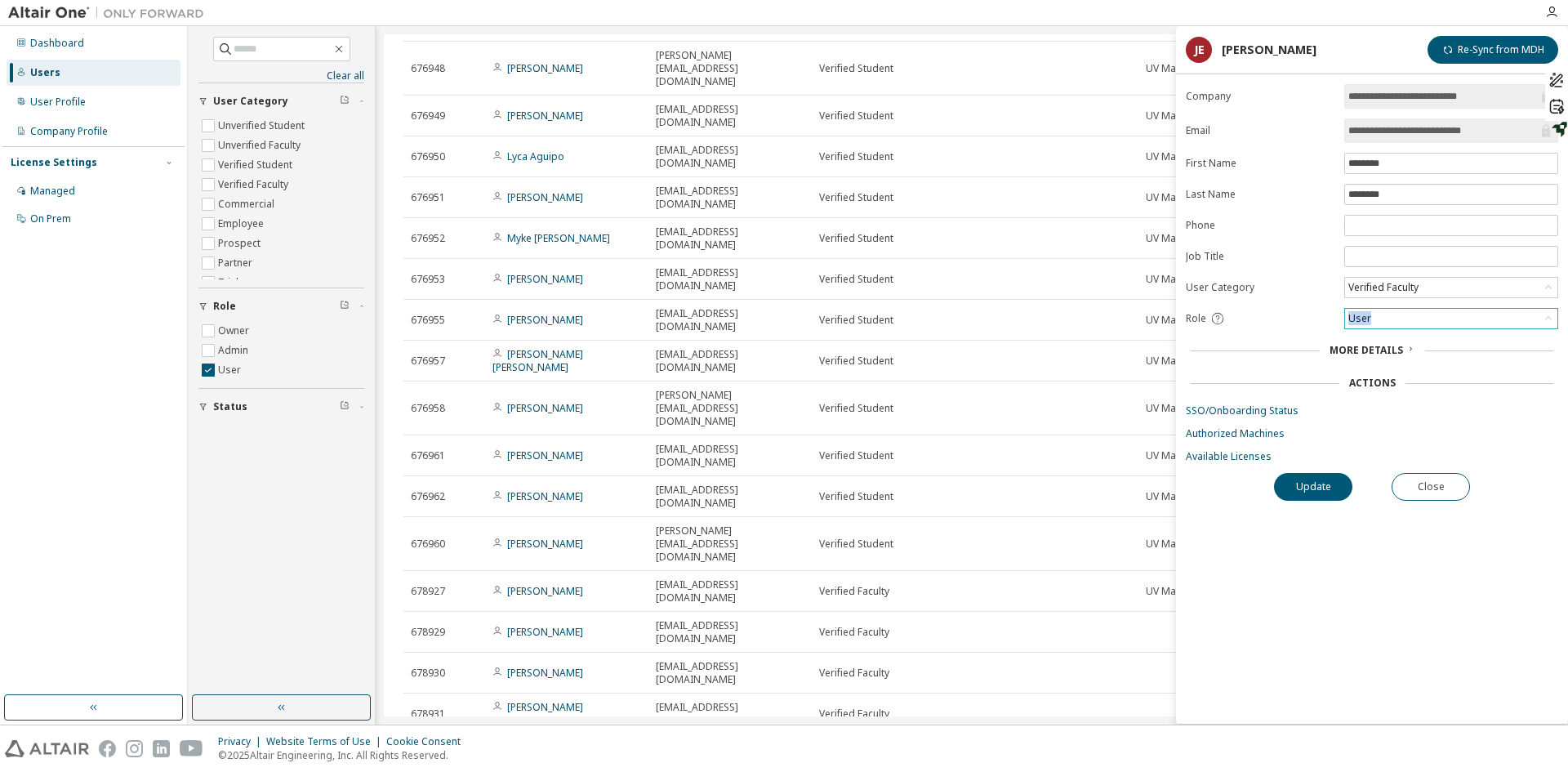
click at [1378, 315] on div "User" at bounding box center [1451, 319] width 212 height 20
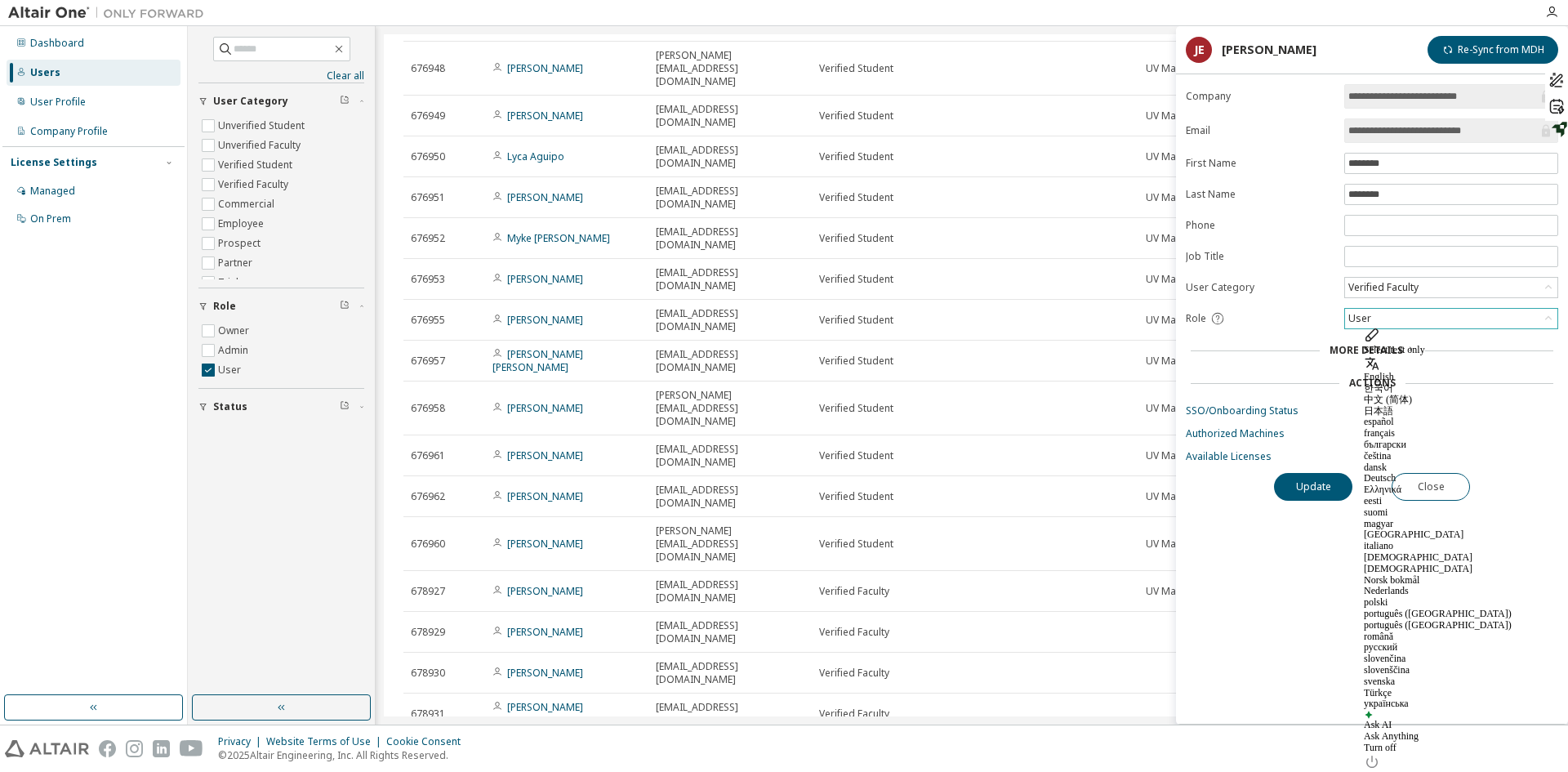
click at [1349, 315] on div "User" at bounding box center [1360, 319] width 28 height 18
click at [1348, 343] on li "Admin" at bounding box center [1450, 339] width 209 height 21
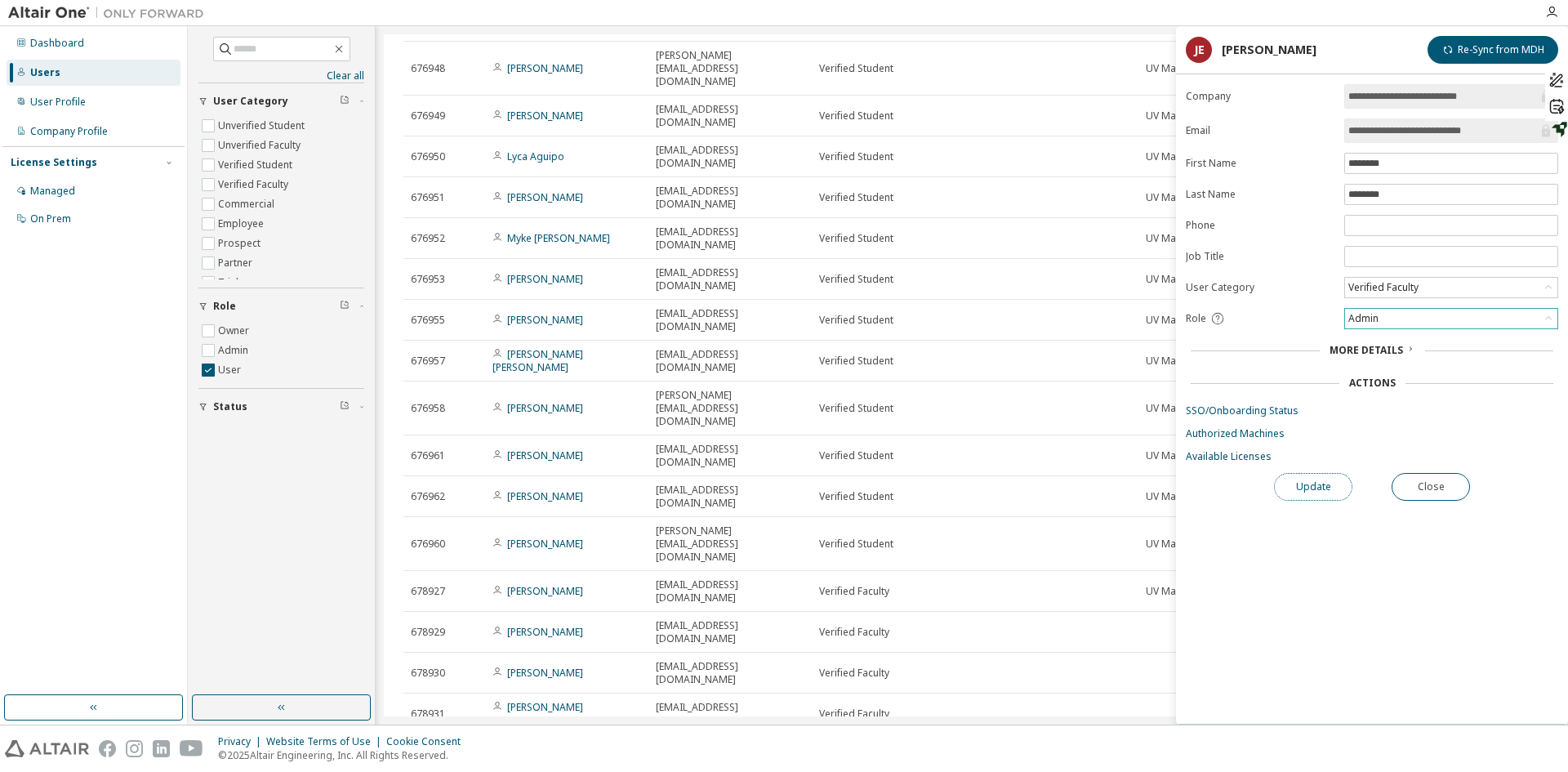
click at [1316, 486] on button "Update" at bounding box center [1313, 487] width 78 height 28
click at [1407, 488] on button "Close" at bounding box center [1431, 487] width 78 height 28
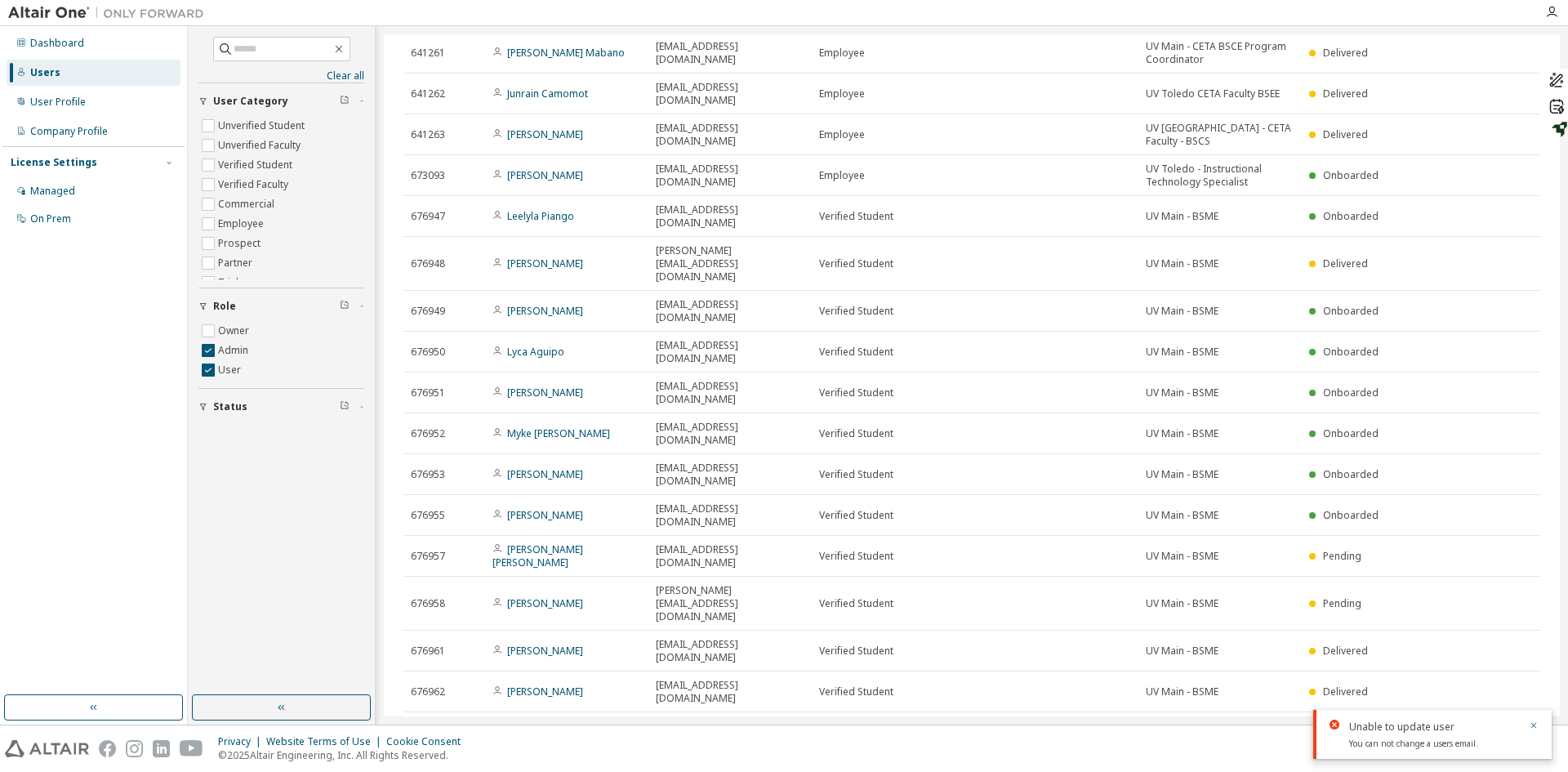
scroll to position [848, 0]
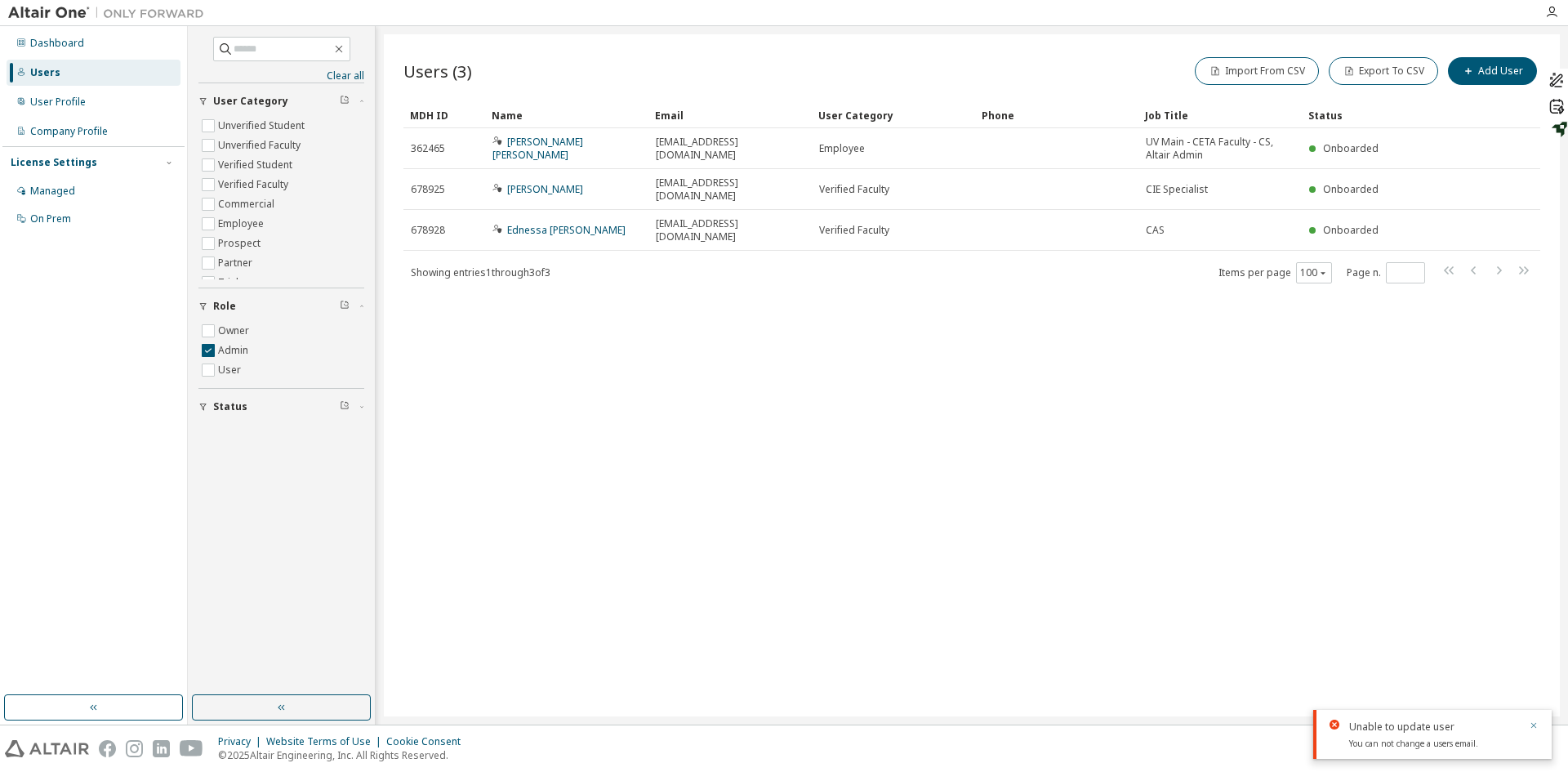
click at [1533, 724] on icon "button" at bounding box center [1534, 726] width 6 height 6
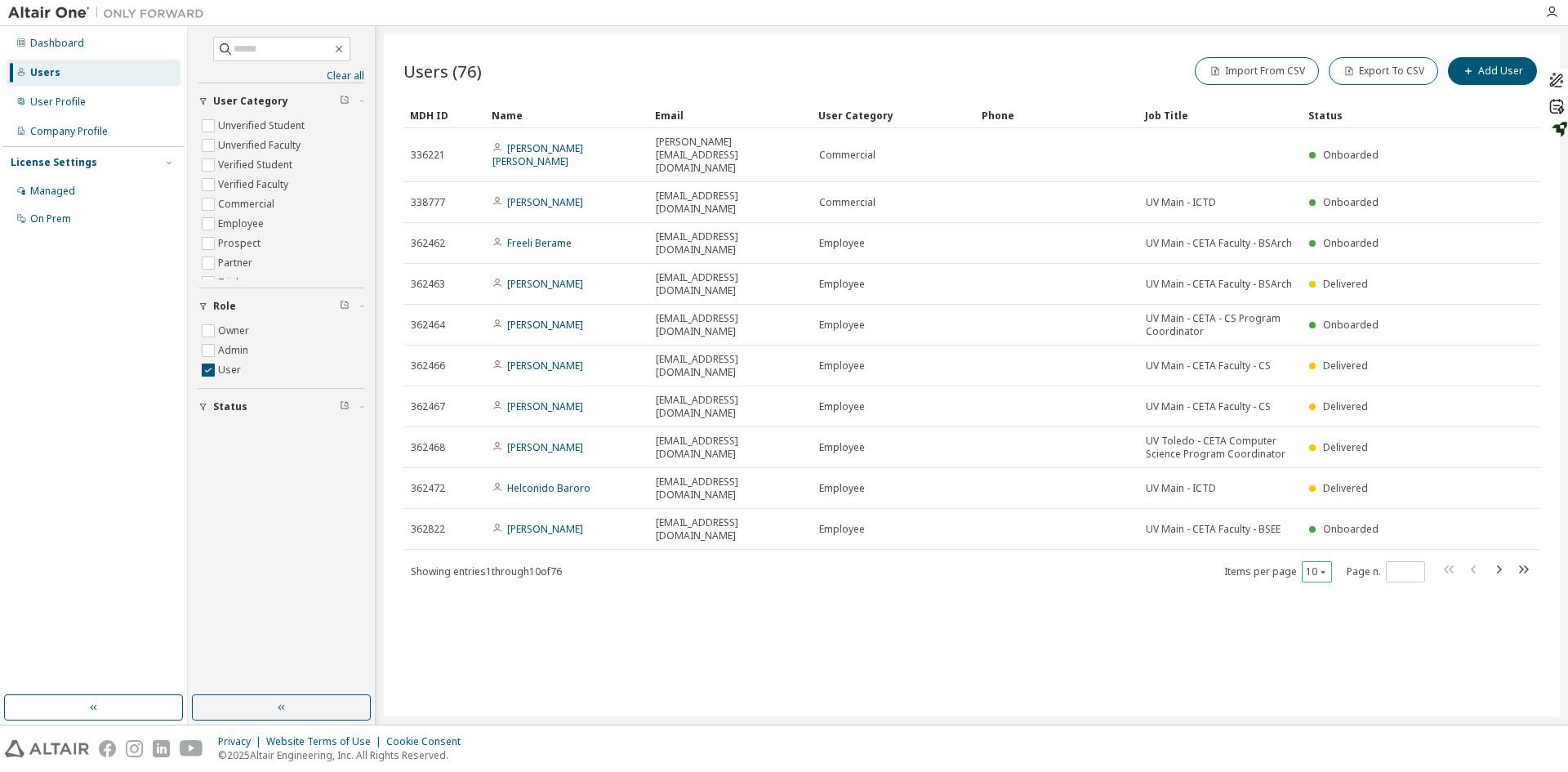
click at [1320, 561] on div "10" at bounding box center [1317, 571] width 30 height 21
click at [1319, 561] on div "10" at bounding box center [1317, 571] width 30 height 21
click at [1316, 565] on button "10" at bounding box center [1317, 571] width 22 height 13
click at [1319, 550] on div "100" at bounding box center [1367, 555] width 131 height 20
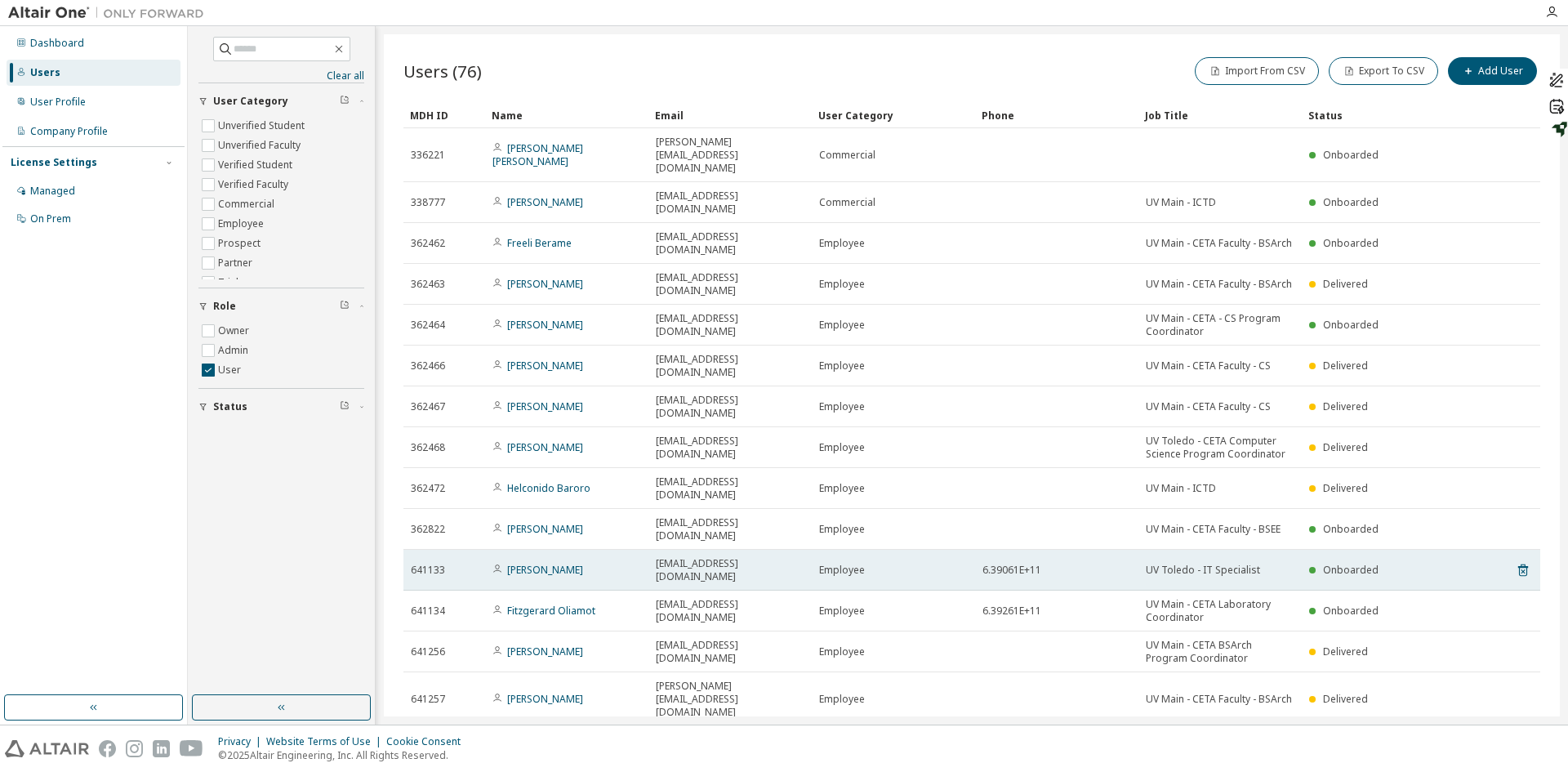
type button "100"
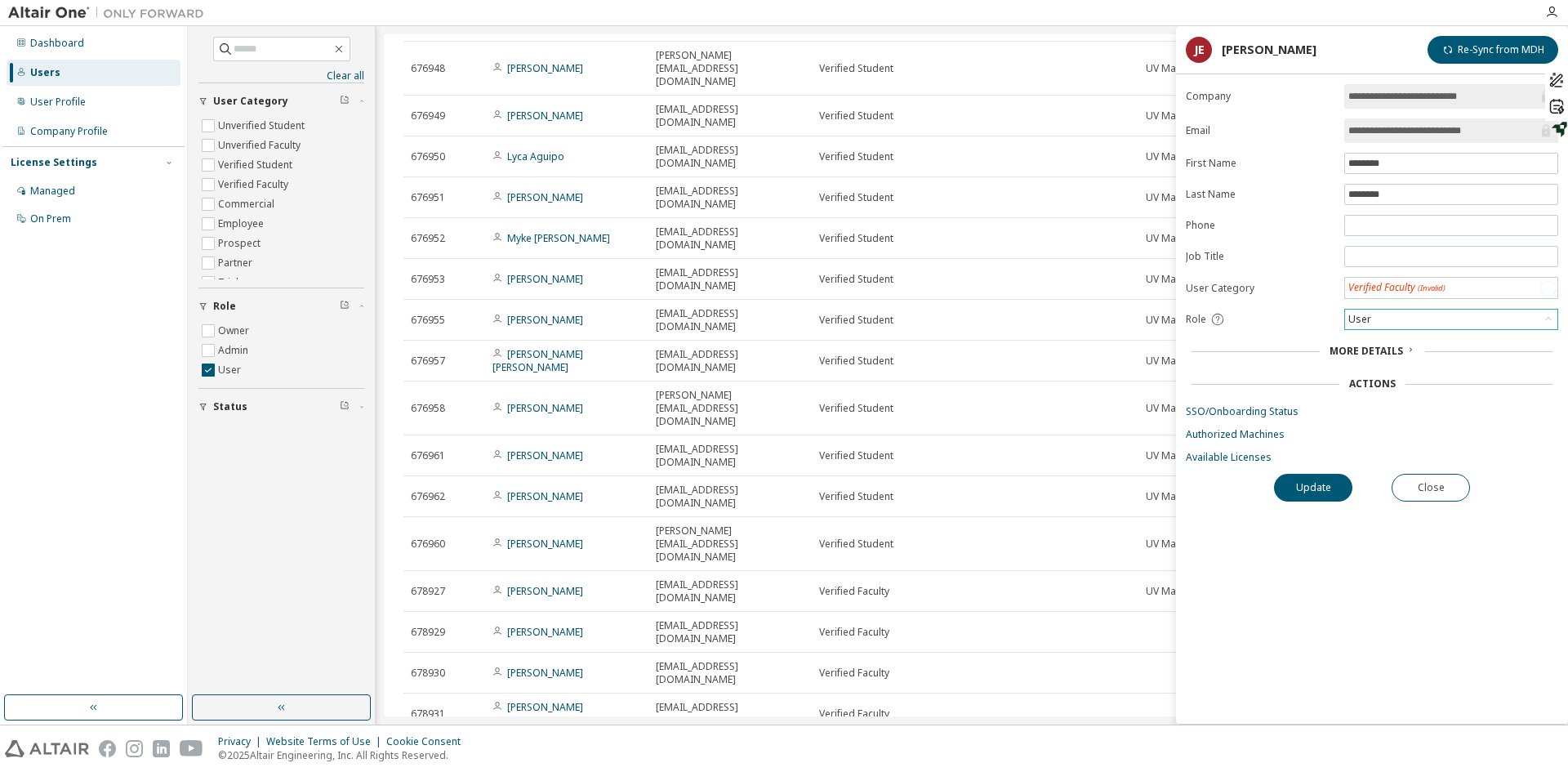
click at [1378, 312] on div "User" at bounding box center [1451, 320] width 212 height 20
click at [1375, 344] on li "Admin" at bounding box center [1450, 340] width 209 height 21
click at [1315, 491] on button "Update" at bounding box center [1313, 487] width 78 height 28
click at [1414, 286] on div "Verified Faculty" at bounding box center [1383, 287] width 75 height 18
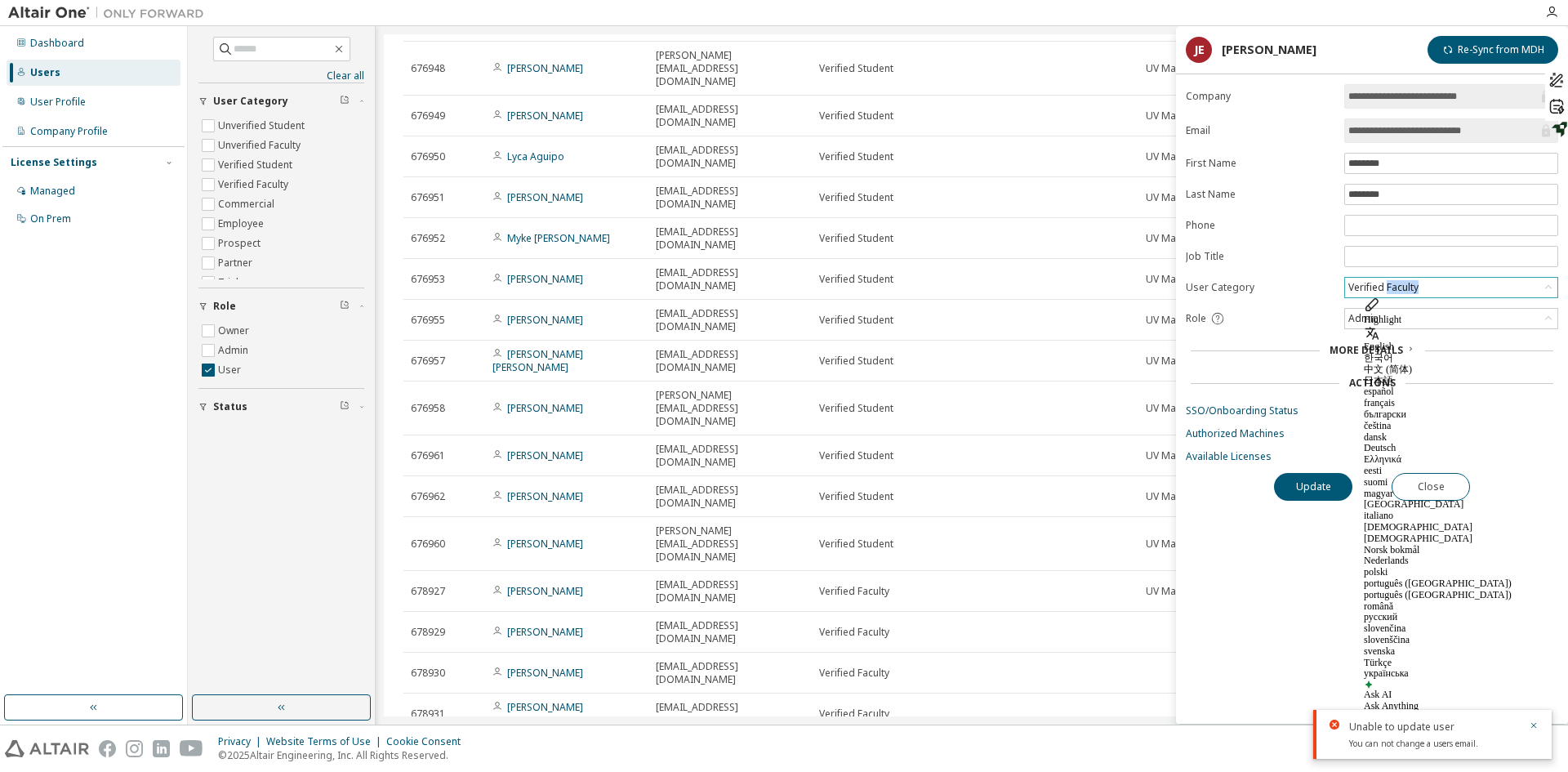
click at [1414, 286] on div "Verified Faculty" at bounding box center [1383, 287] width 75 height 18
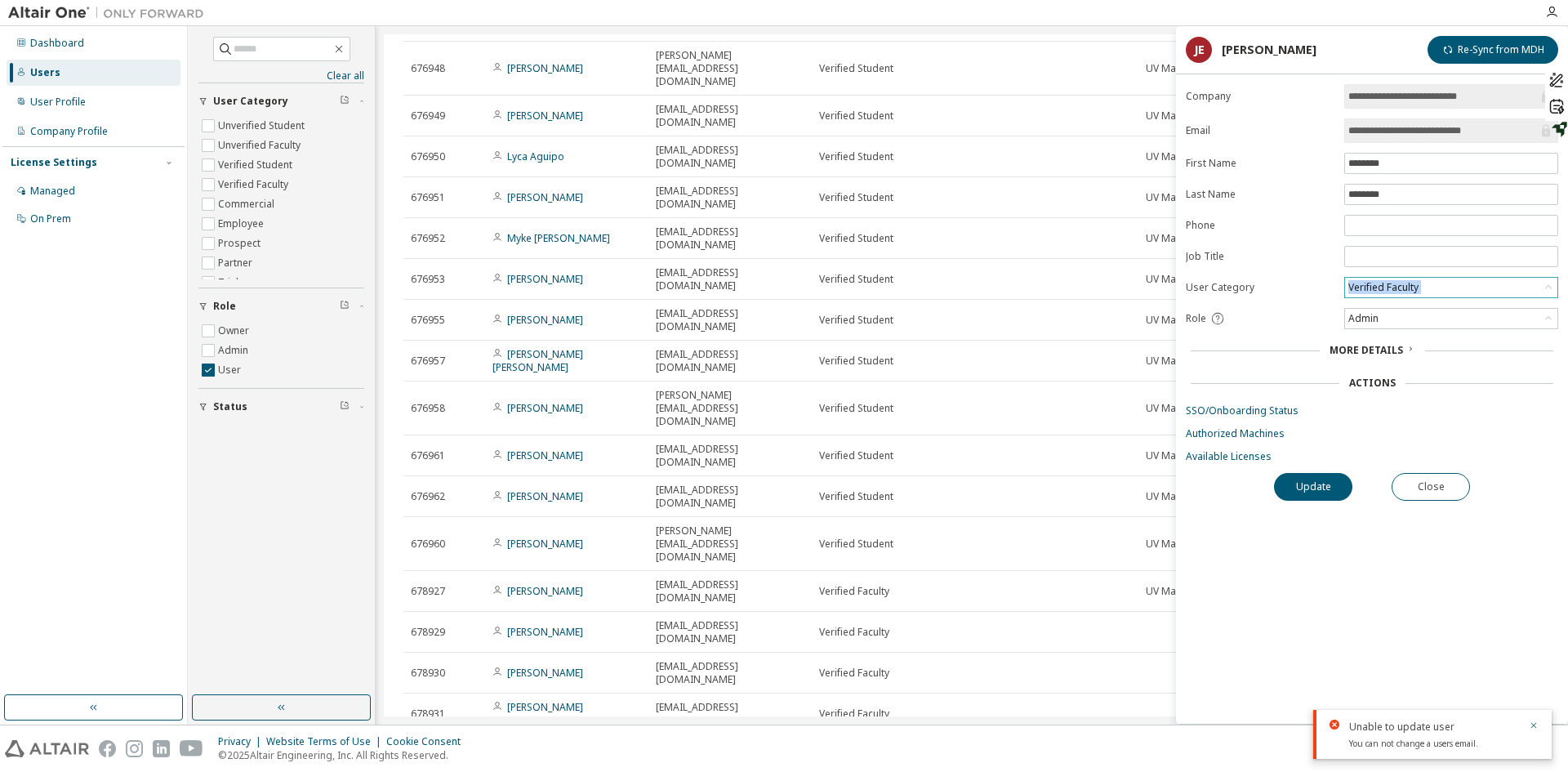
click at [1414, 286] on div "Verified Faculty" at bounding box center [1383, 287] width 75 height 18
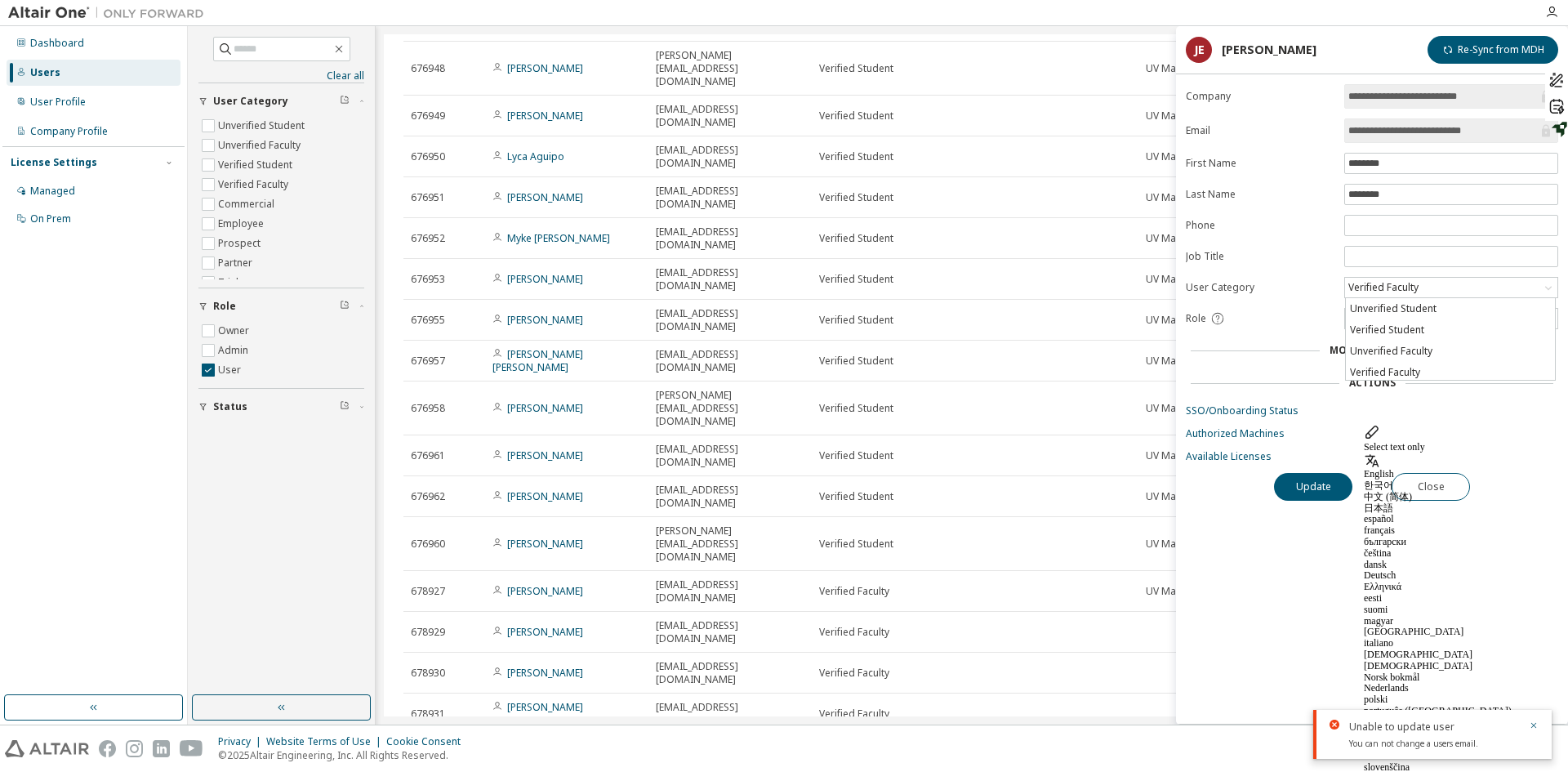
click at [1312, 363] on form "**********" at bounding box center [1372, 273] width 372 height 379
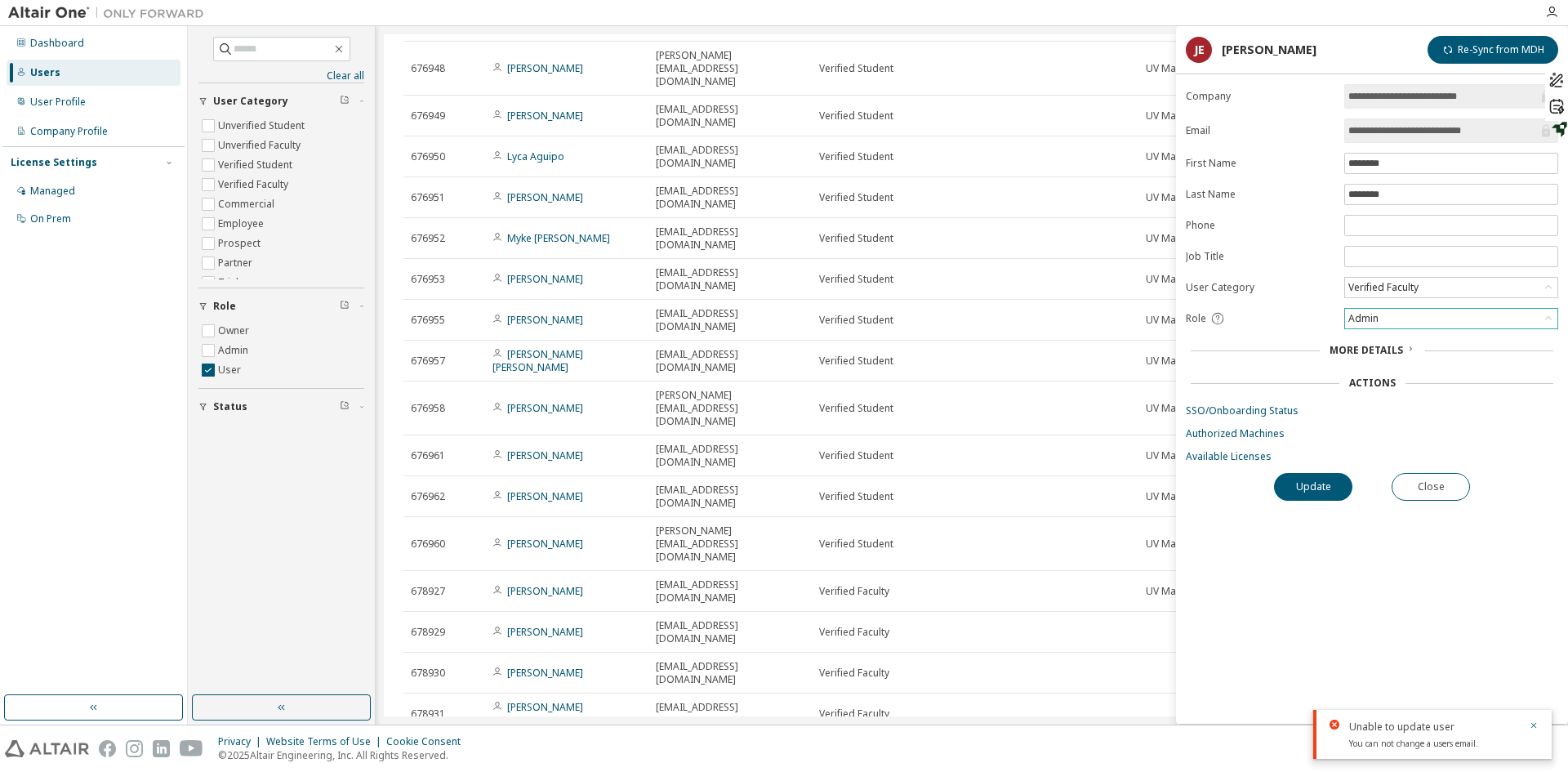
click at [1370, 321] on div "Admin" at bounding box center [1363, 319] width 35 height 18
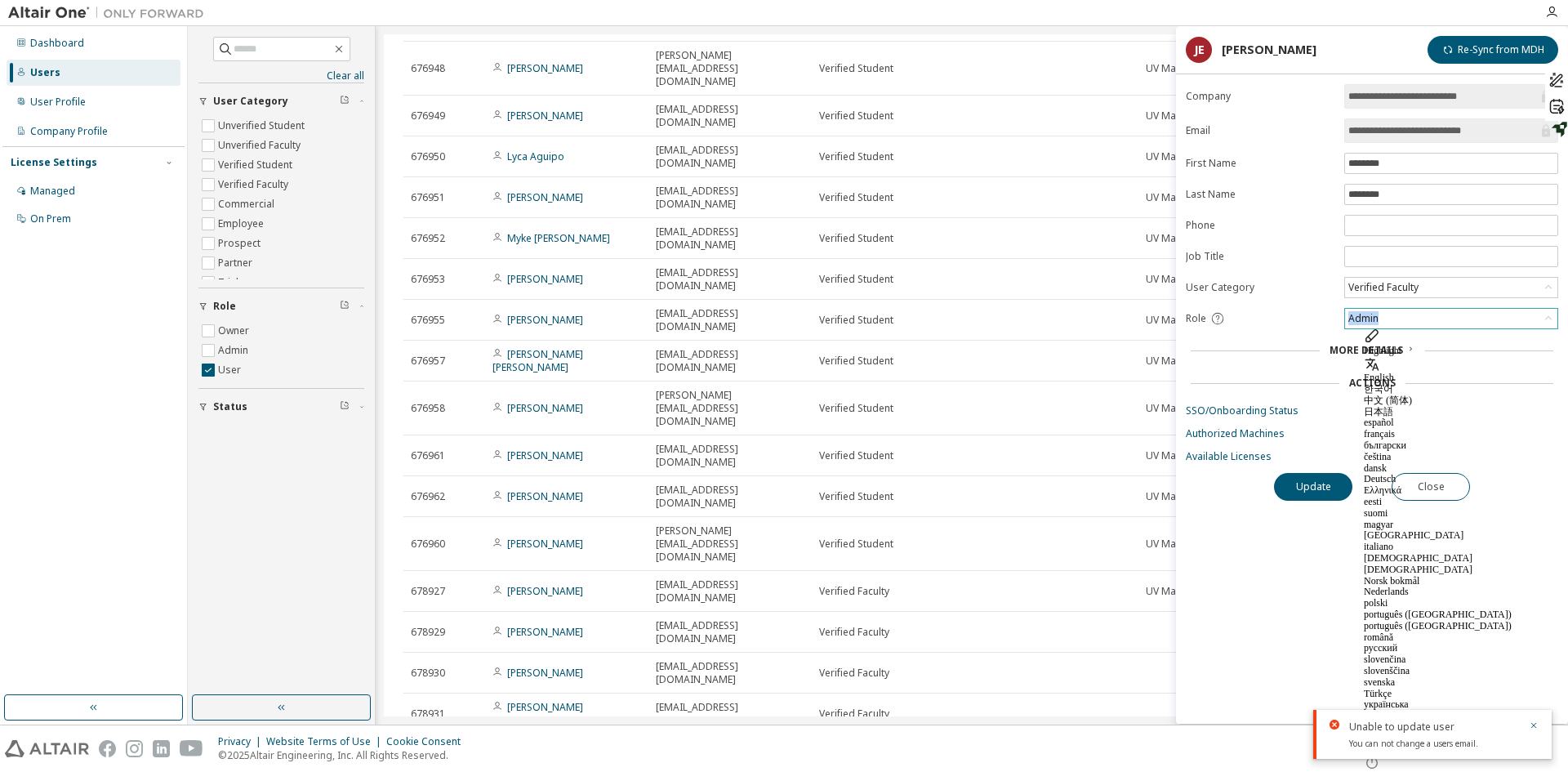
click at [1370, 321] on div "Admin" at bounding box center [1363, 319] width 35 height 18
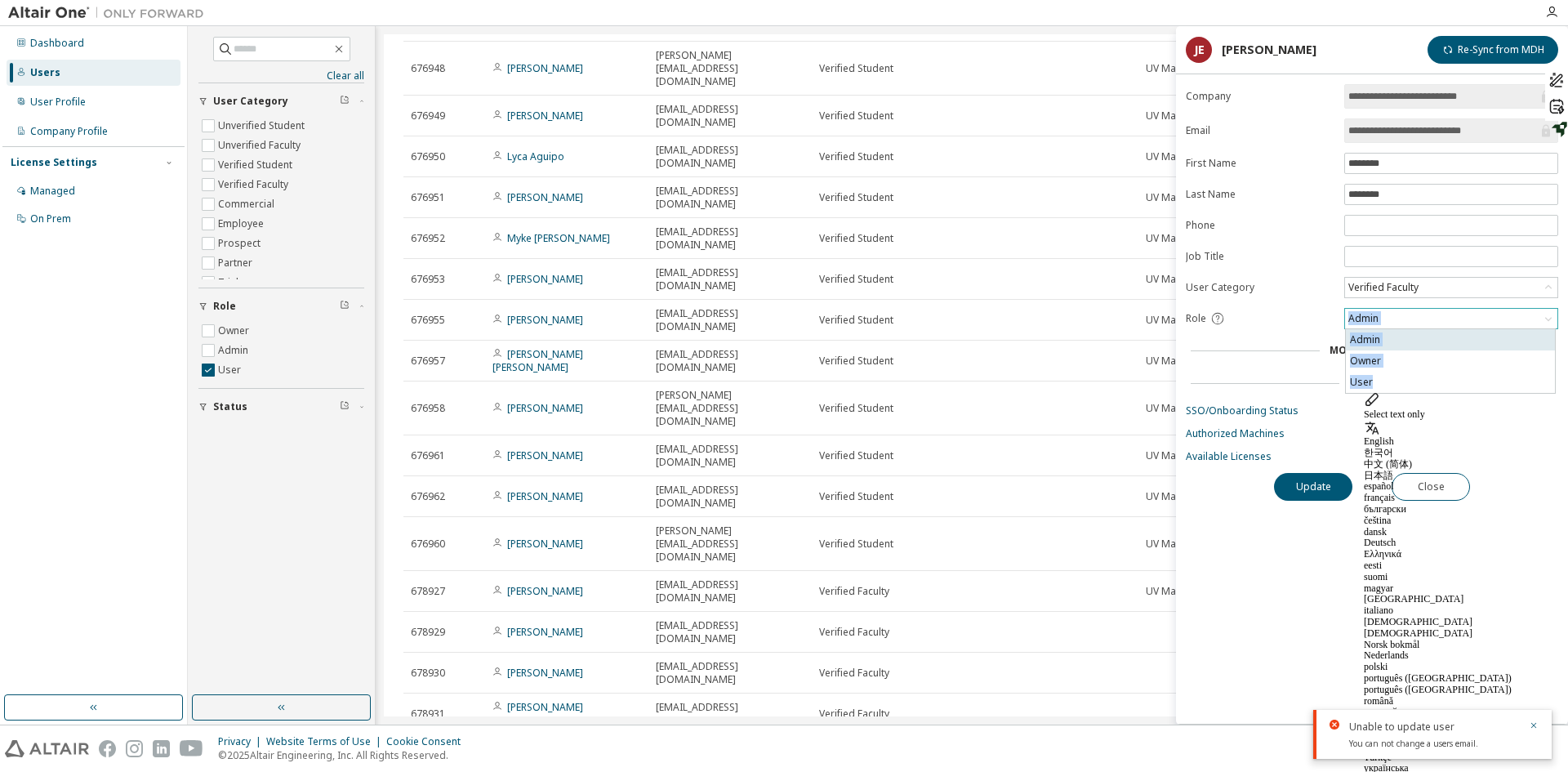
click at [1361, 339] on li "Admin" at bounding box center [1450, 339] width 209 height 21
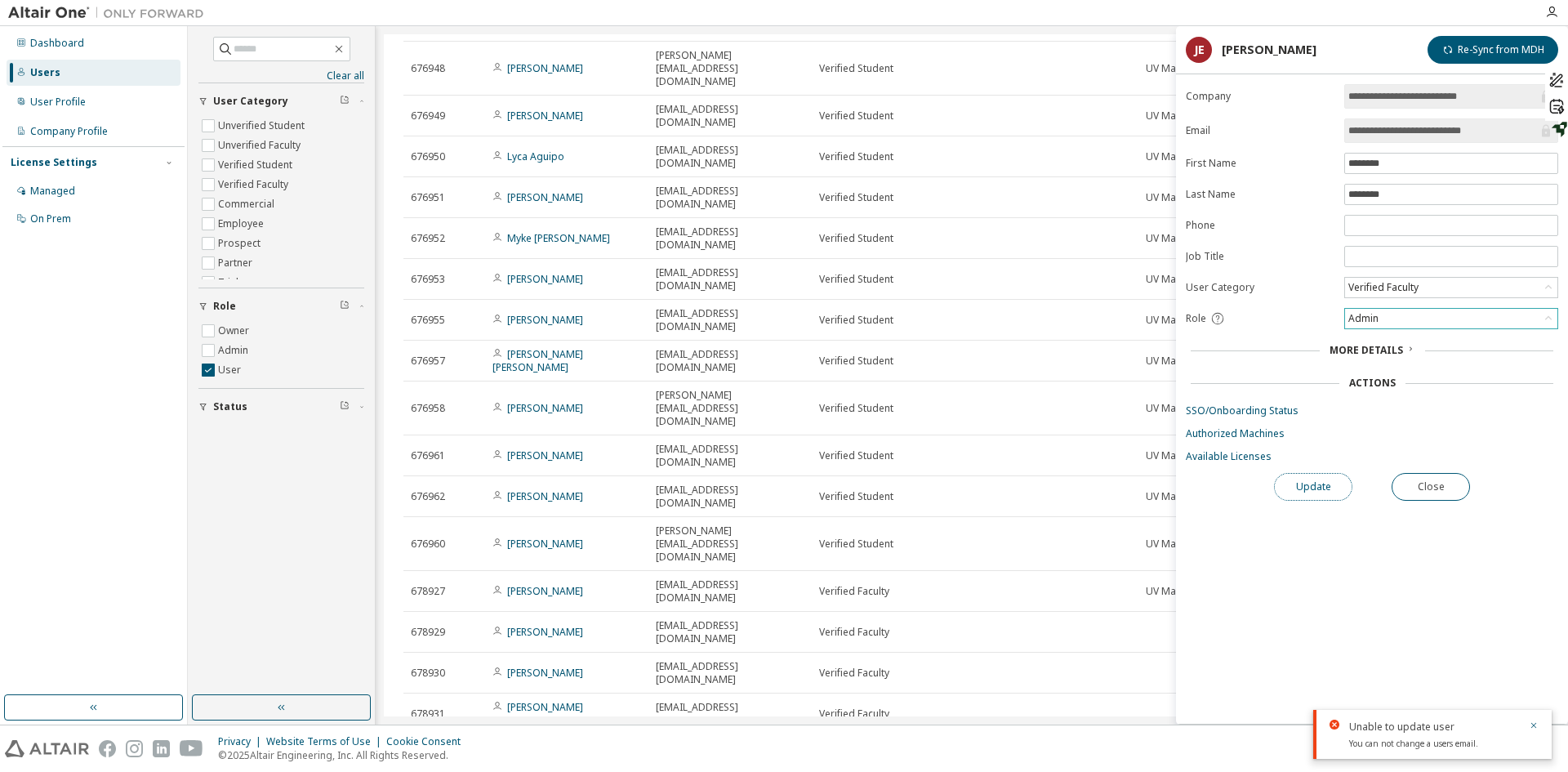
click at [1320, 481] on button "Update" at bounding box center [1313, 487] width 78 height 28
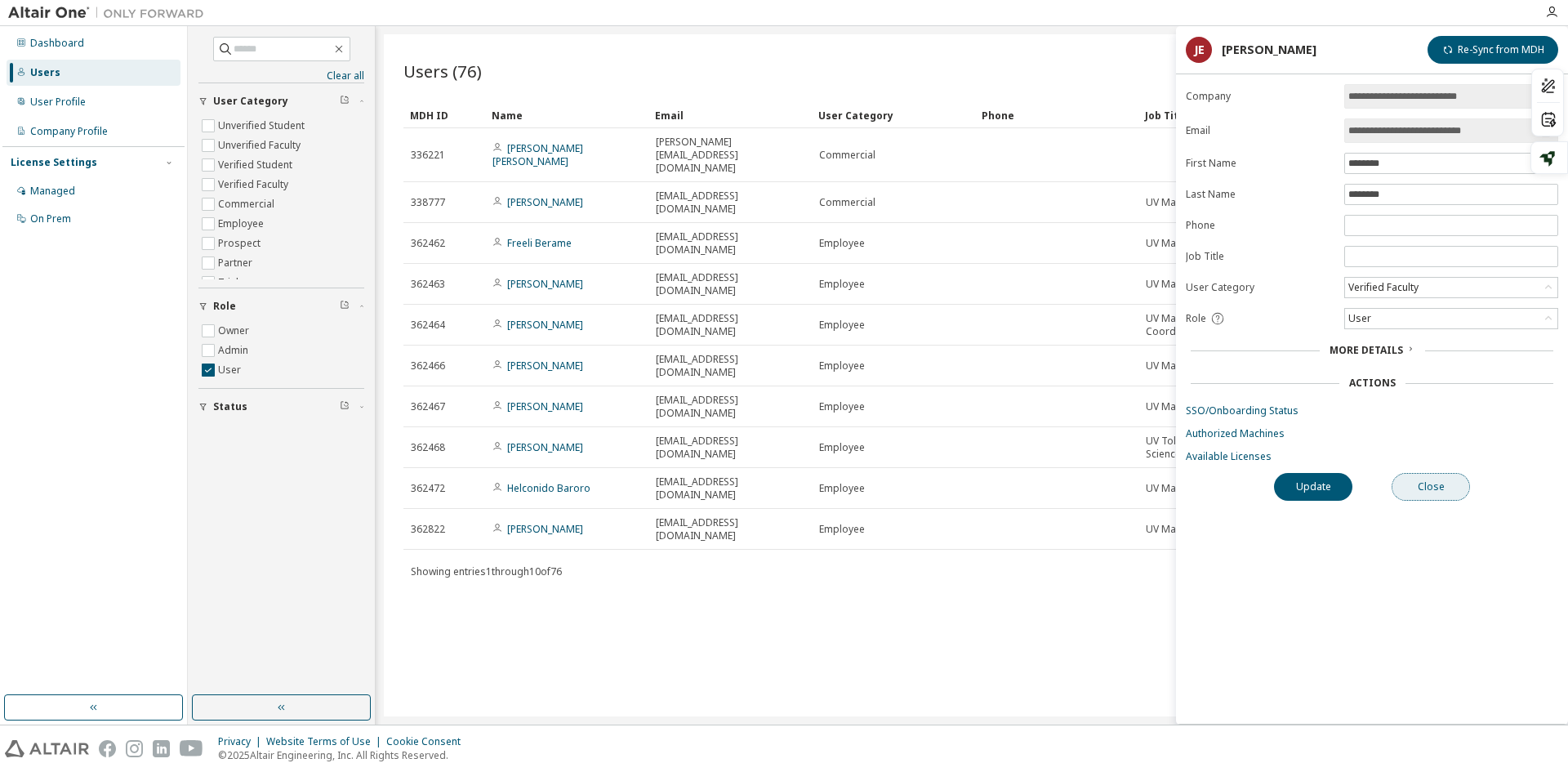
click at [1402, 487] on button "Close" at bounding box center [1431, 487] width 78 height 28
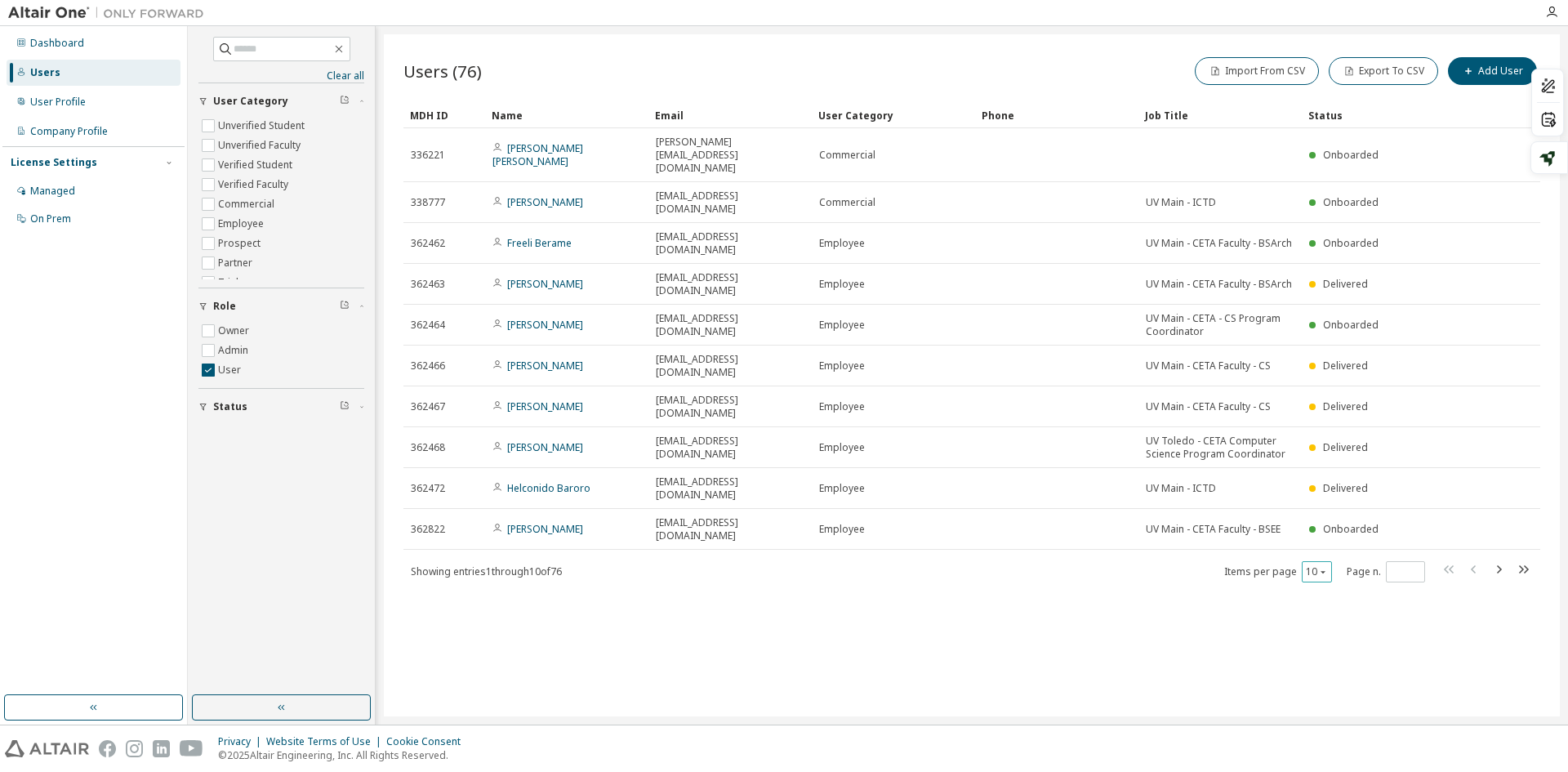
click at [1313, 561] on div "10" at bounding box center [1317, 571] width 30 height 21
click at [1320, 567] on icon "button" at bounding box center [1323, 572] width 10 height 10
click at [1318, 549] on div "100" at bounding box center [1367, 555] width 131 height 20
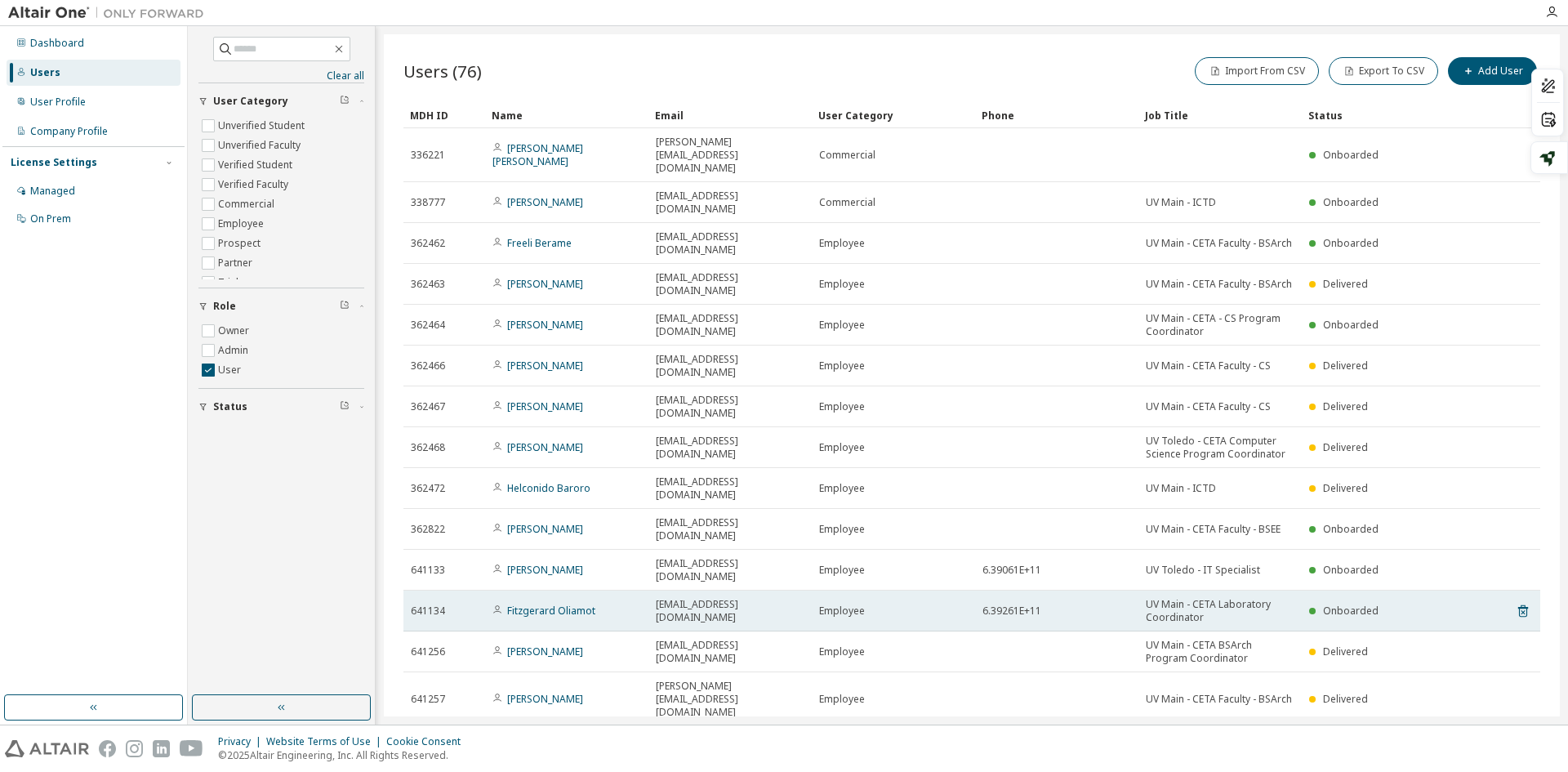
type button "100"
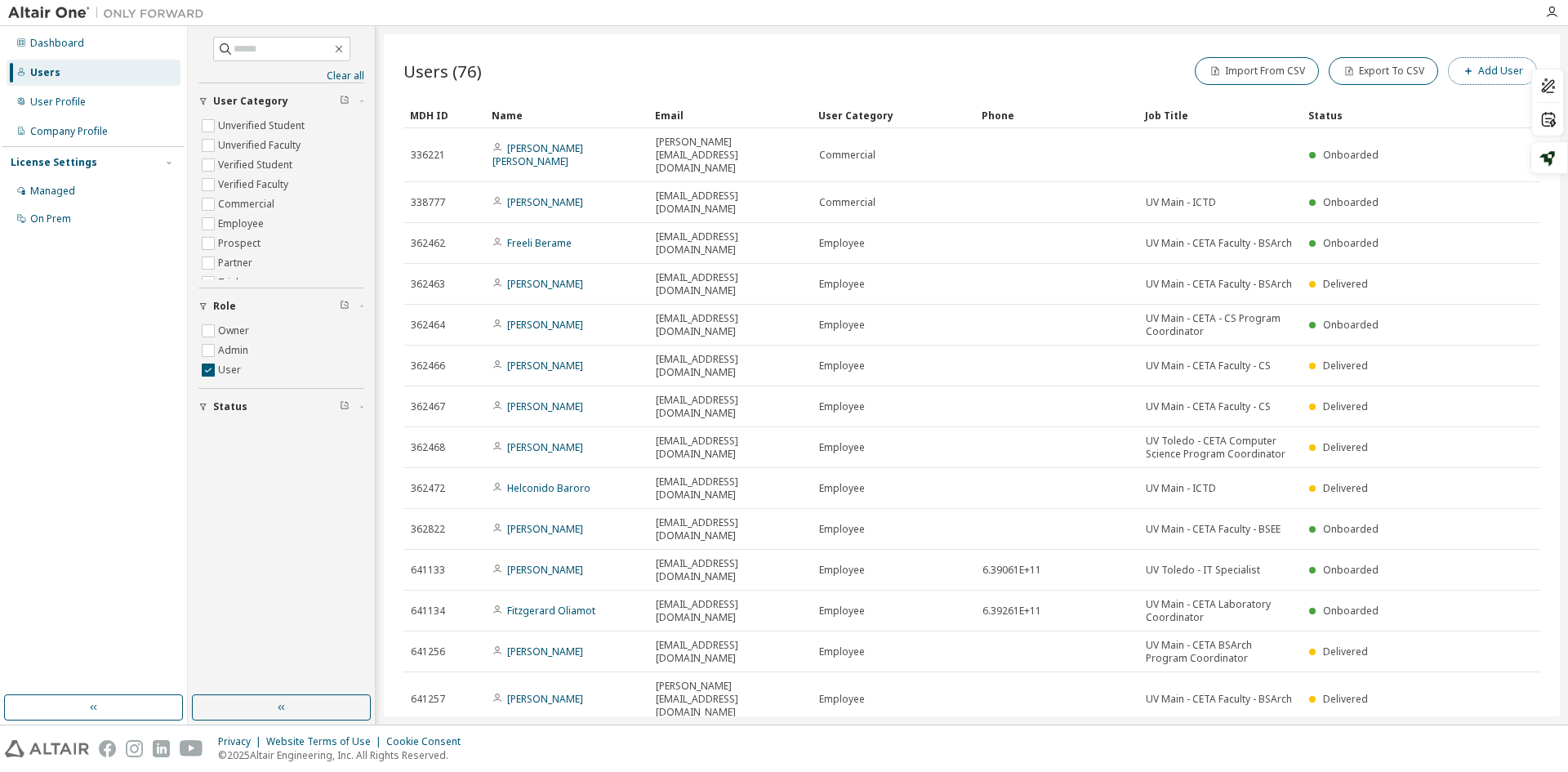
click at [1467, 70] on icon "button" at bounding box center [1468, 71] width 10 height 10
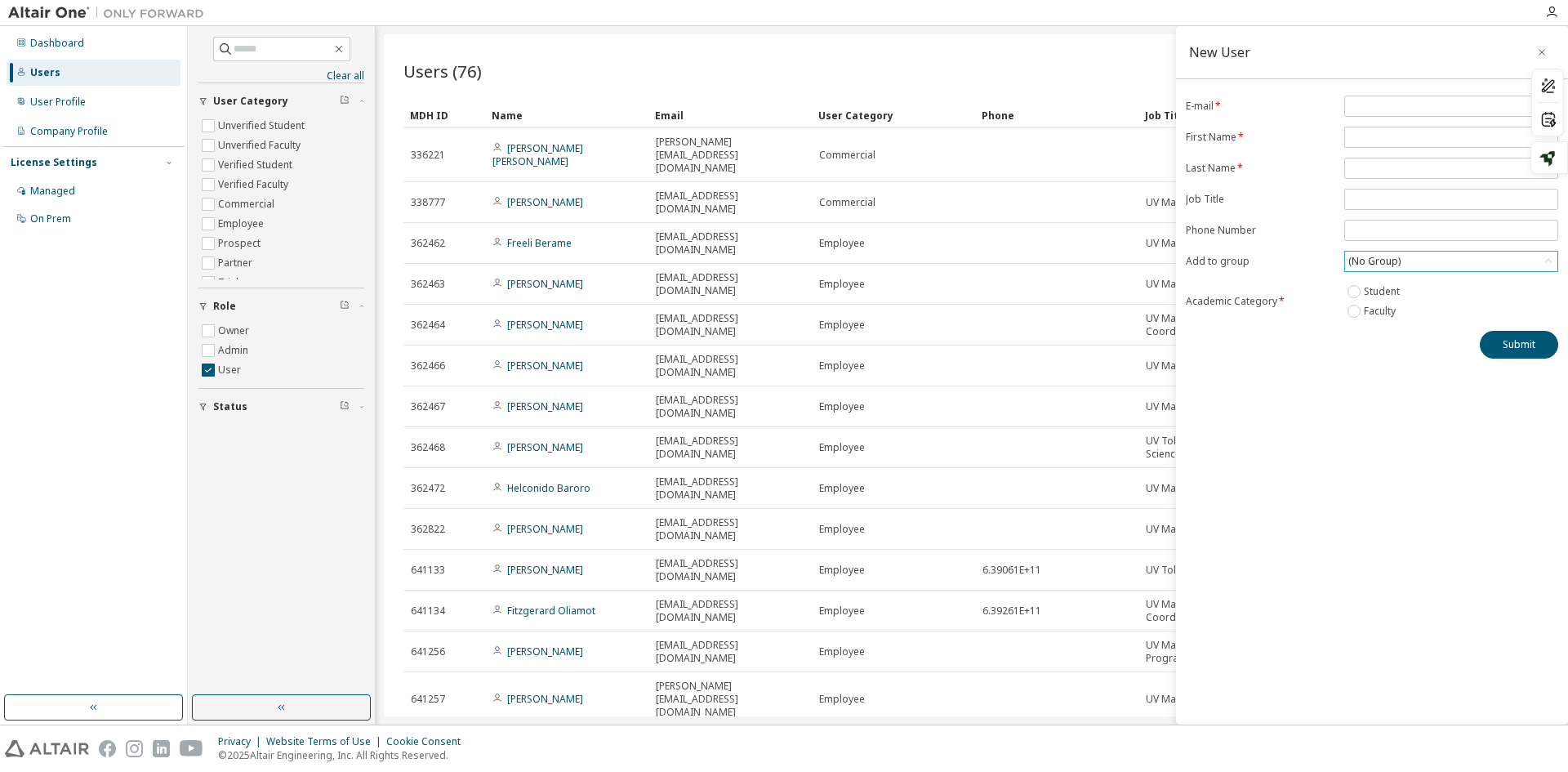
click at [1422, 264] on div "(No Group)" at bounding box center [1451, 262] width 212 height 20
click at [1286, 350] on div "Submit" at bounding box center [1372, 345] width 372 height 28
click at [741, 53] on div "Users (76) Import From CSV Export To CSV Add User Clear Load Save Save As Field…" at bounding box center [972, 375] width 1176 height 682
click at [1547, 47] on icon "button" at bounding box center [1541, 52] width 11 height 13
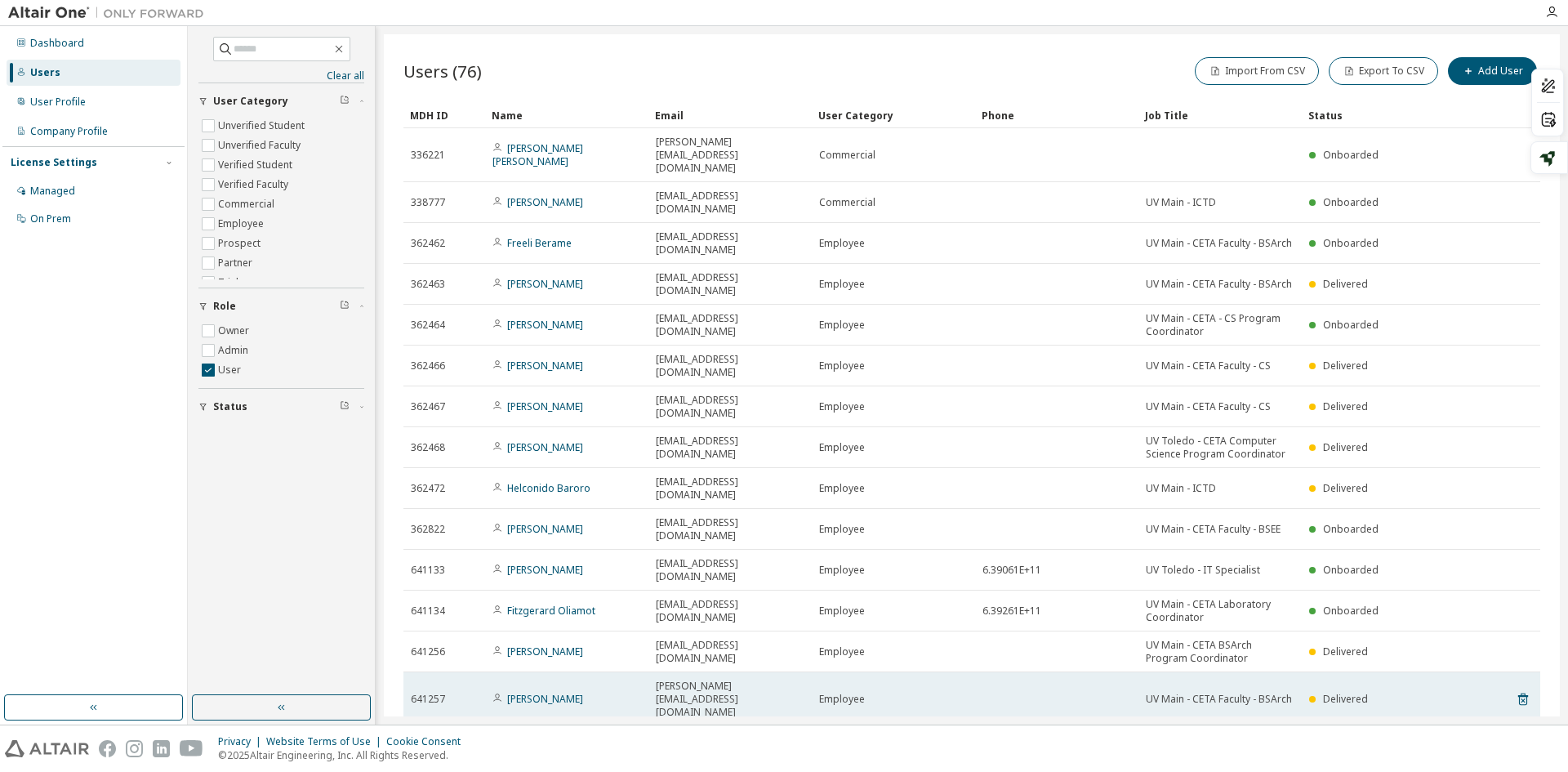
scroll to position [1011, 0]
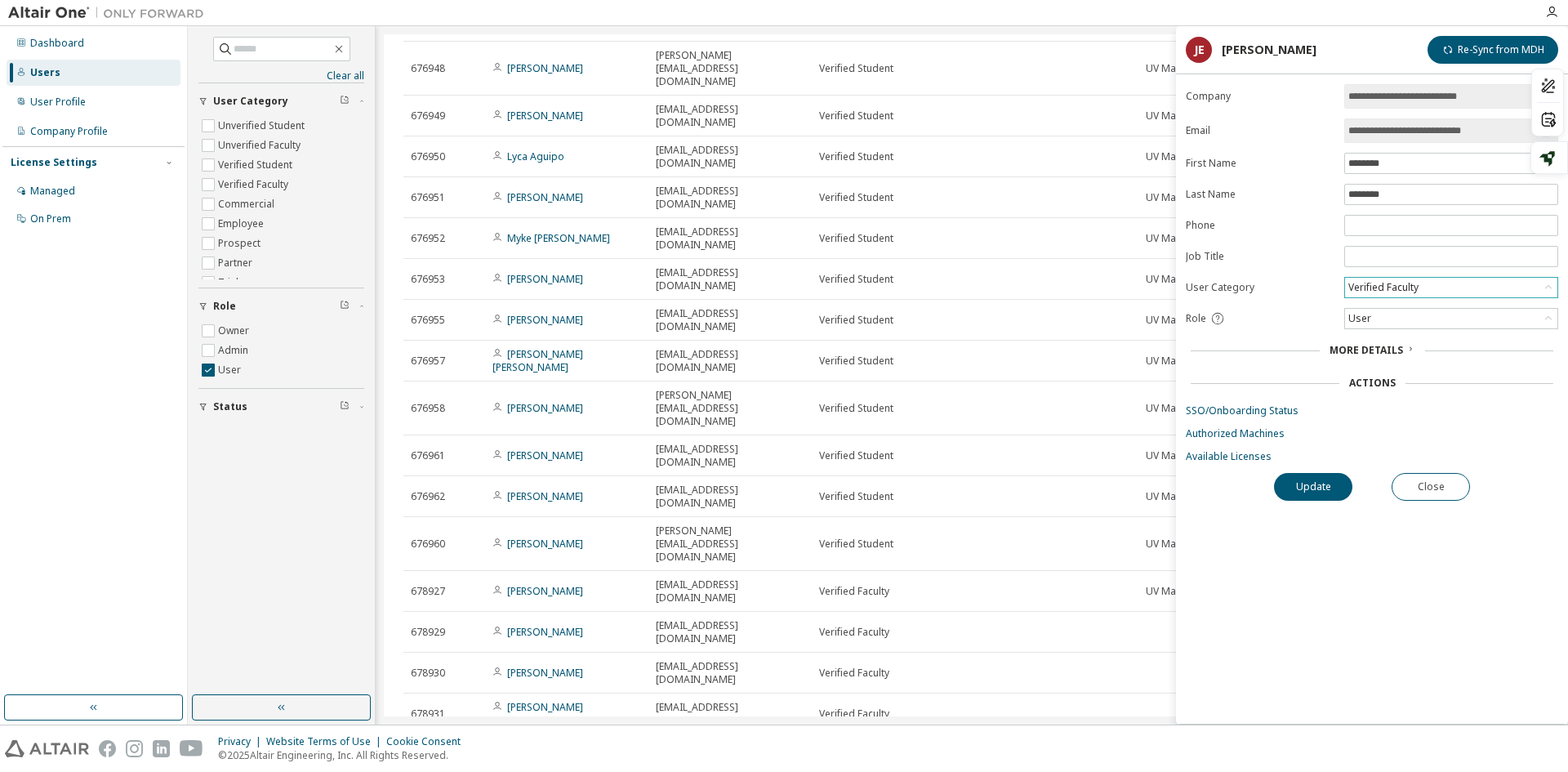
click at [1417, 287] on div "Verified Faculty" at bounding box center [1383, 287] width 75 height 18
click at [1312, 272] on form "**********" at bounding box center [1372, 273] width 372 height 379
click at [1383, 319] on div "User" at bounding box center [1451, 319] width 212 height 20
click at [1367, 342] on li "Admin" at bounding box center [1450, 339] width 209 height 21
click at [1313, 493] on button "Update" at bounding box center [1313, 487] width 78 height 28
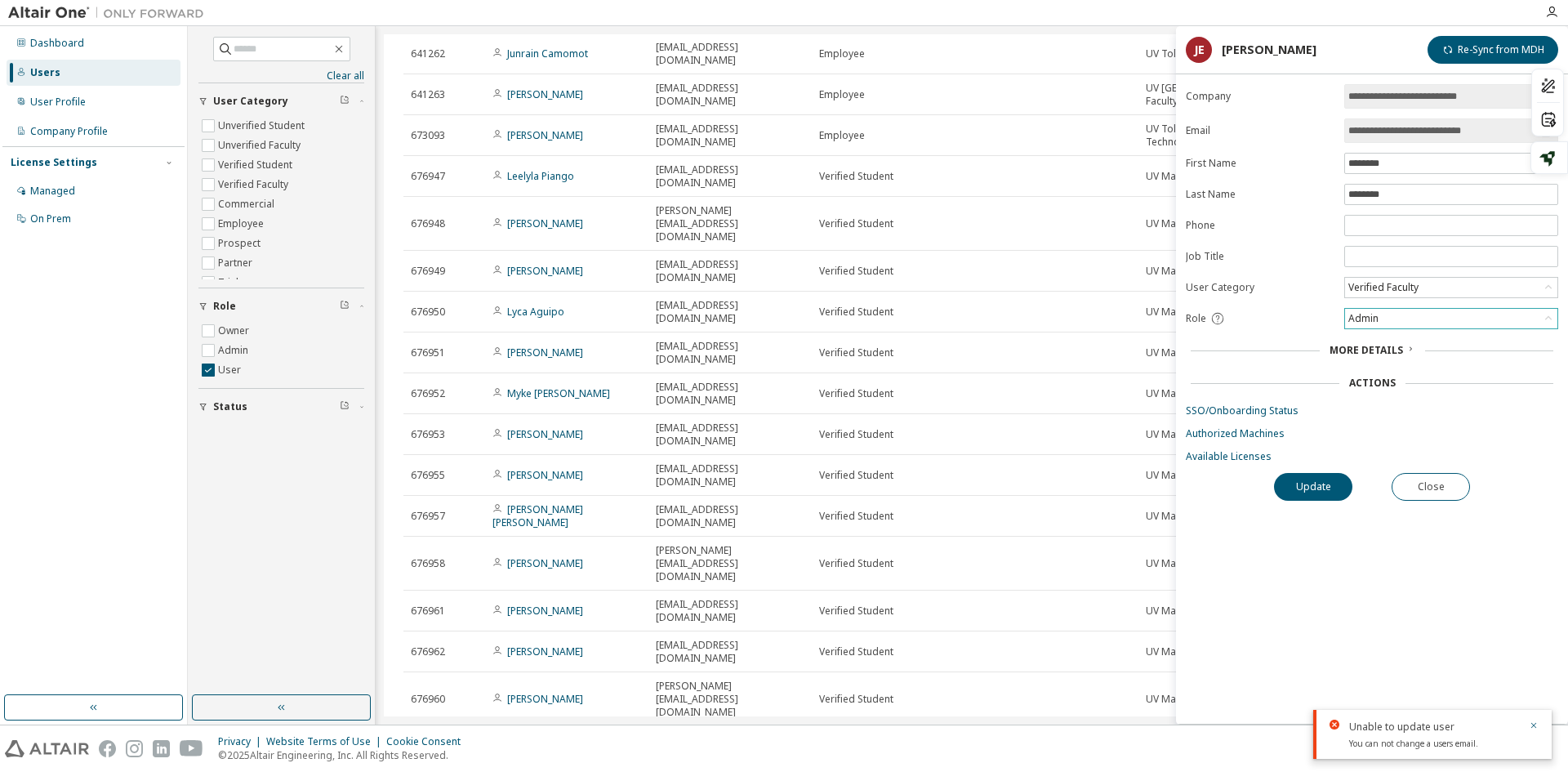
scroll to position [848, 0]
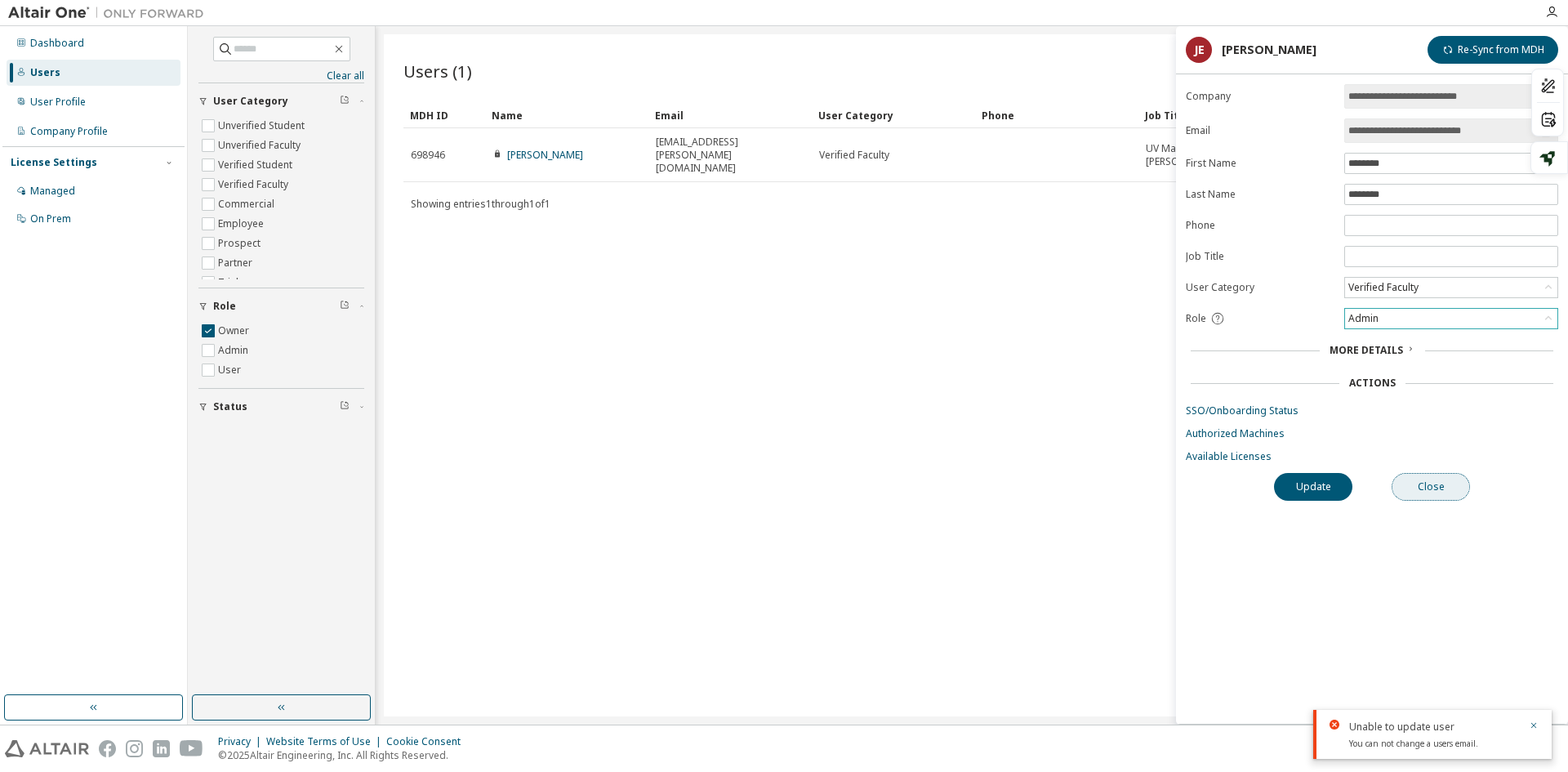
click at [1415, 486] on button "Close" at bounding box center [1431, 487] width 78 height 28
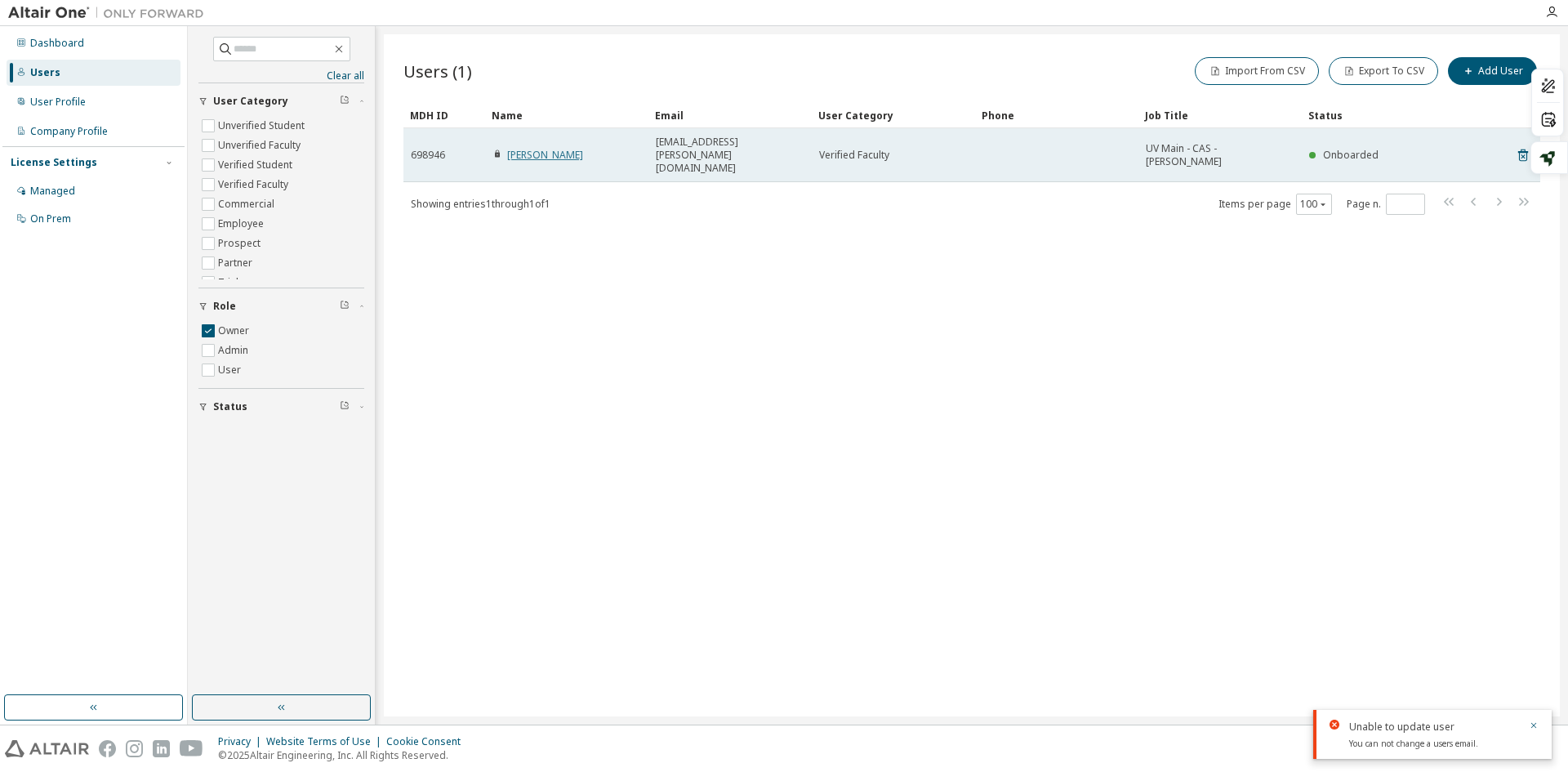
click at [550, 148] on link "[PERSON_NAME]" at bounding box center [545, 155] width 76 height 14
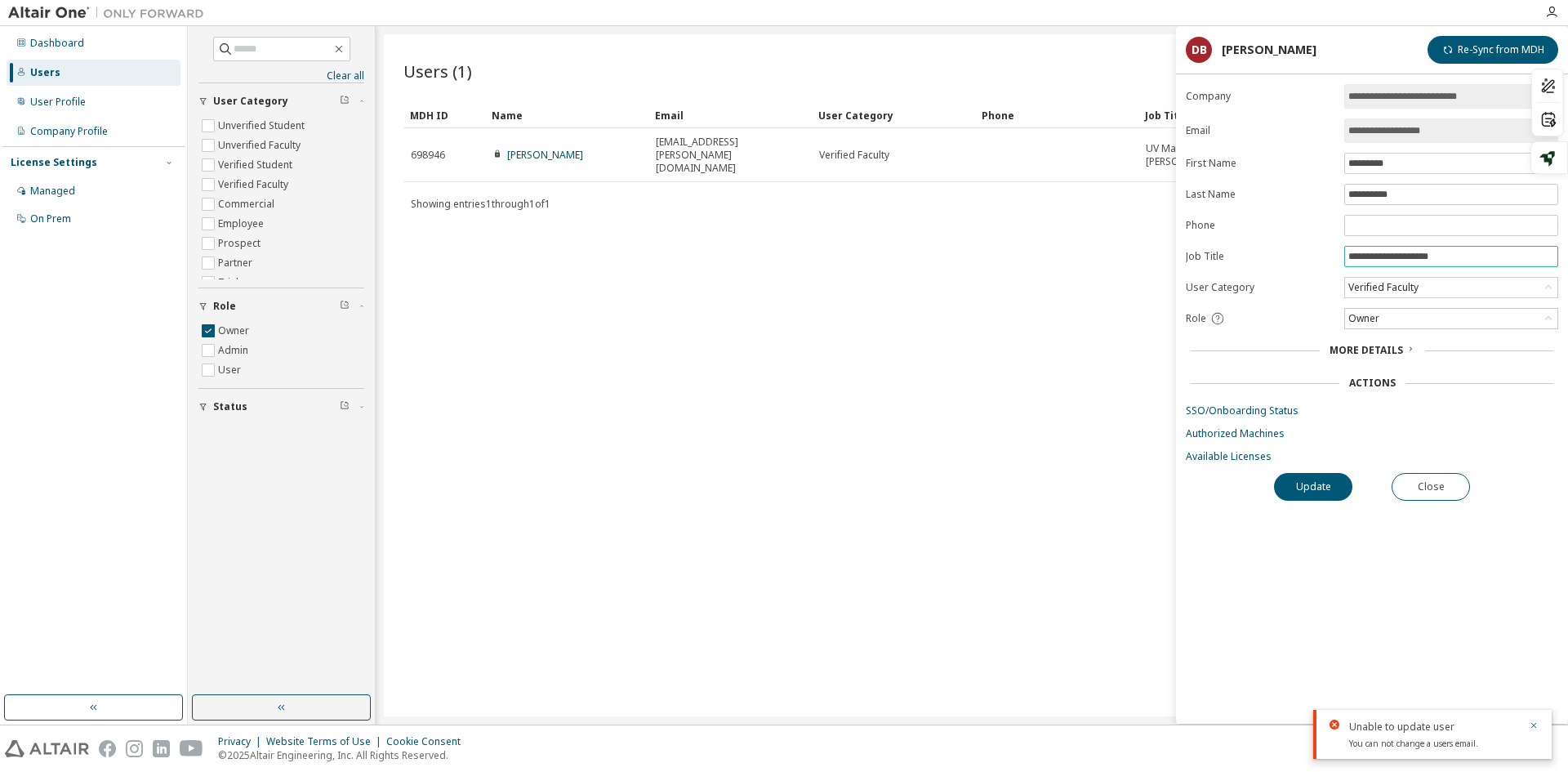
click at [1445, 264] on span "**********" at bounding box center [1451, 256] width 214 height 21
click at [1445, 256] on input "**********" at bounding box center [1451, 256] width 206 height 13
click at [1318, 493] on button "Update" at bounding box center [1313, 487] width 78 height 28
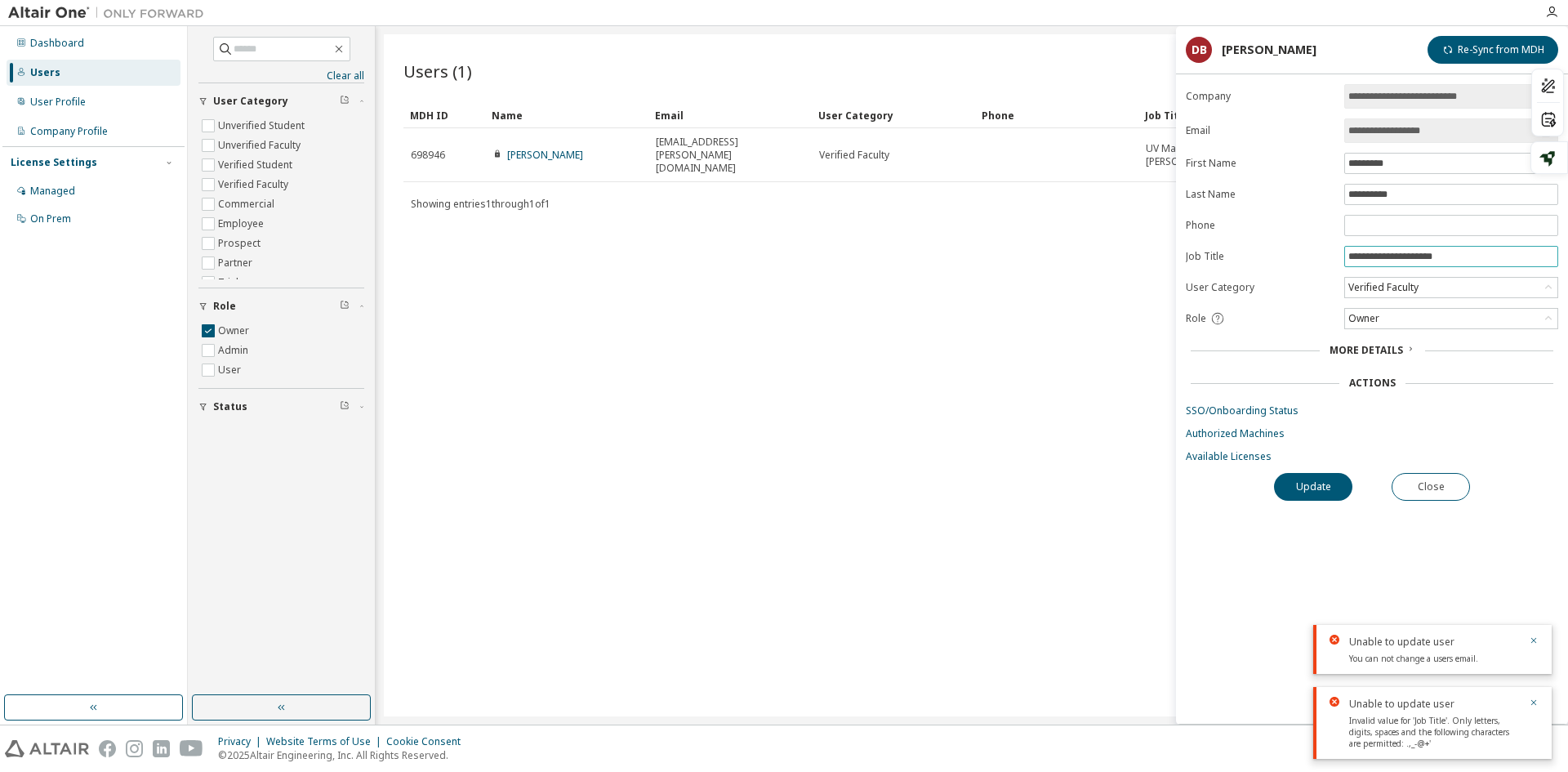
click at [1409, 259] on input "**********" at bounding box center [1451, 256] width 206 height 13
click at [1445, 259] on input "**********" at bounding box center [1451, 256] width 206 height 13
type input "**********"
click at [1307, 487] on button "Update" at bounding box center [1313, 487] width 78 height 28
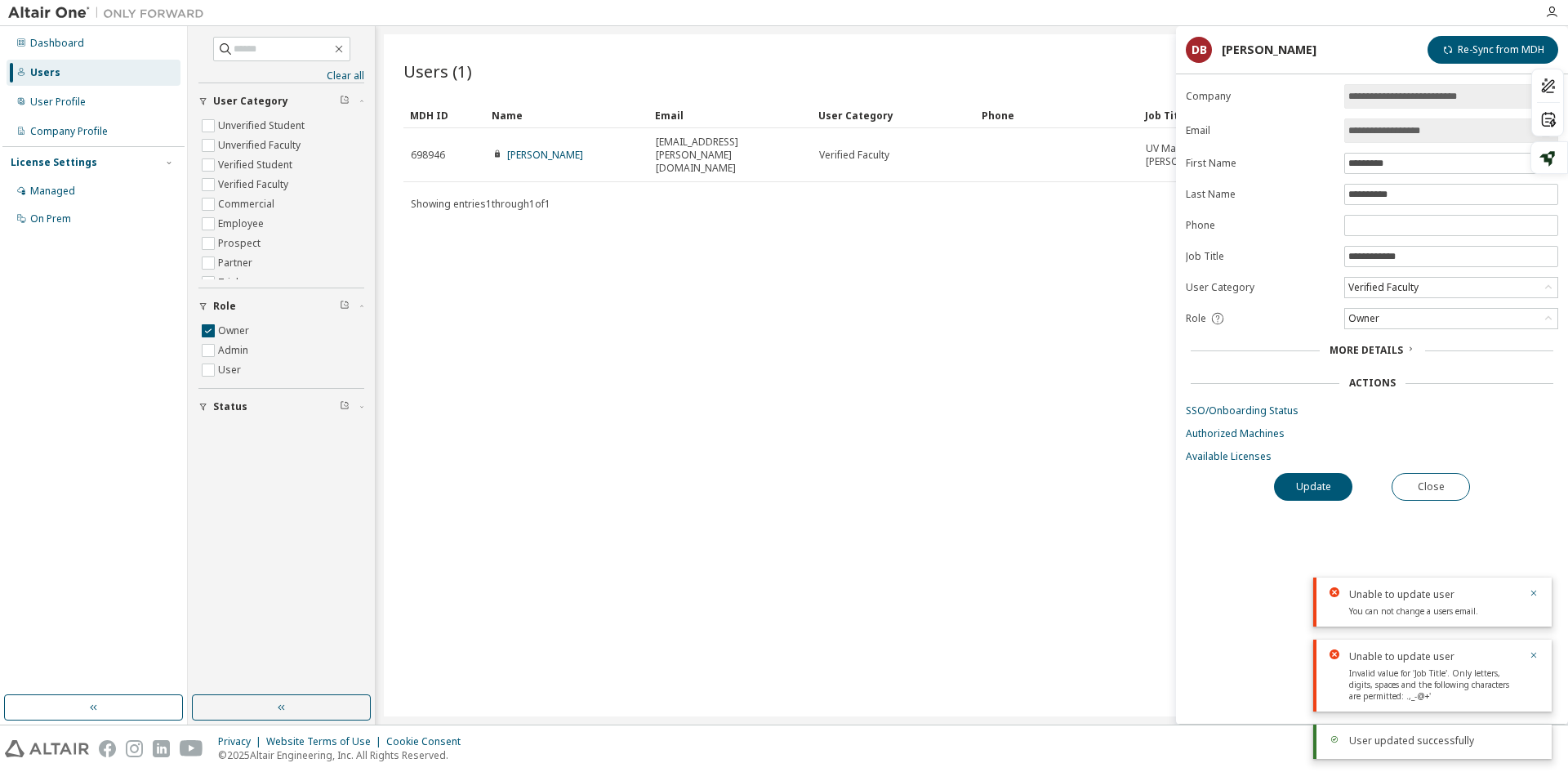
click at [1069, 298] on div "Users (1) Import From CSV Export To CSV Add User Clear Load Save Save As Field …" at bounding box center [972, 375] width 1176 height 682
click at [1424, 481] on button "Close" at bounding box center [1431, 487] width 78 height 28
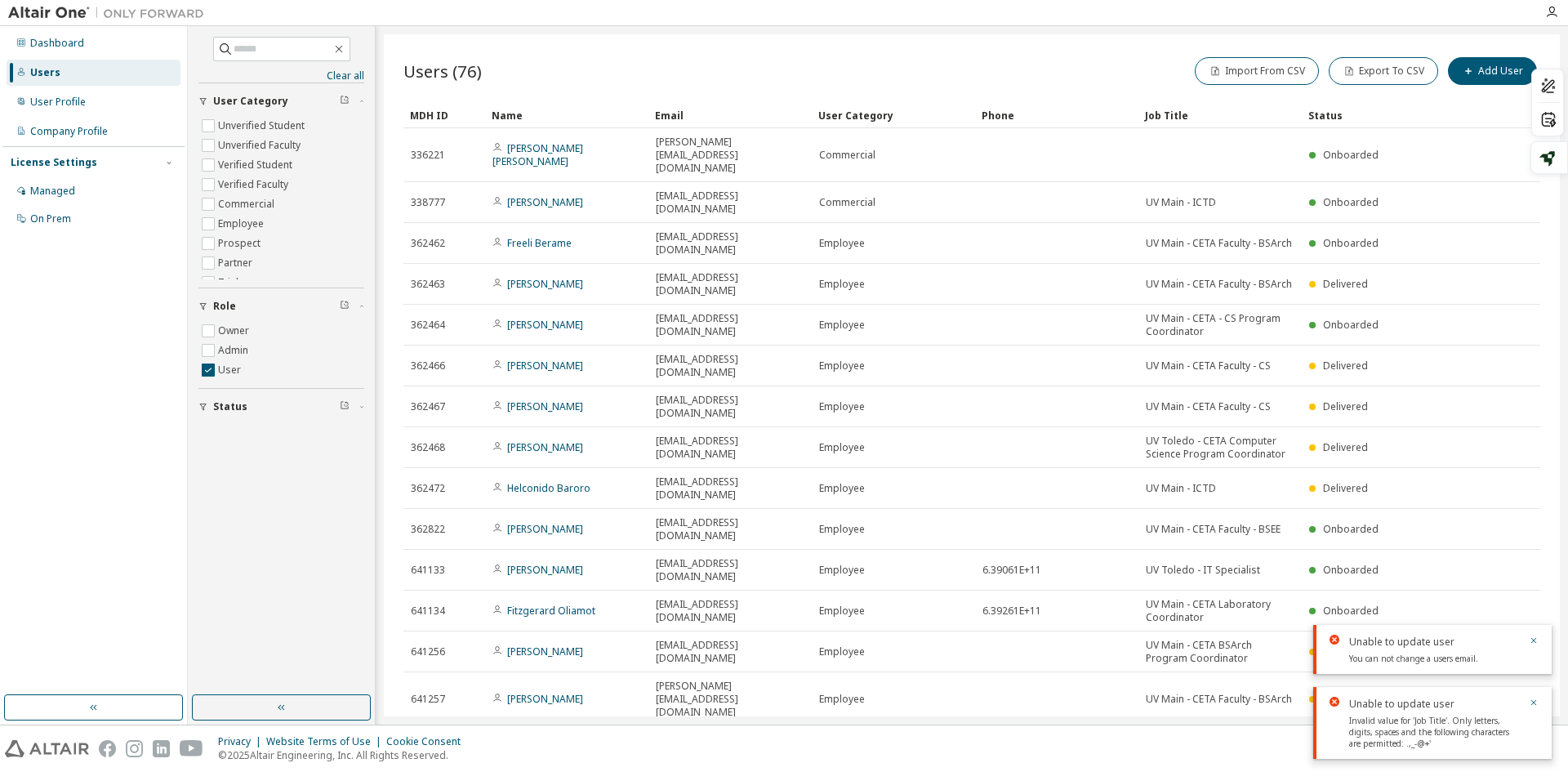
scroll to position [1011, 0]
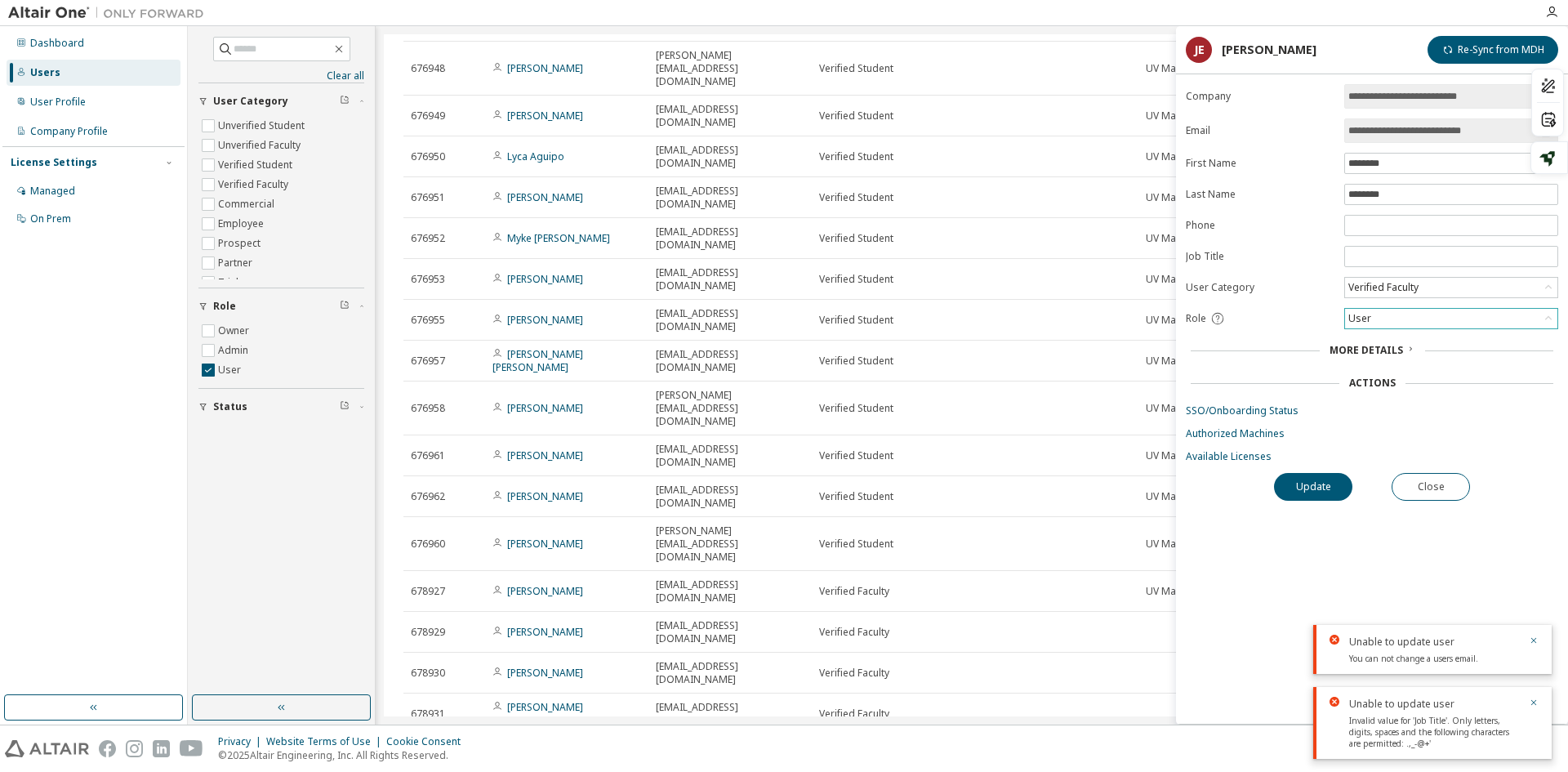
click at [1372, 318] on div "User" at bounding box center [1360, 319] width 28 height 18
click at [1381, 339] on li "Admin" at bounding box center [1450, 339] width 209 height 21
click at [1326, 476] on button "Update" at bounding box center [1313, 487] width 78 height 28
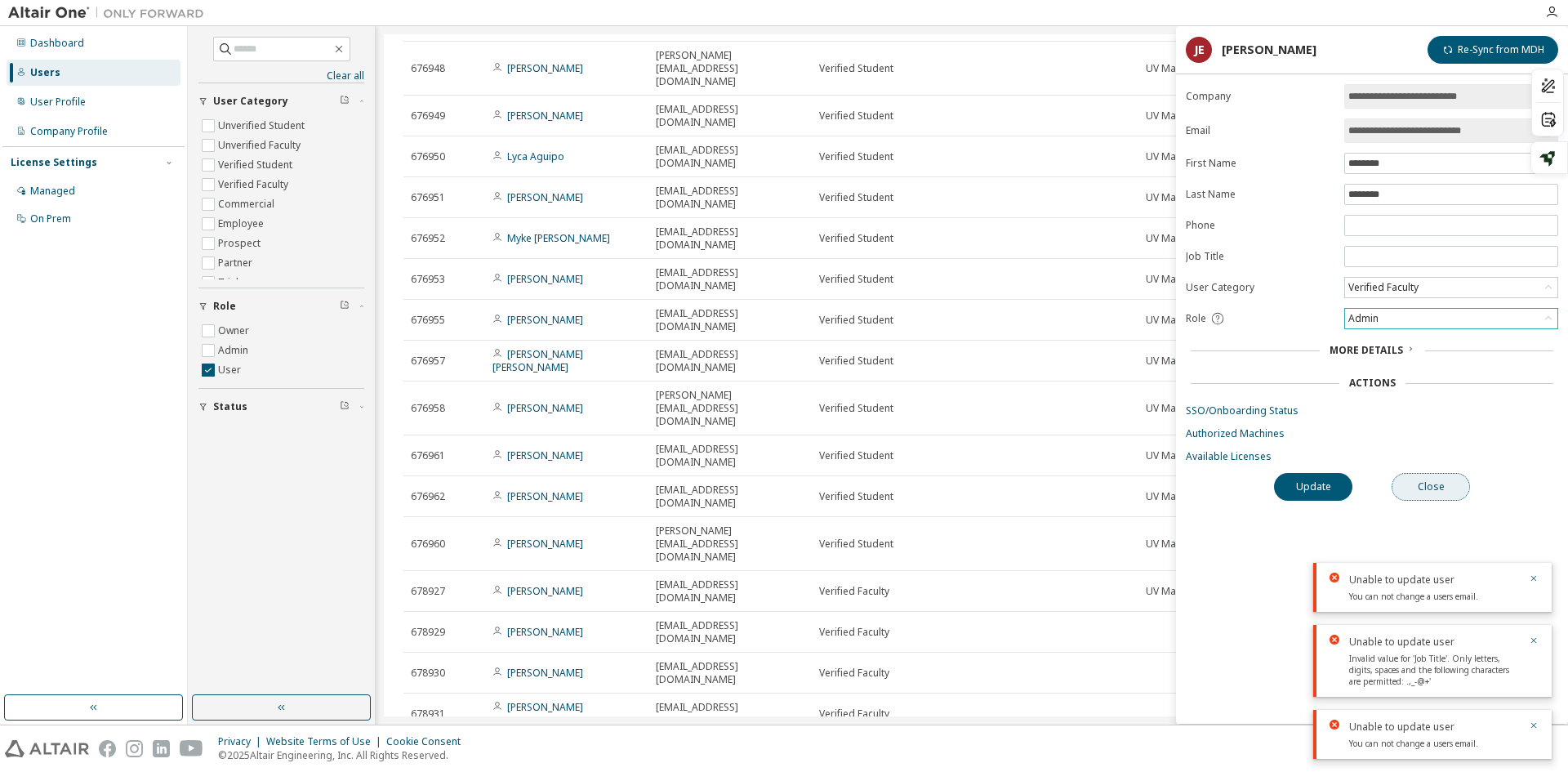
click at [1436, 488] on button "Close" at bounding box center [1431, 487] width 78 height 28
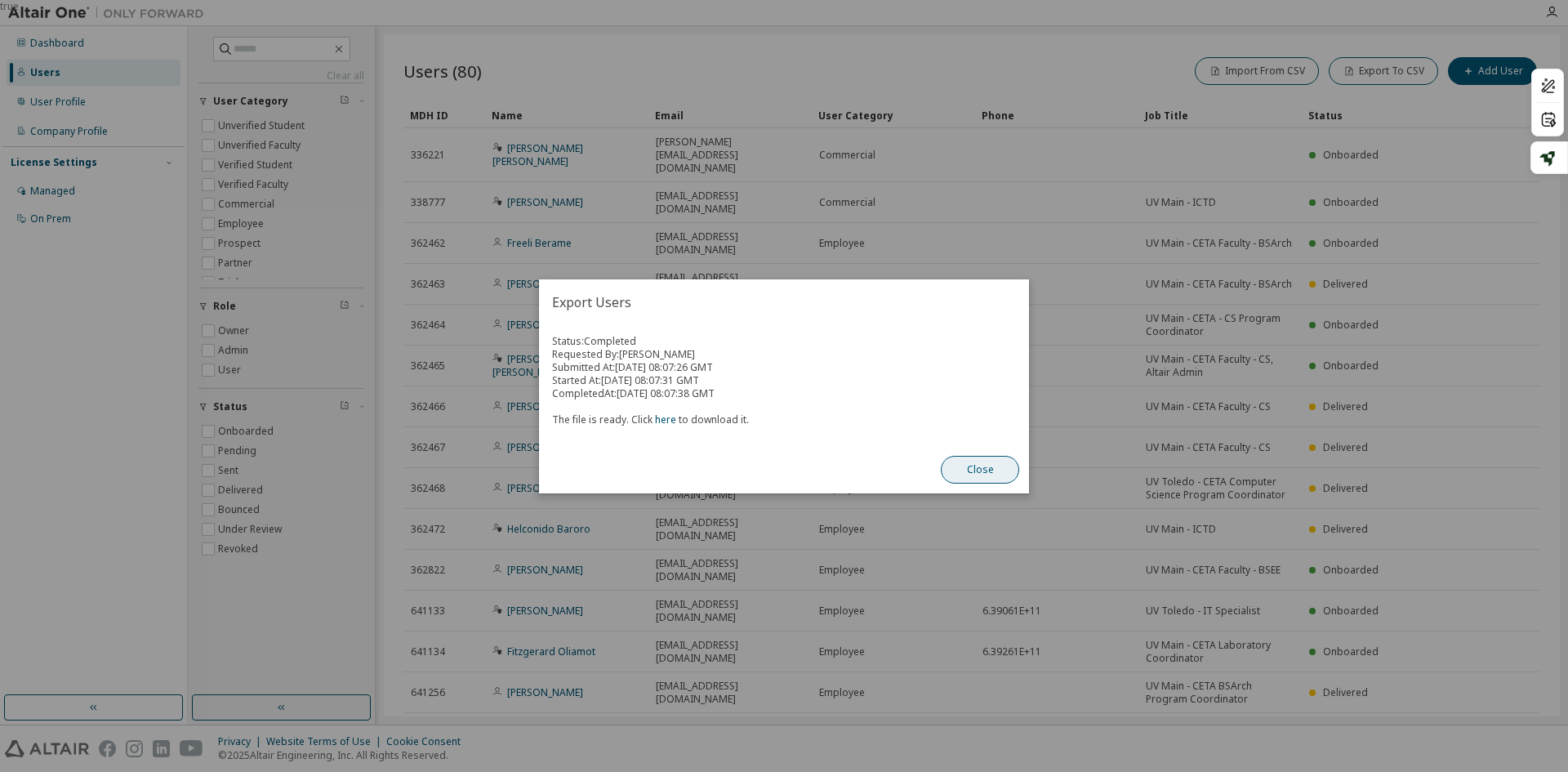
scroll to position [52, 0]
click at [971, 474] on button "Close" at bounding box center [980, 470] width 78 height 28
